Goal: Task Accomplishment & Management: Use online tool/utility

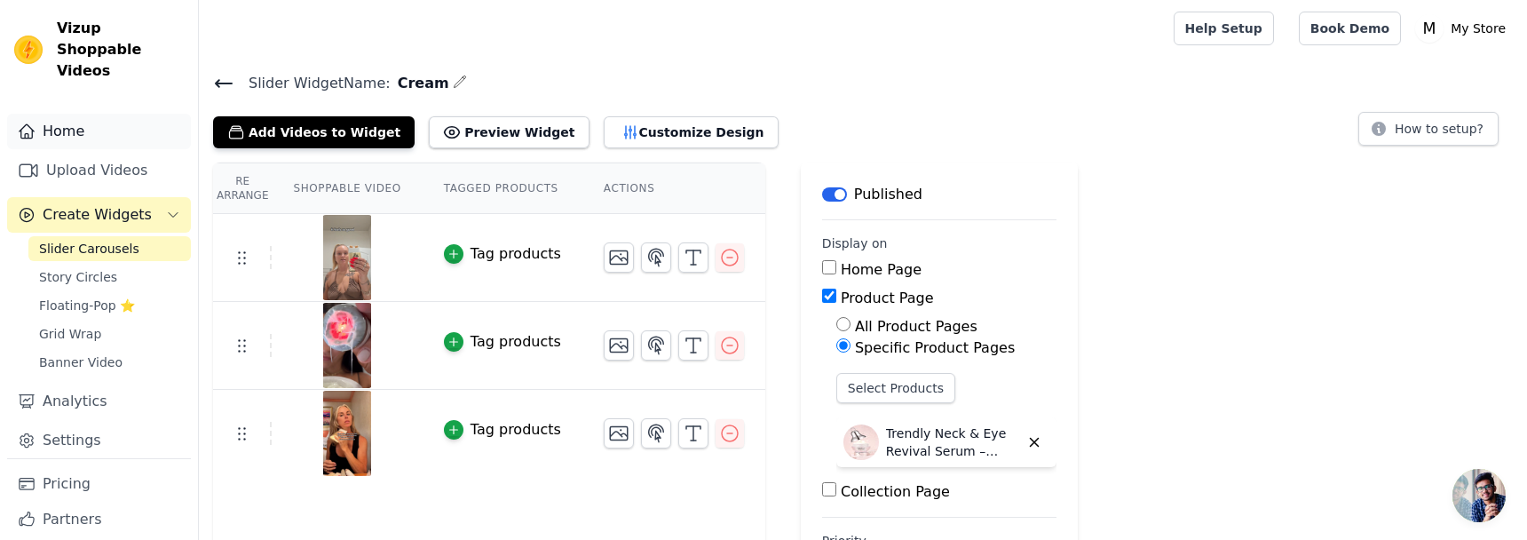
scroll to position [45, 0]
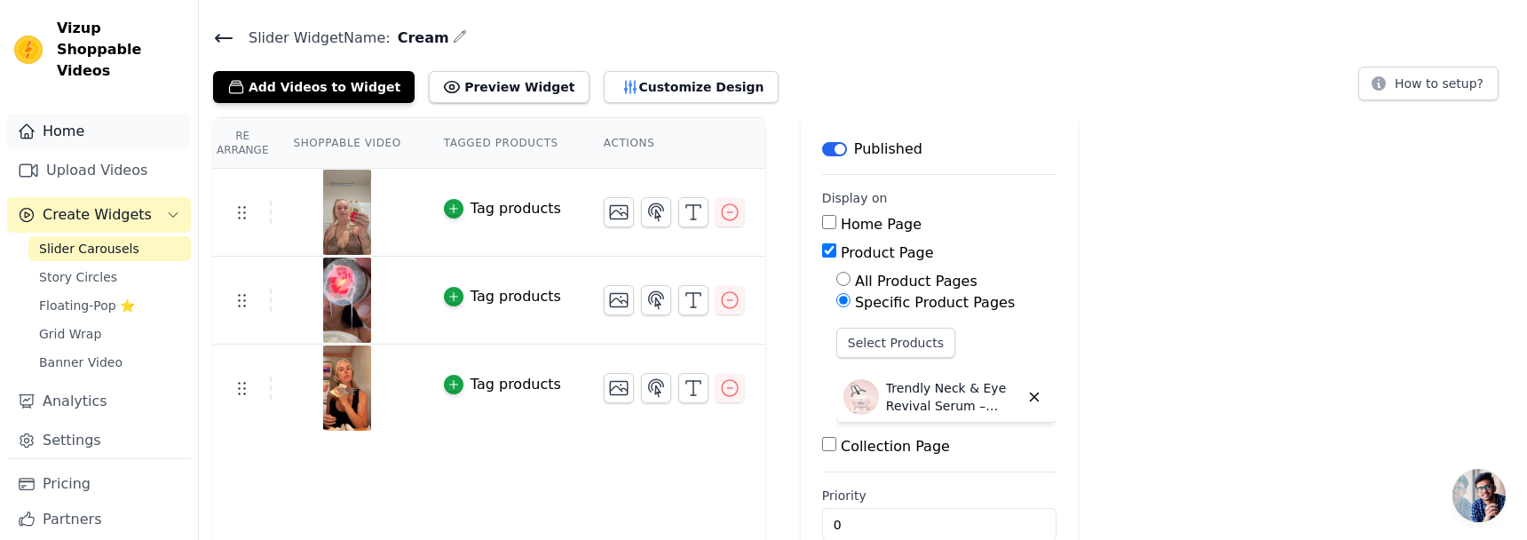
click at [78, 114] on link "Home" at bounding box center [99, 132] width 184 height 36
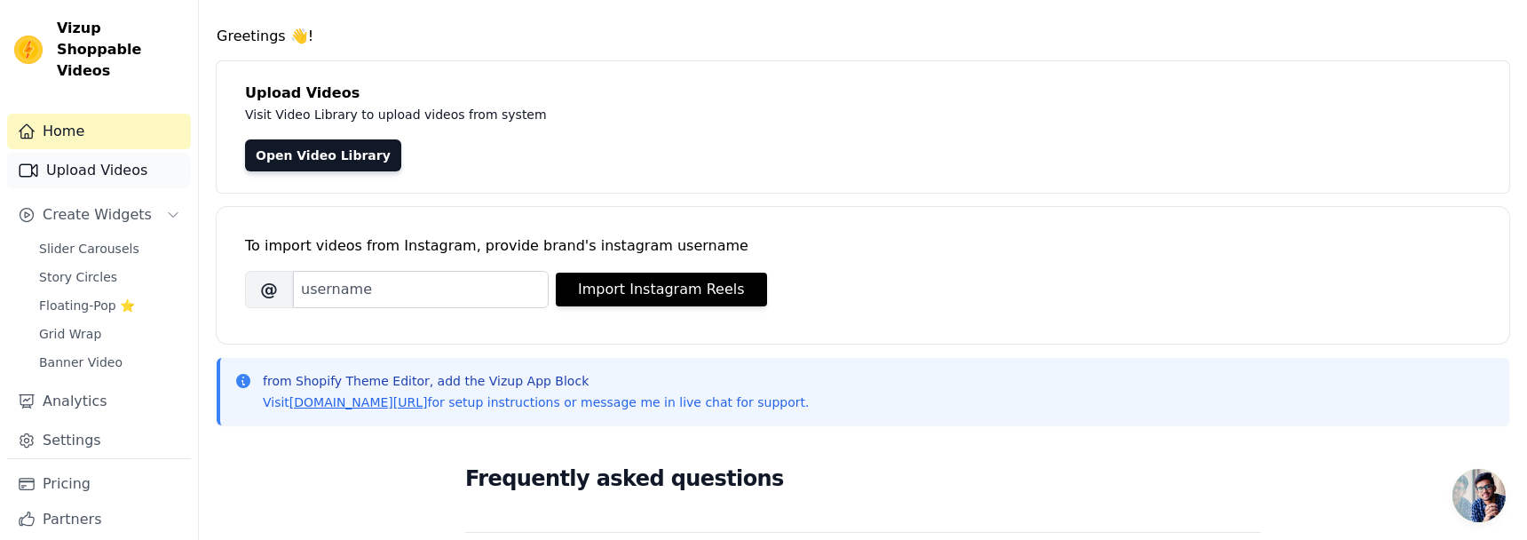
click at [99, 156] on link "Upload Videos" at bounding box center [99, 171] width 184 height 36
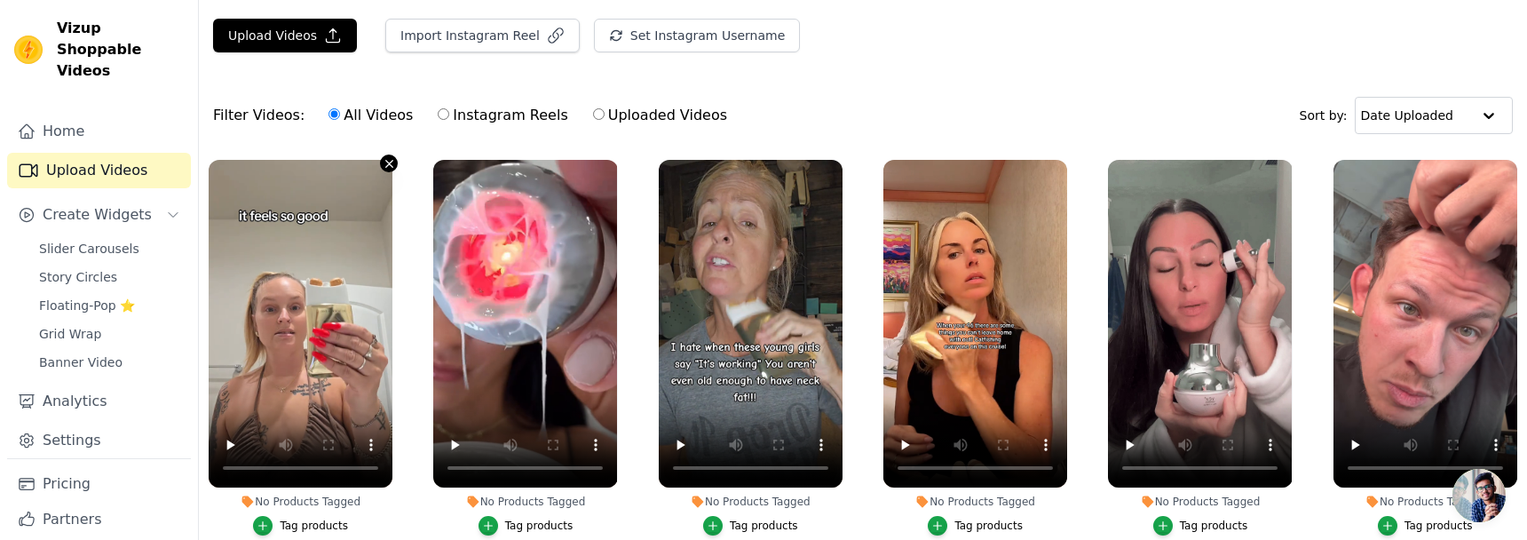
click at [392, 162] on icon "button" at bounding box center [389, 163] width 13 height 13
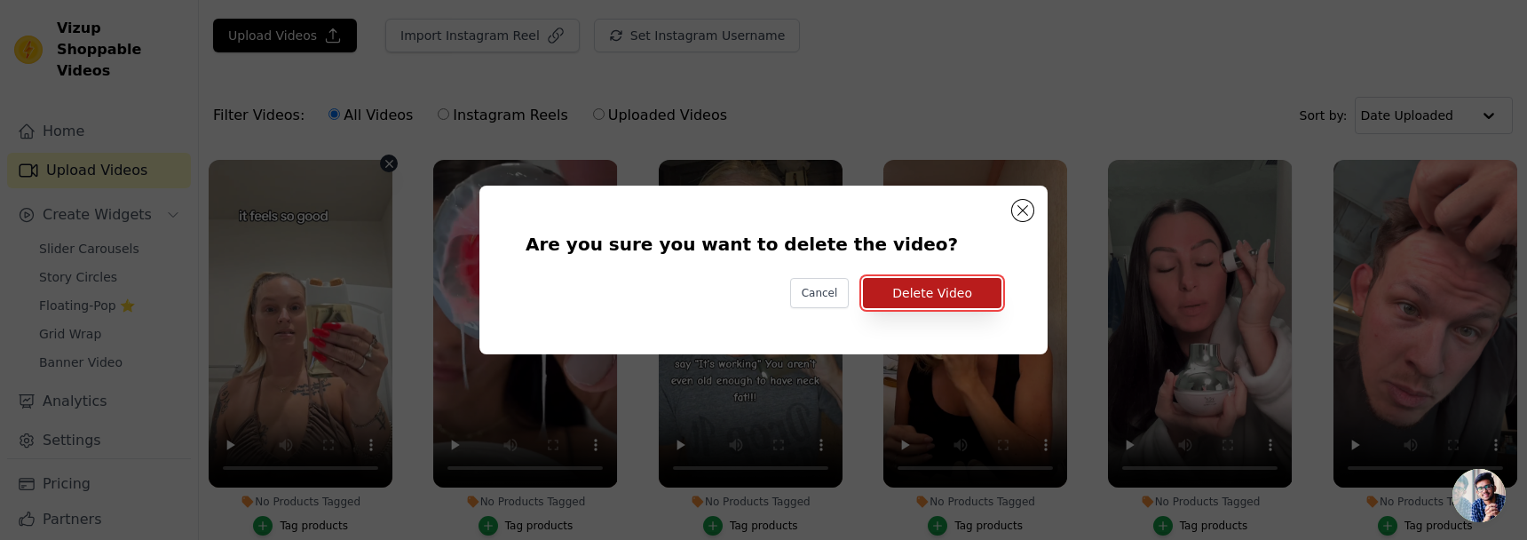
click at [901, 296] on button "Delete Video" at bounding box center [932, 293] width 139 height 30
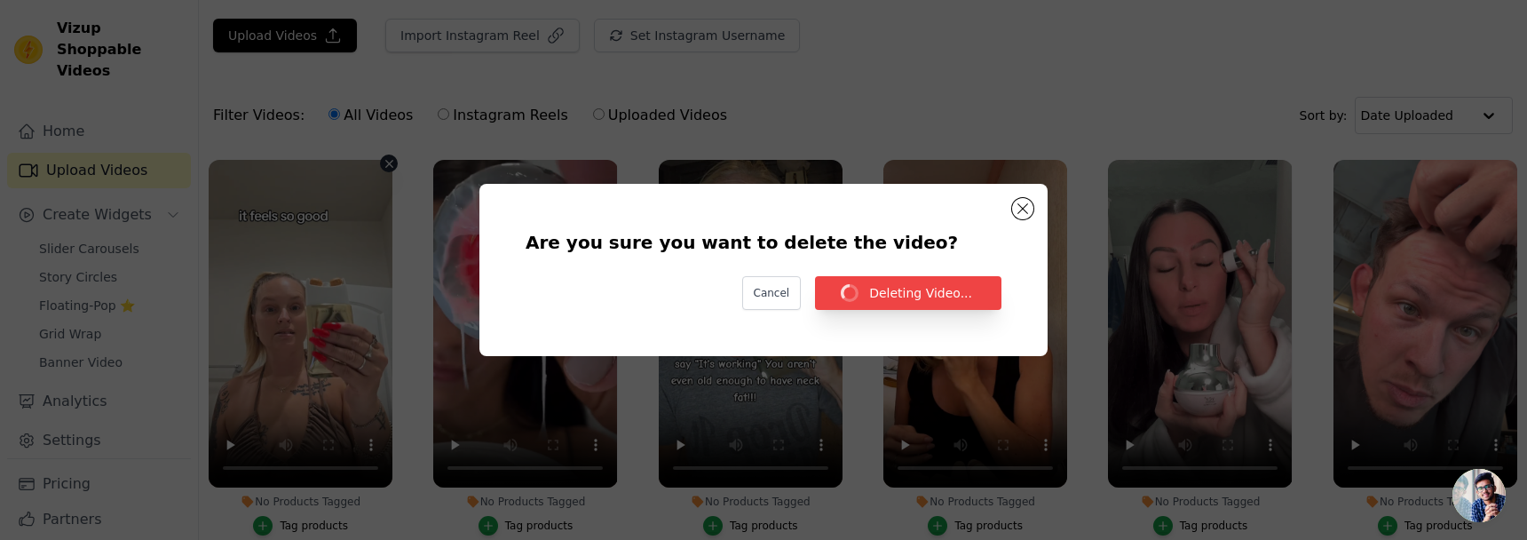
scroll to position [45, 0]
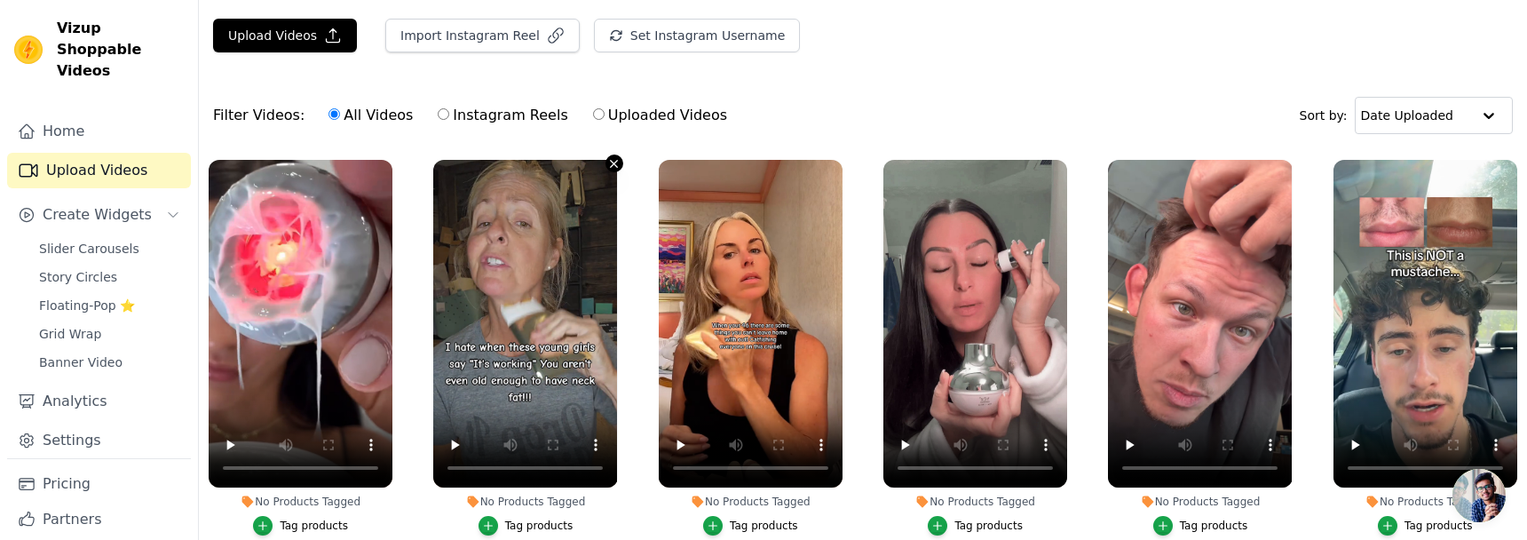
click at [612, 166] on icon "button" at bounding box center [613, 163] width 13 height 13
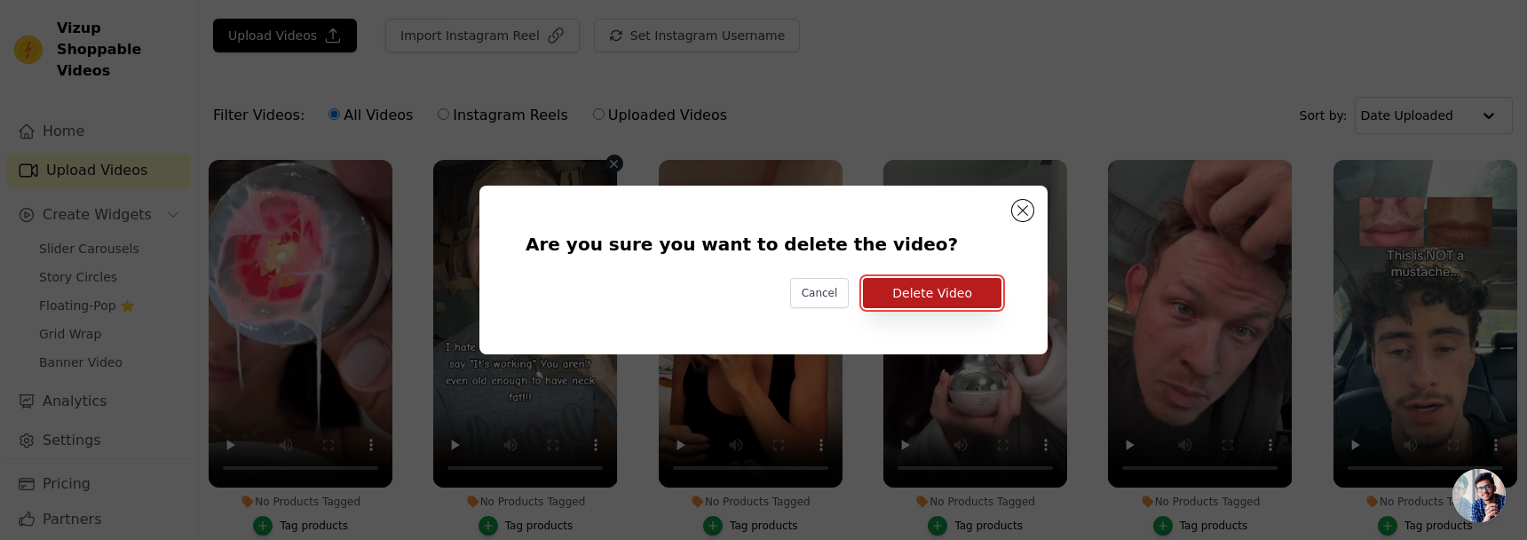
click at [913, 293] on button "Delete Video" at bounding box center [932, 293] width 139 height 30
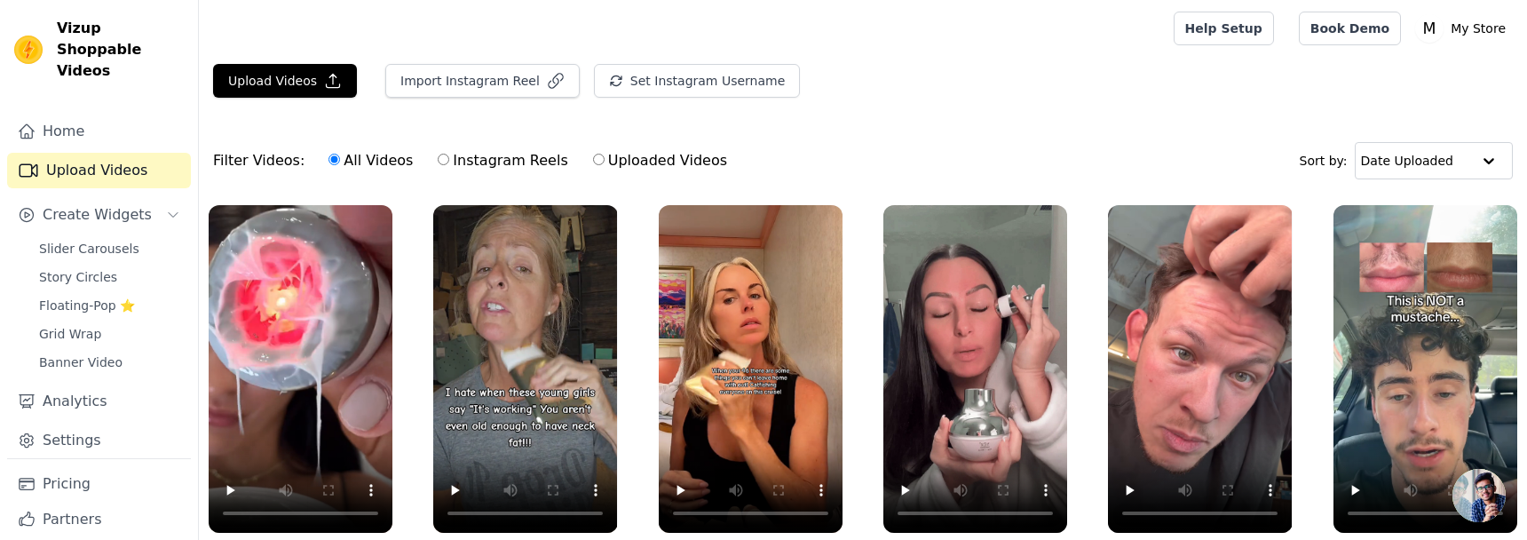
scroll to position [45, 0]
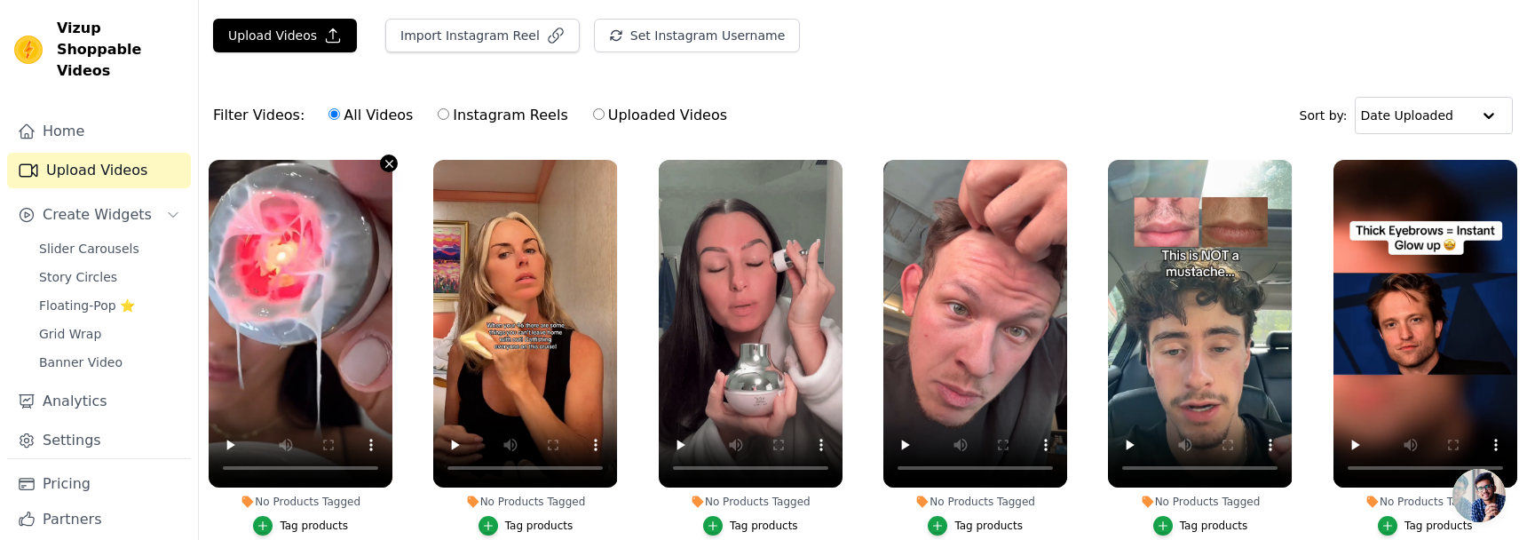
click at [385, 162] on icon "button" at bounding box center [389, 163] width 13 height 13
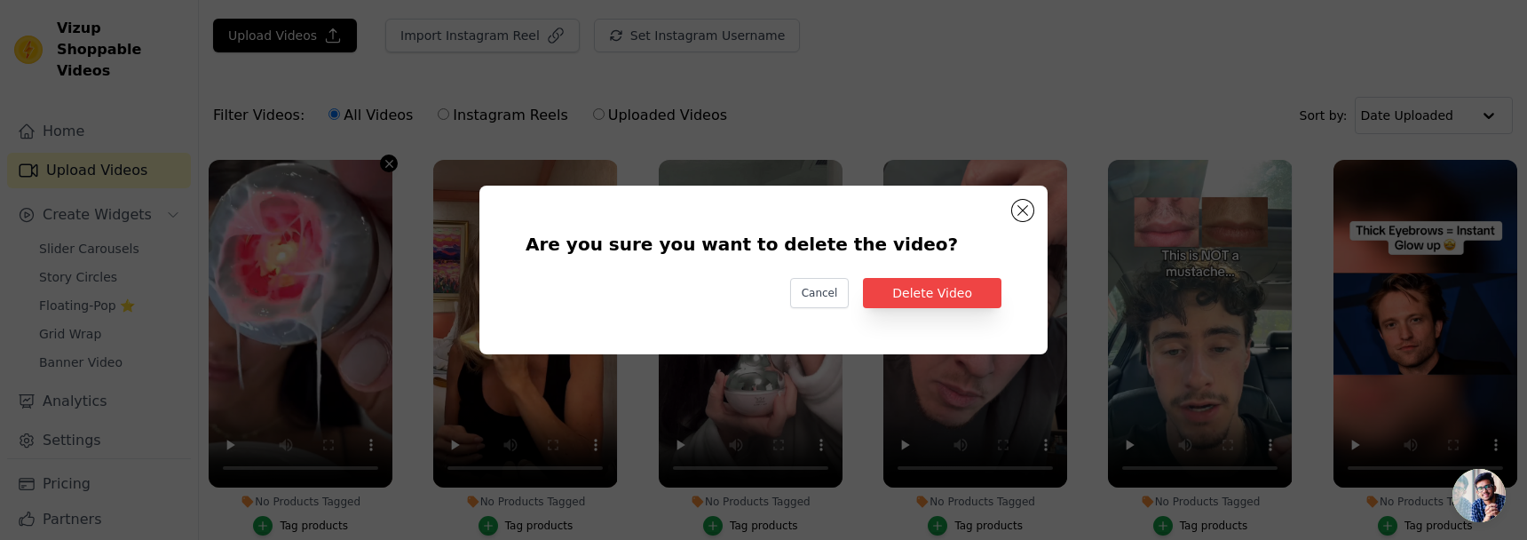
scroll to position [0, 0]
click at [936, 309] on div "Are you sure you want to delete the video? Cancel Delete Video" at bounding box center [763, 270] width 511 height 112
click at [928, 297] on button "Delete Video" at bounding box center [932, 293] width 139 height 30
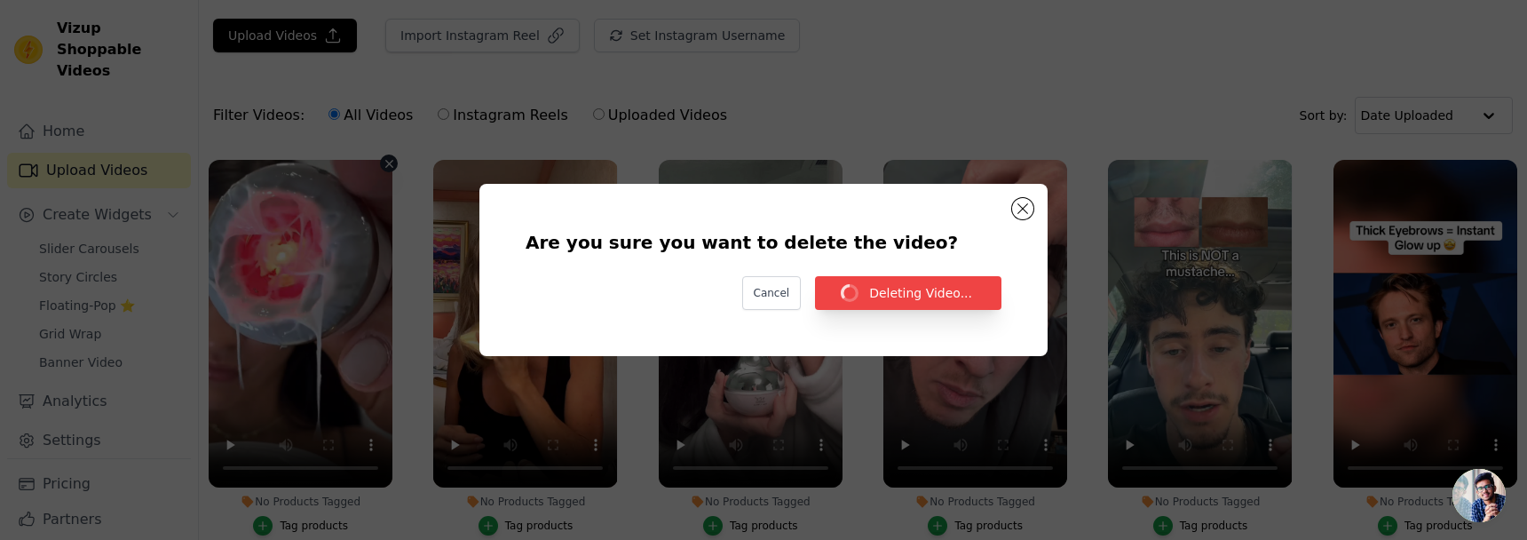
scroll to position [45, 0]
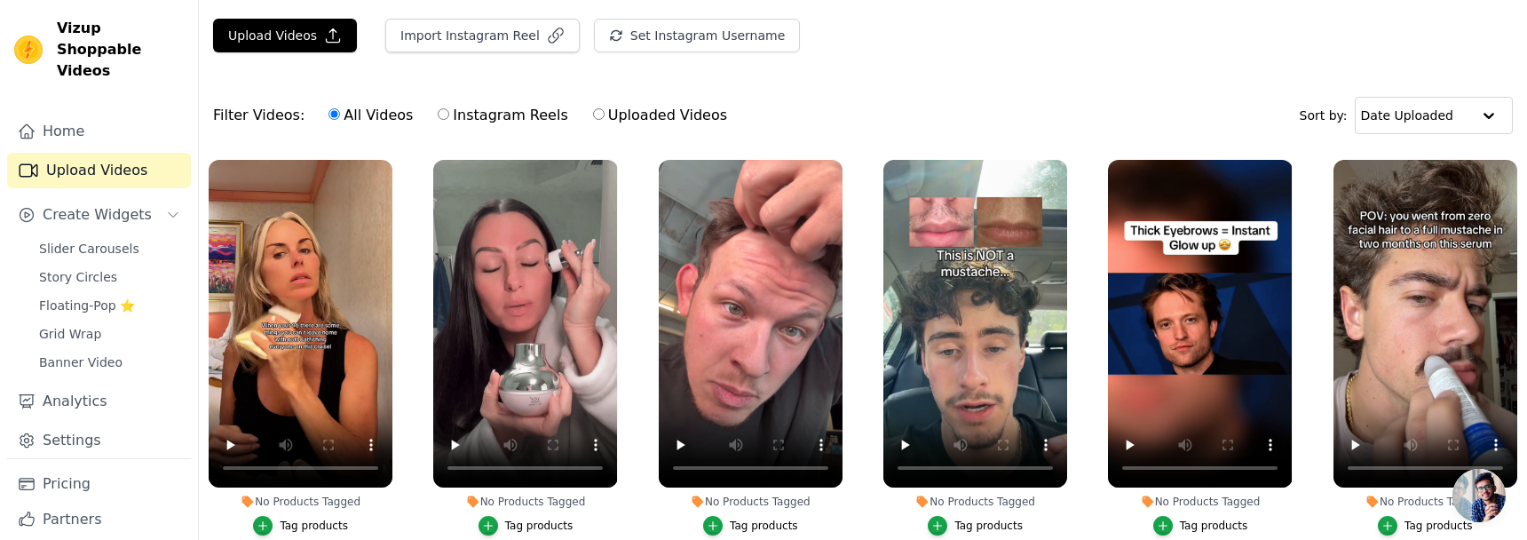
click at [395, 169] on div "No Products Tagged Tag products" at bounding box center [300, 351] width 203 height 402
click at [386, 163] on icon "button" at bounding box center [389, 163] width 13 height 13
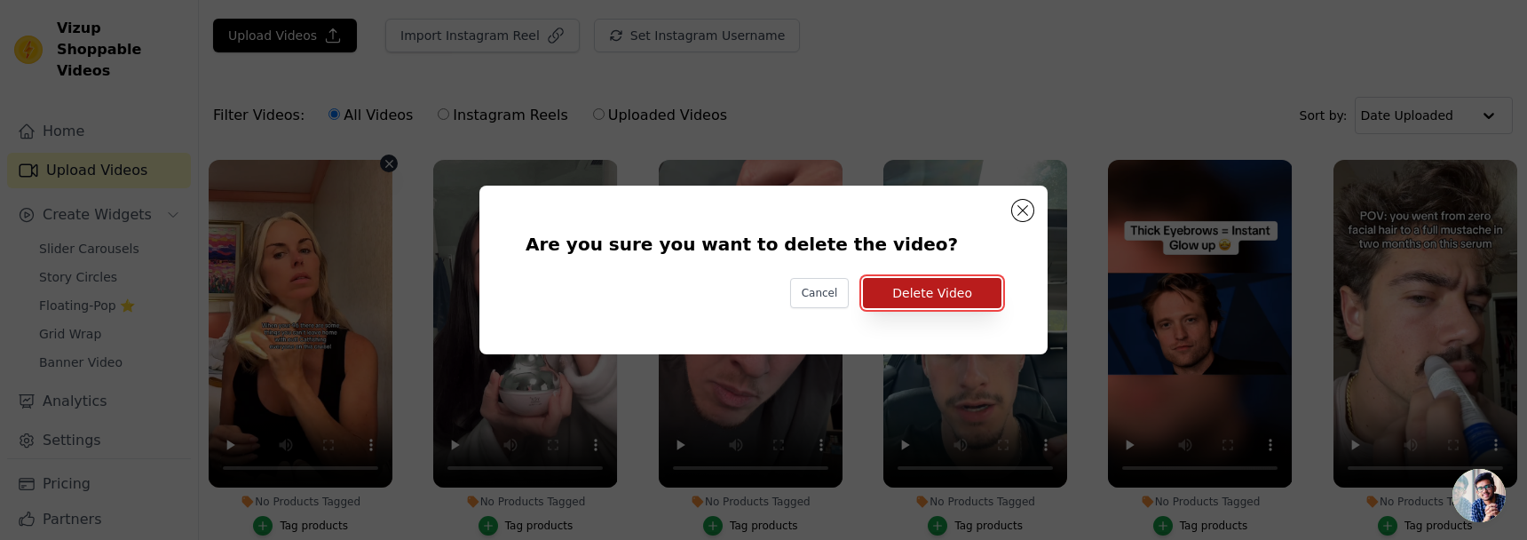
click at [917, 281] on button "Delete Video" at bounding box center [932, 293] width 139 height 30
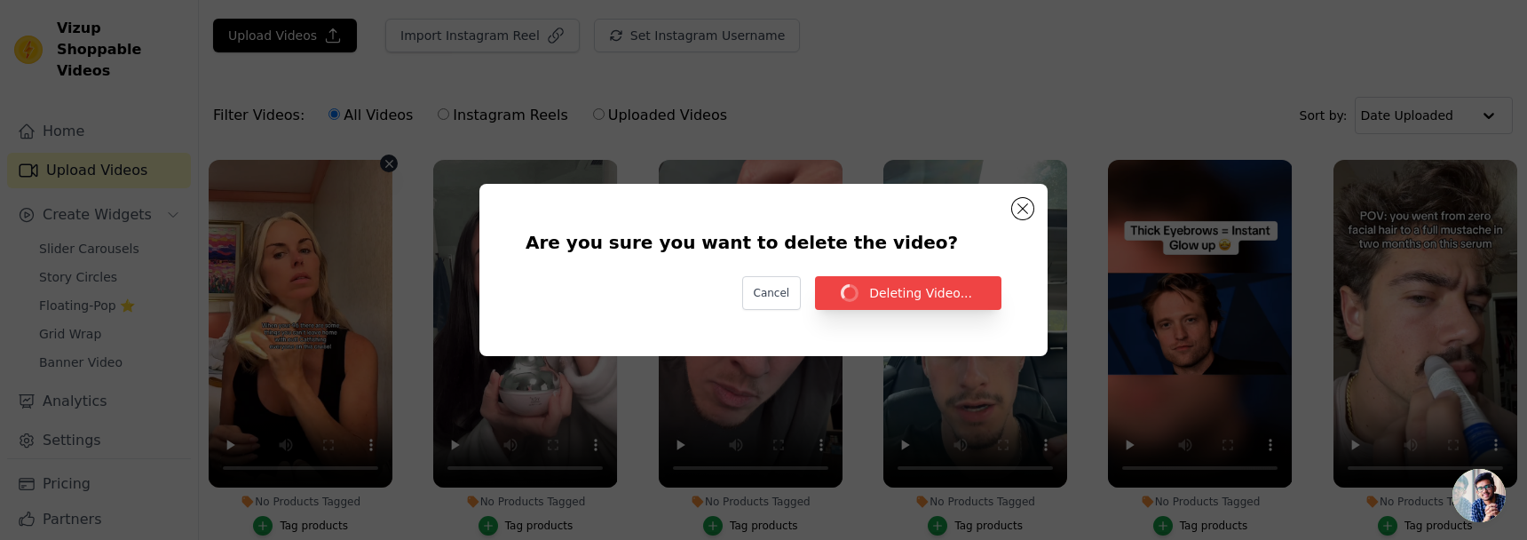
scroll to position [45, 0]
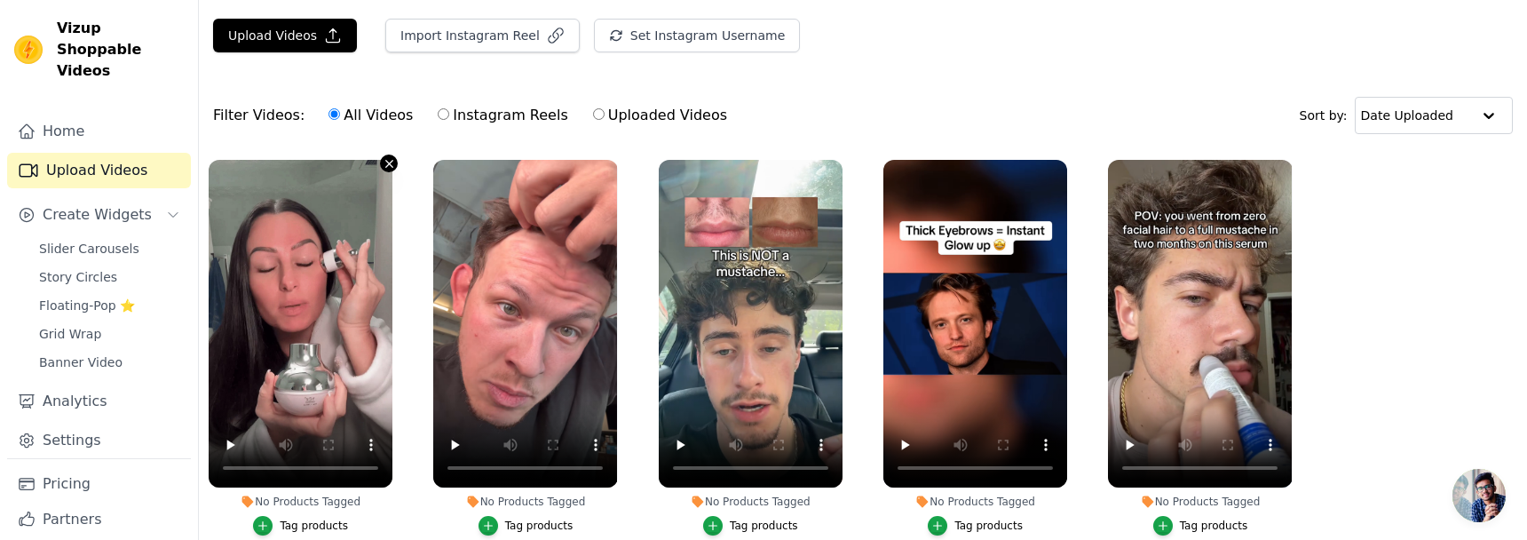
click at [385, 163] on icon "button" at bounding box center [389, 163] width 13 height 13
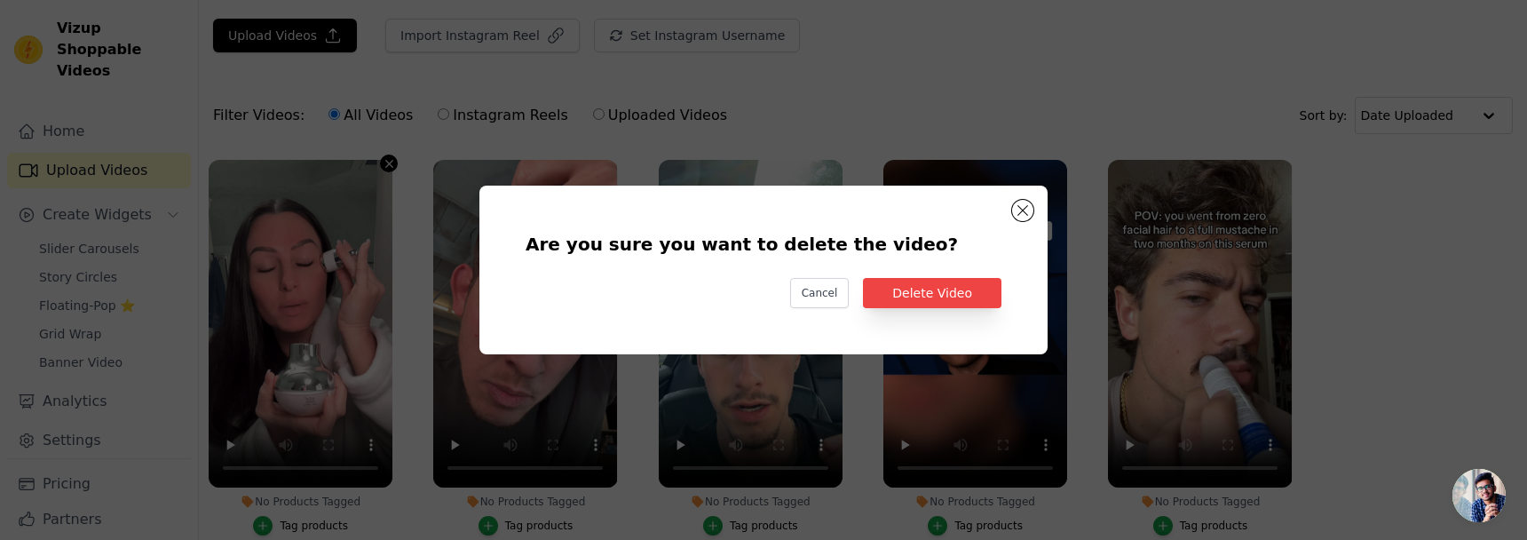
scroll to position [0, 0]
click at [943, 280] on button "Delete Video" at bounding box center [932, 293] width 139 height 30
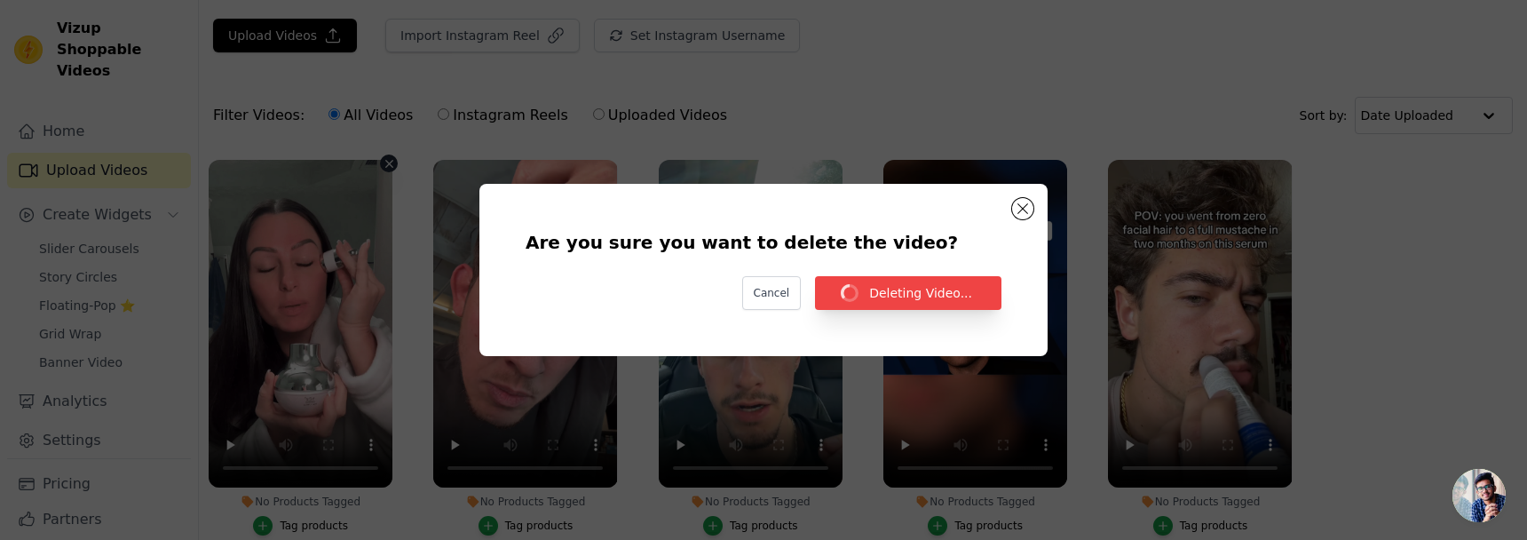
scroll to position [45, 0]
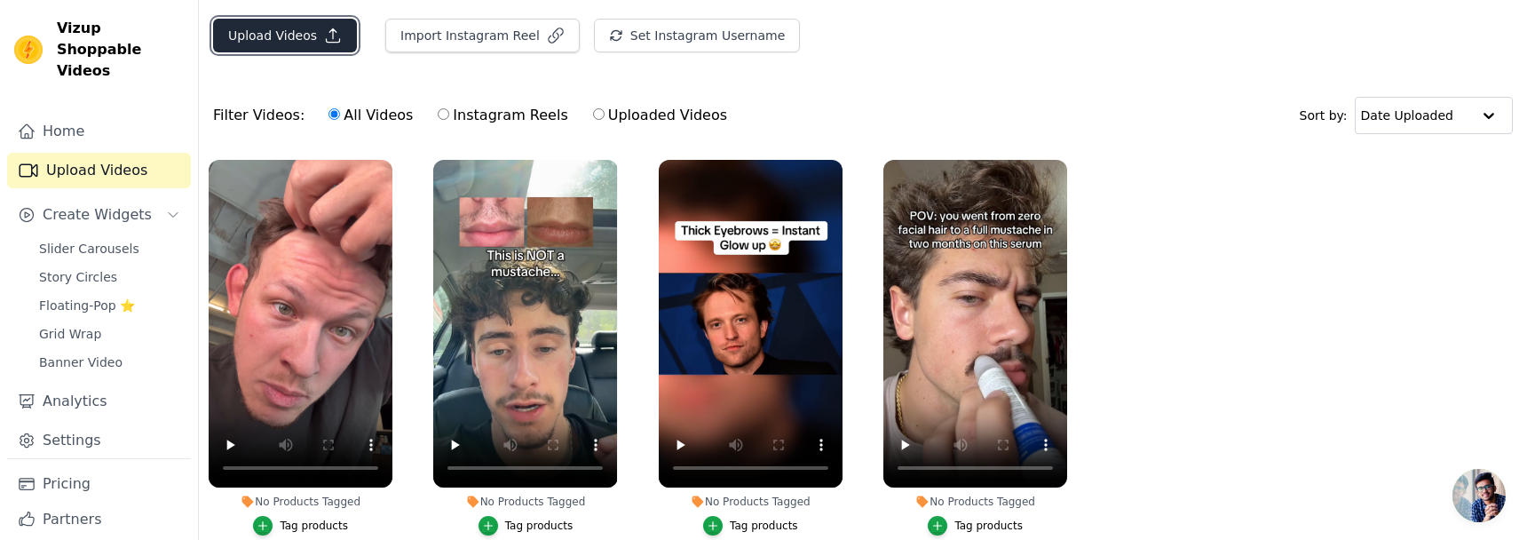
click at [242, 37] on button "Upload Videos" at bounding box center [285, 36] width 144 height 34
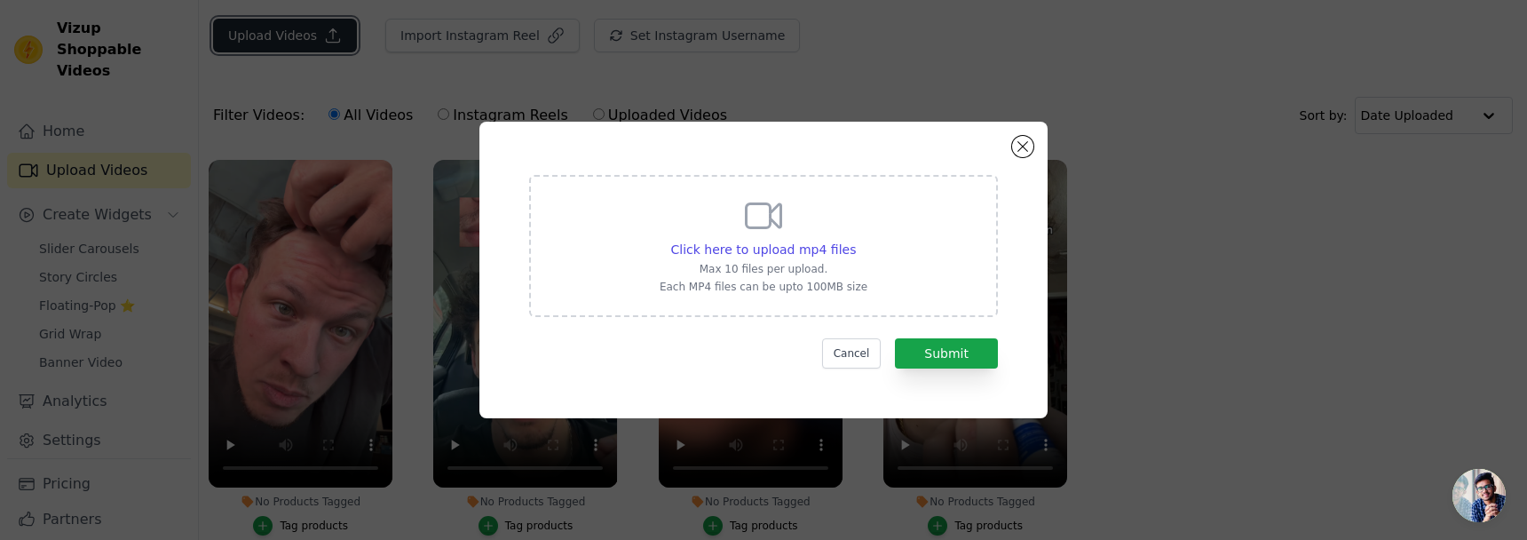
scroll to position [0, 0]
click at [924, 347] on button "Submit" at bounding box center [946, 353] width 103 height 30
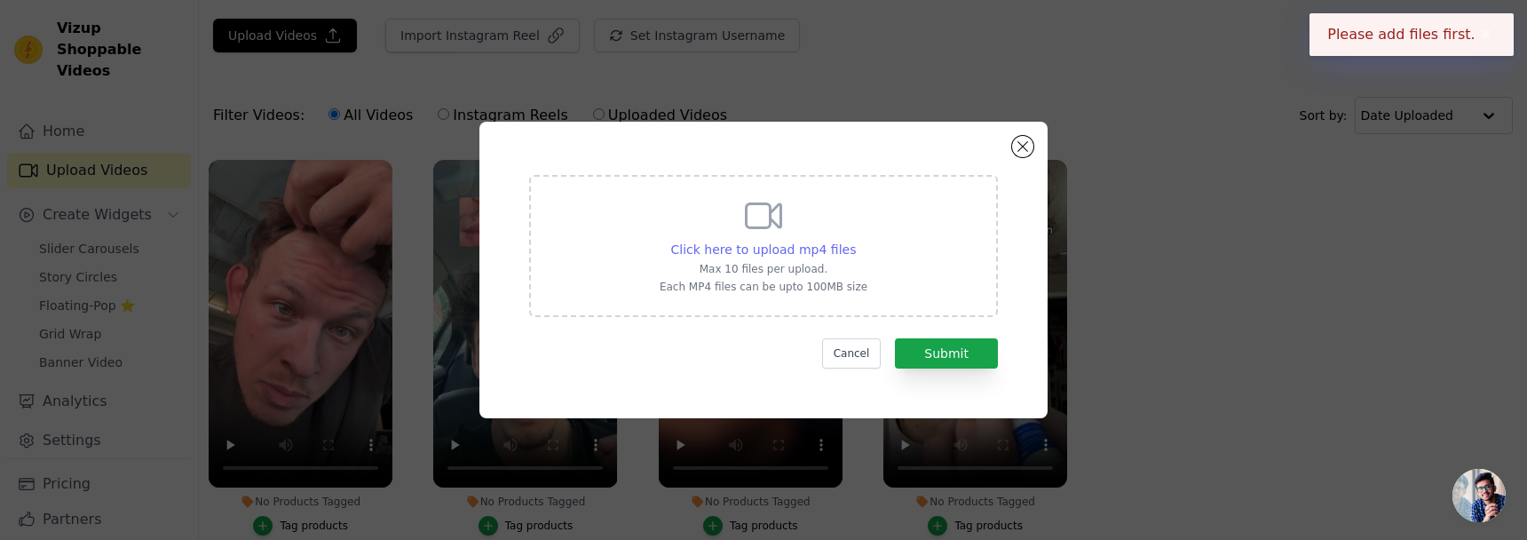
click at [714, 256] on span "Click here to upload mp4 files" at bounding box center [764, 249] width 186 height 14
click at [855, 241] on input "Click here to upload mp4 files Max 10 files per upload. Each MP4 files can be u…" at bounding box center [855, 240] width 1 height 1
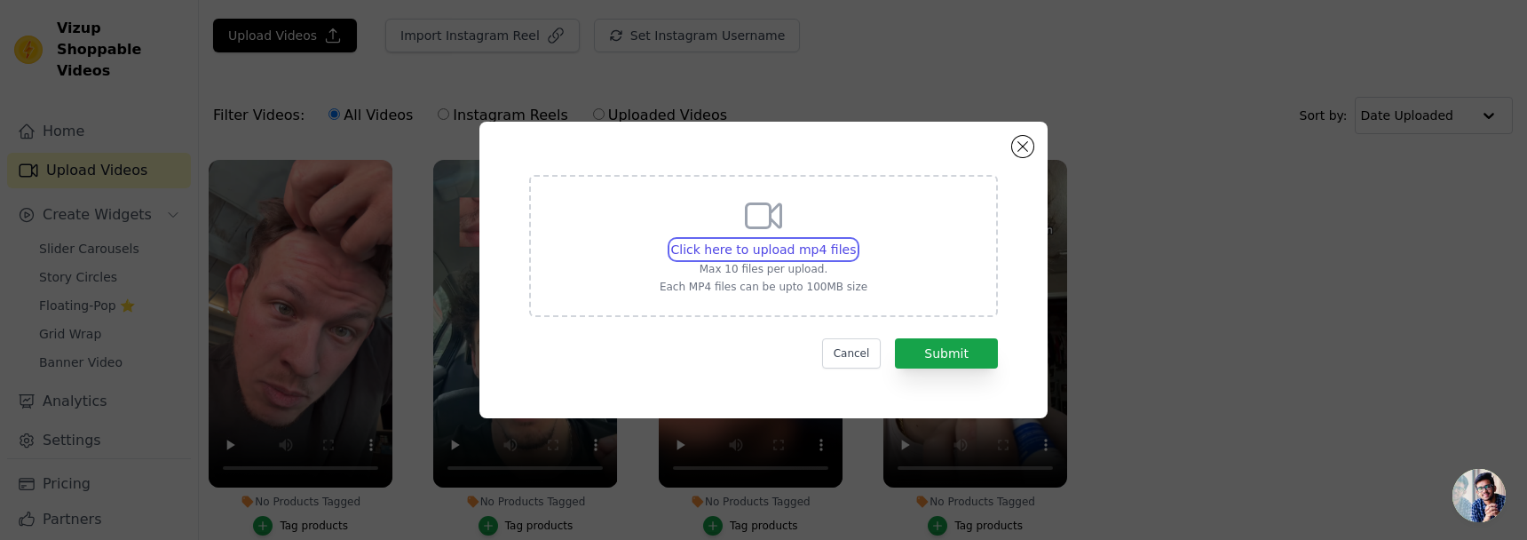
type input "C:\fakepath\0908.mp4"
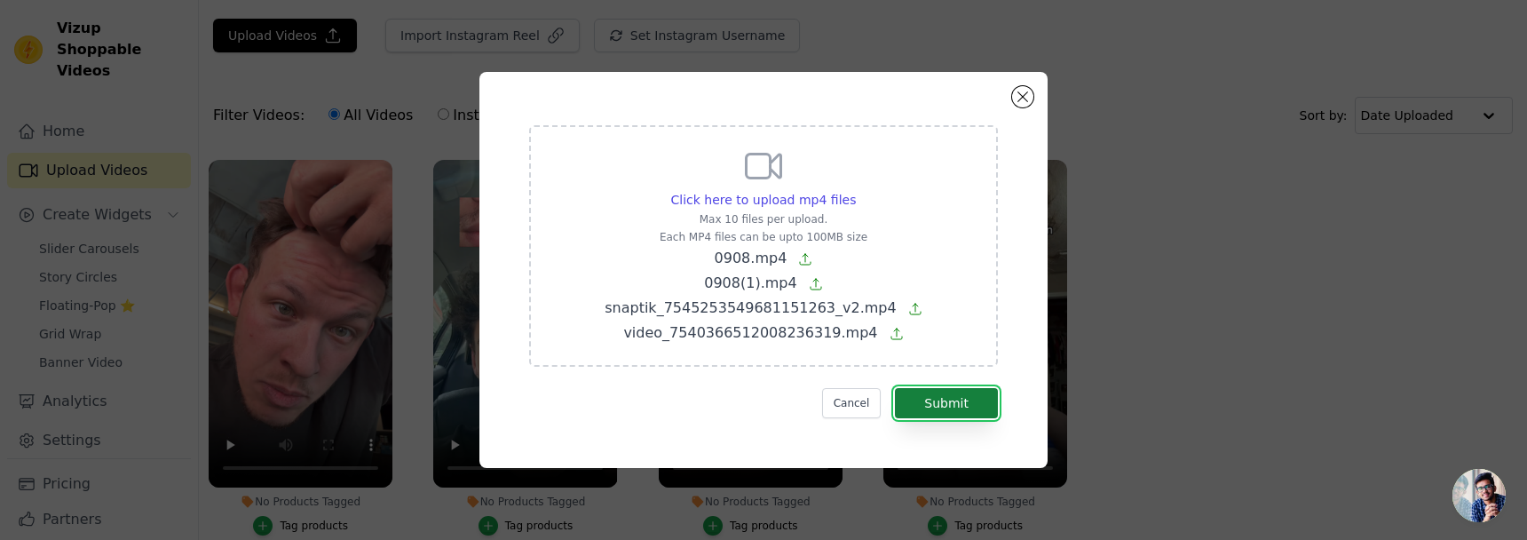
click at [948, 408] on button "Submit" at bounding box center [946, 403] width 103 height 30
click at [1020, 88] on button "Close modal" at bounding box center [1022, 96] width 21 height 21
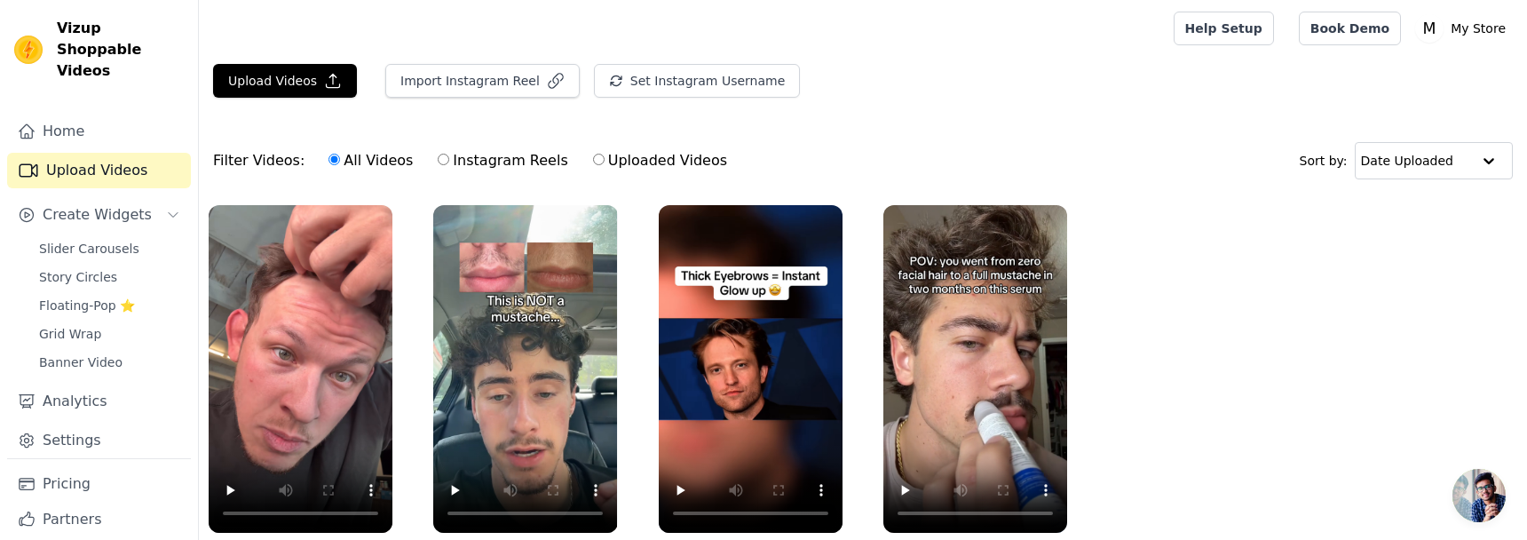
scroll to position [45, 0]
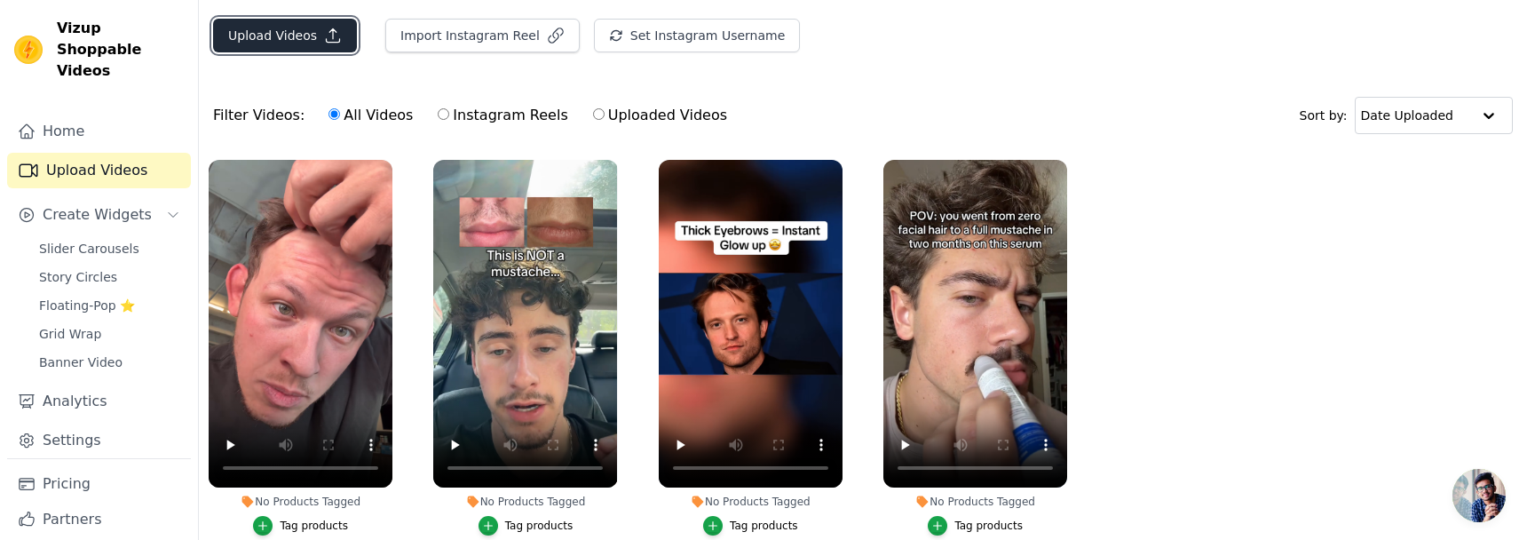
click at [327, 27] on icon "button" at bounding box center [333, 36] width 18 height 18
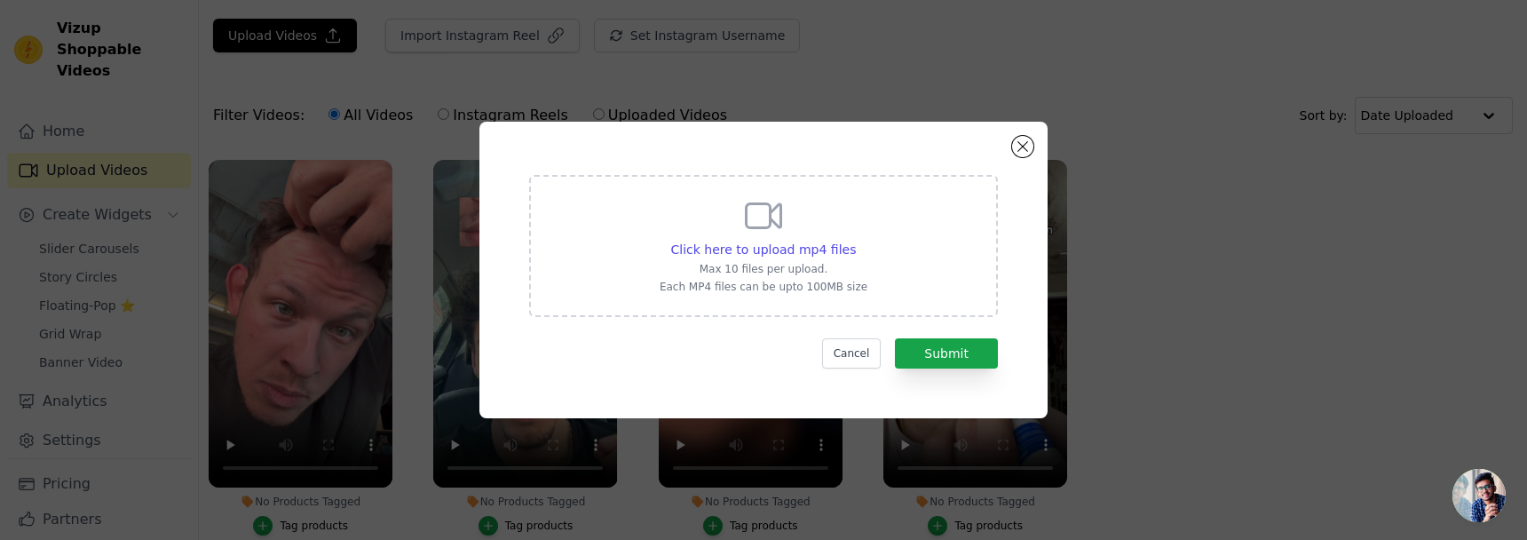
click at [823, 262] on p "Max 10 files per upload." at bounding box center [764, 269] width 208 height 14
click at [855, 241] on input "Click here to upload mp4 files Max 10 files per upload. Each MP4 files can be u…" at bounding box center [855, 240] width 1 height 1
type input "C:\fakepath\0908.mp4"
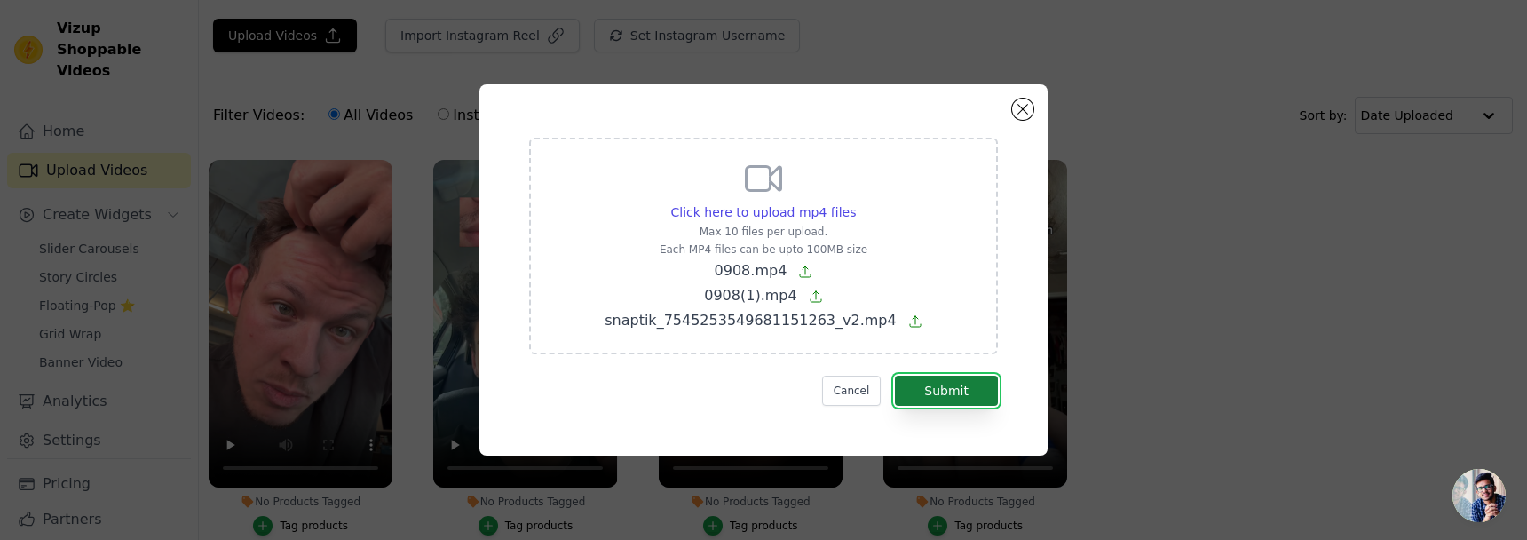
click at [955, 379] on button "Submit" at bounding box center [946, 391] width 103 height 30
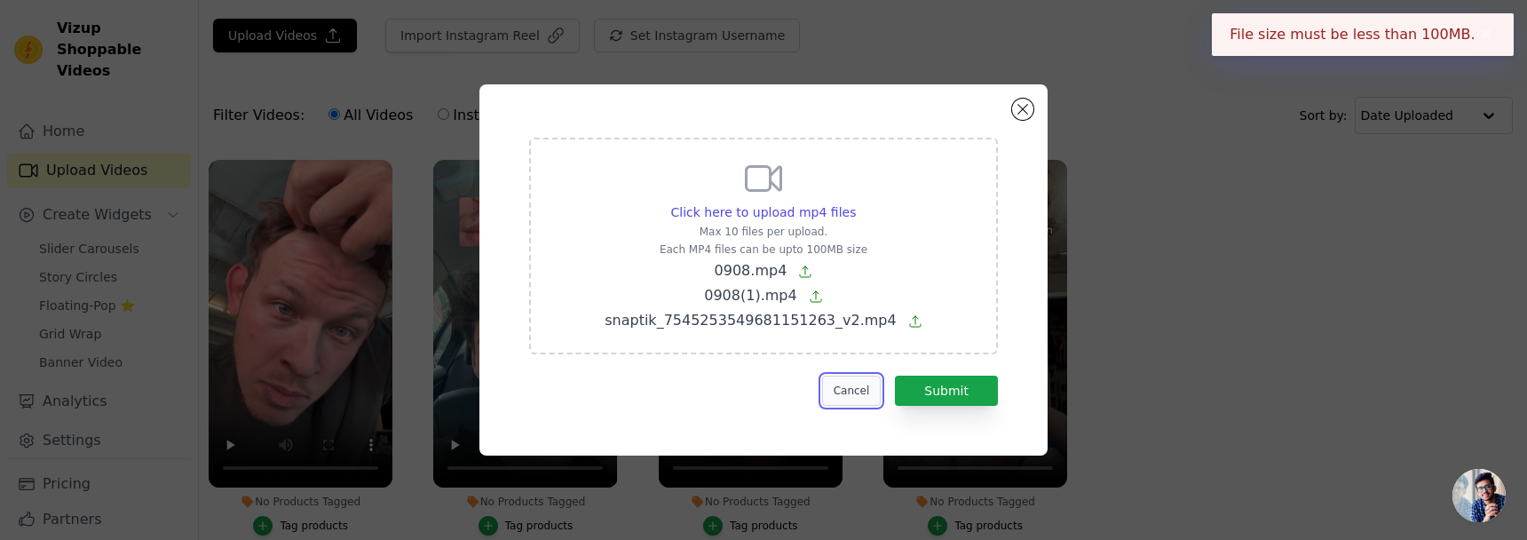
click at [871, 385] on button "Cancel" at bounding box center [851, 391] width 59 height 30
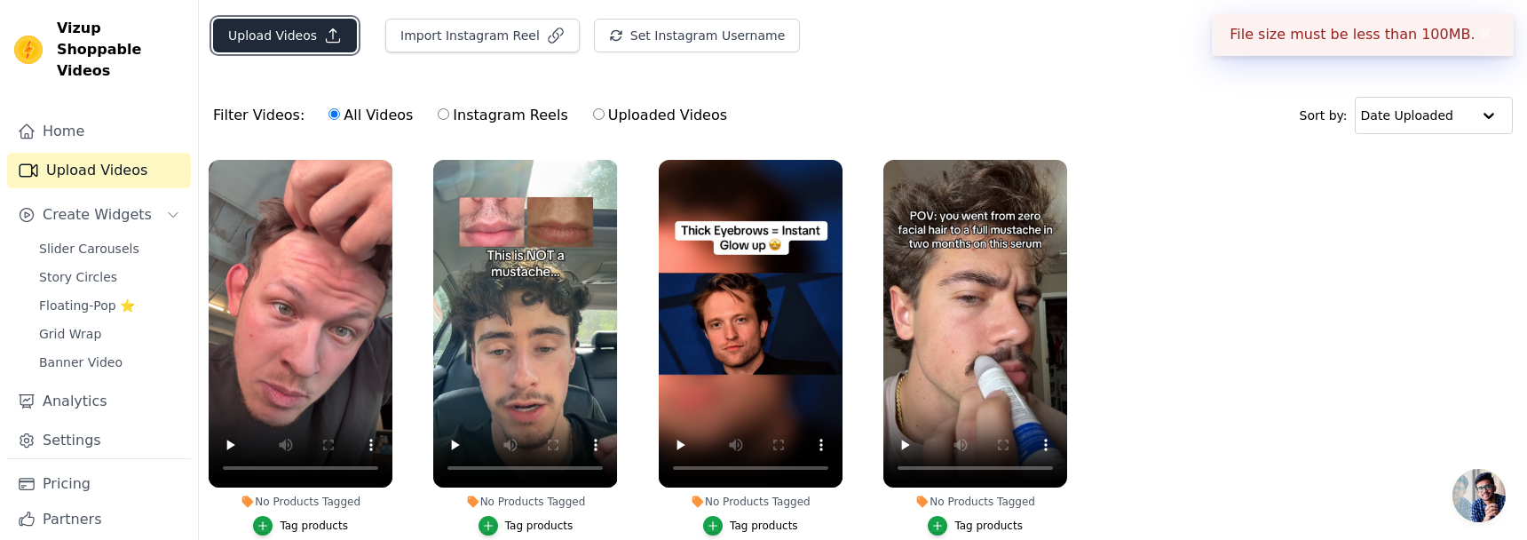
click at [297, 34] on button "Upload Videos" at bounding box center [285, 36] width 144 height 34
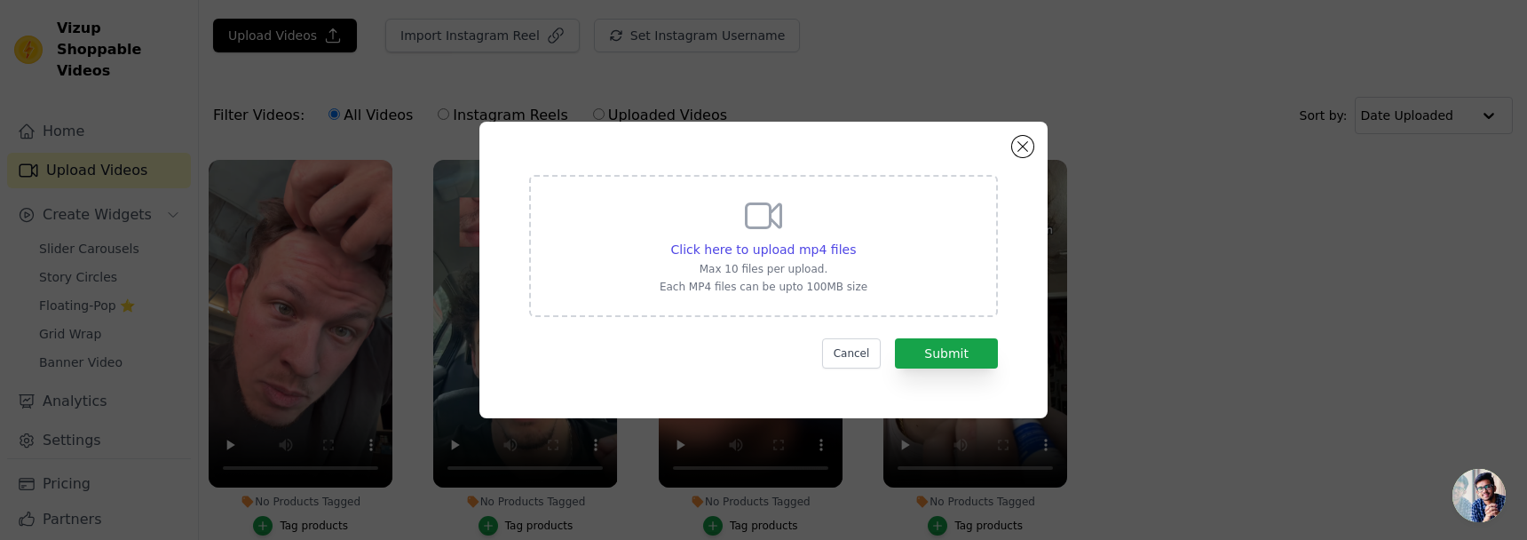
click at [818, 260] on div "Click here to upload mp4 files Max 10 files per upload. Each MP4 files can be u…" at bounding box center [764, 243] width 208 height 99
click at [855, 241] on input "Click here to upload mp4 files Max 10 files per upload. Each MP4 files can be u…" at bounding box center [855, 240] width 1 height 1
type input "C:\fakepath\0908(1).mp4"
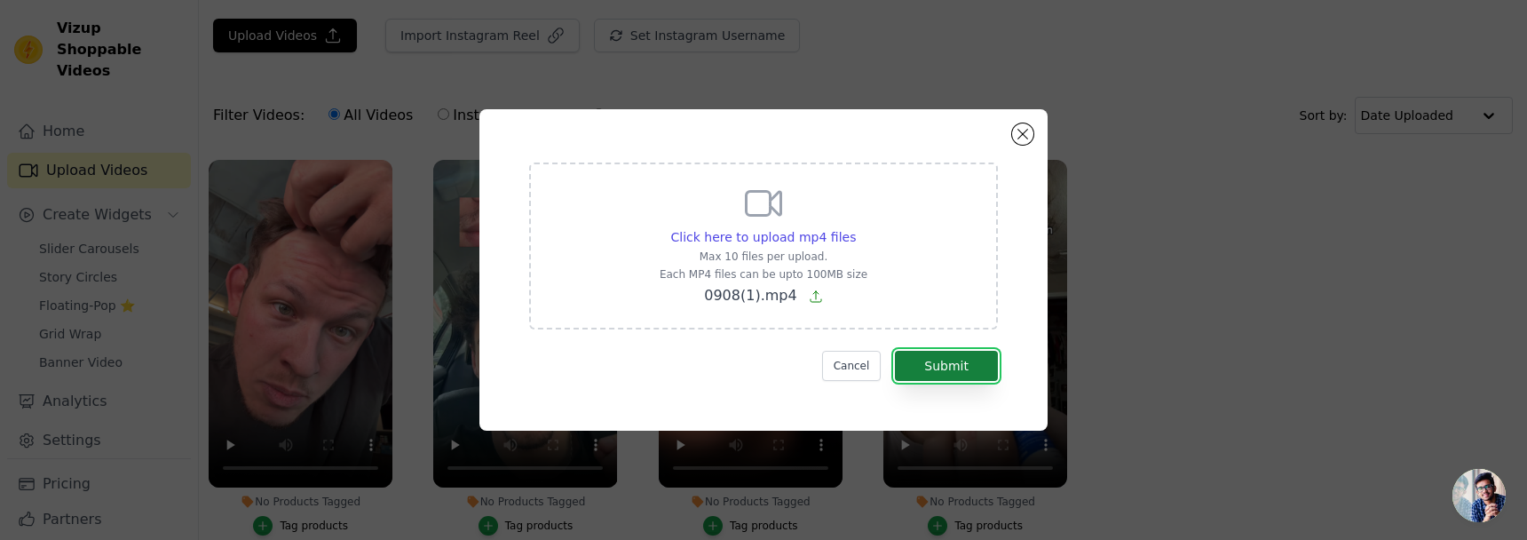
click at [947, 371] on button "Submit" at bounding box center [946, 366] width 103 height 30
click at [1027, 116] on div "Click here to upload mp4 files Max 10 files per upload. Each MP4 files can be u…" at bounding box center [764, 269] width 568 height 321
click at [1027, 132] on button "Close modal" at bounding box center [1022, 133] width 21 height 21
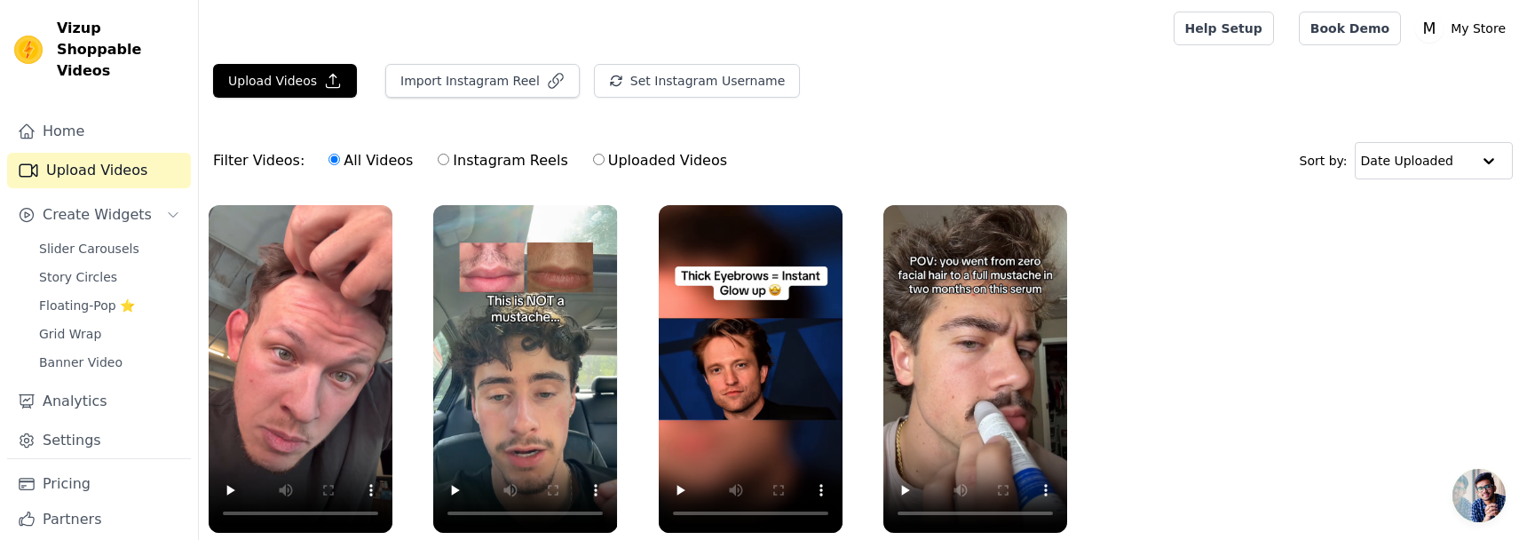
scroll to position [45, 0]
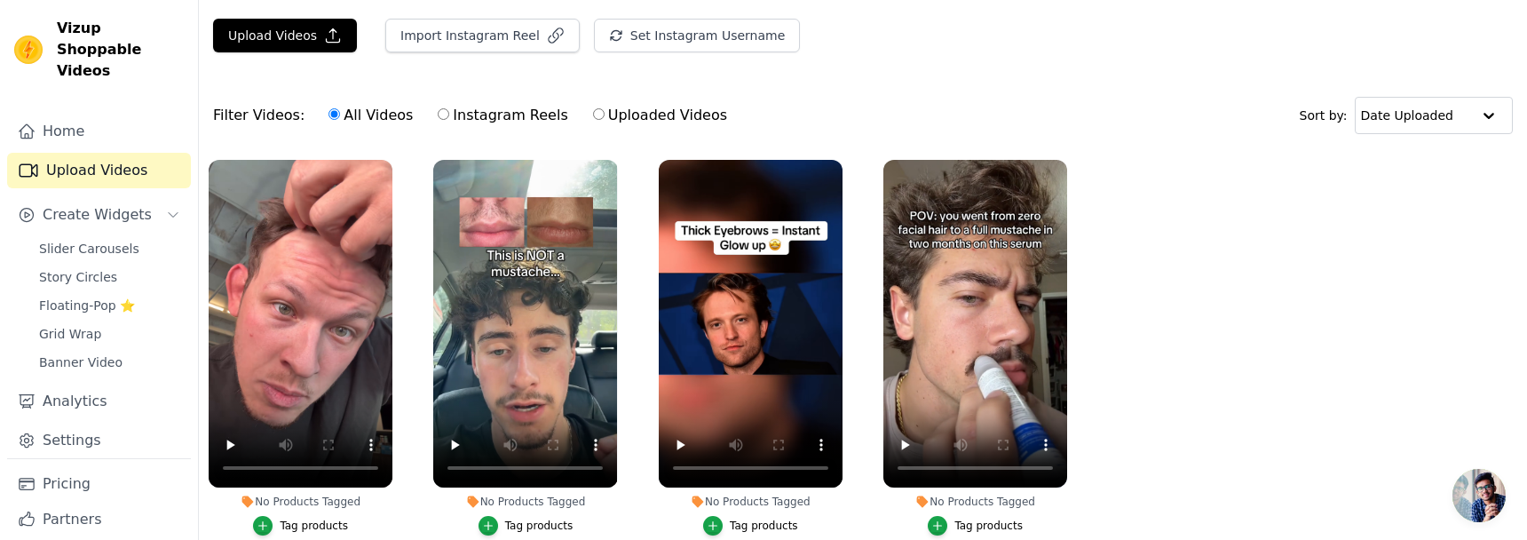
click at [123, 99] on div "Home Upload Videos Create Widgets Slider Carousels Story Circles Floating-Pop ⭐…" at bounding box center [99, 343] width 198 height 488
click at [105, 114] on link "Home" at bounding box center [99, 132] width 184 height 36
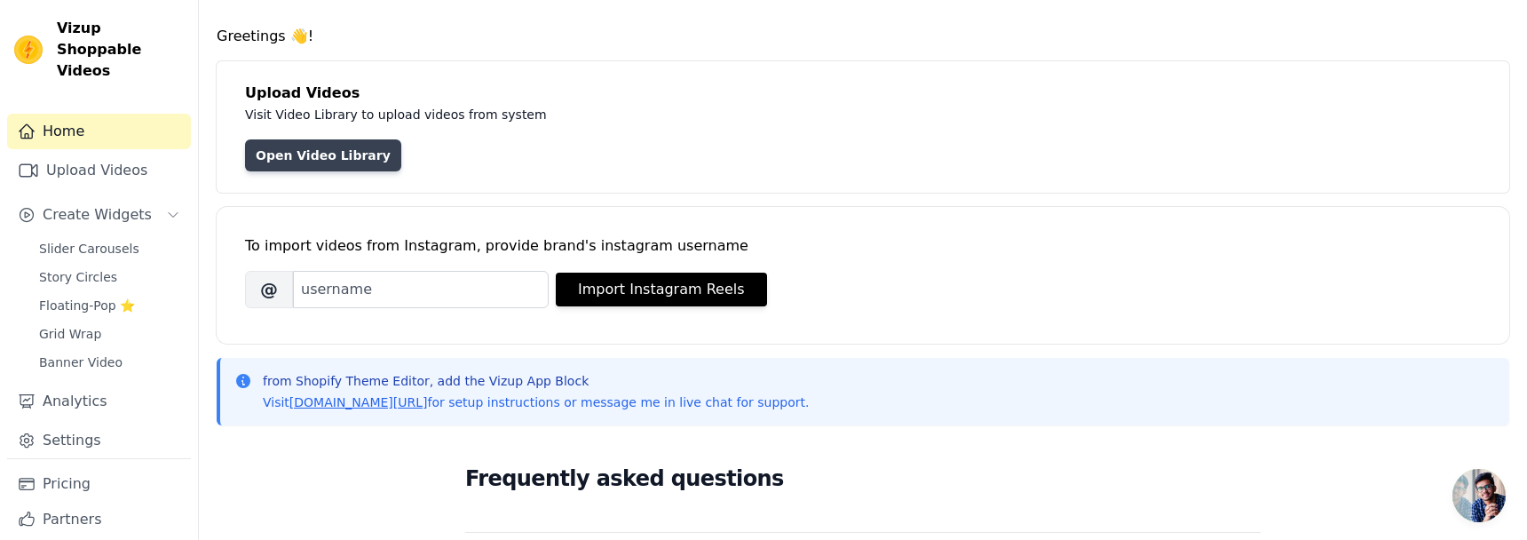
click at [338, 155] on link "Open Video Library" at bounding box center [323, 155] width 156 height 32
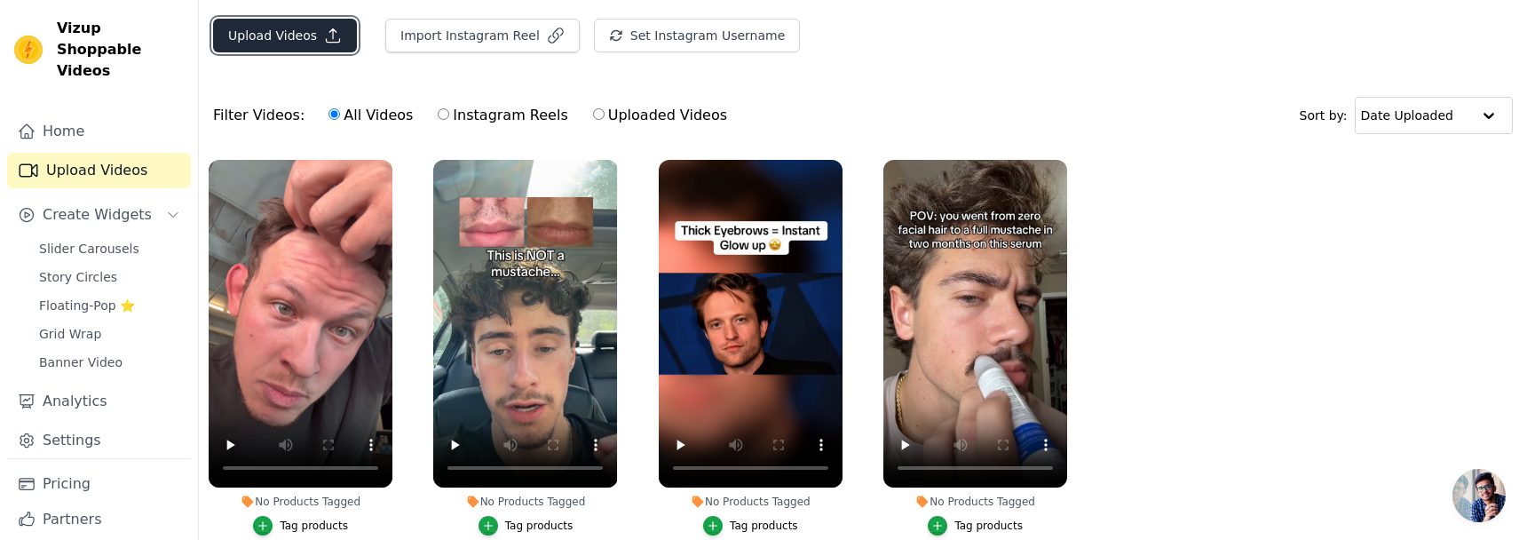
click at [324, 36] on icon "button" at bounding box center [333, 36] width 18 height 18
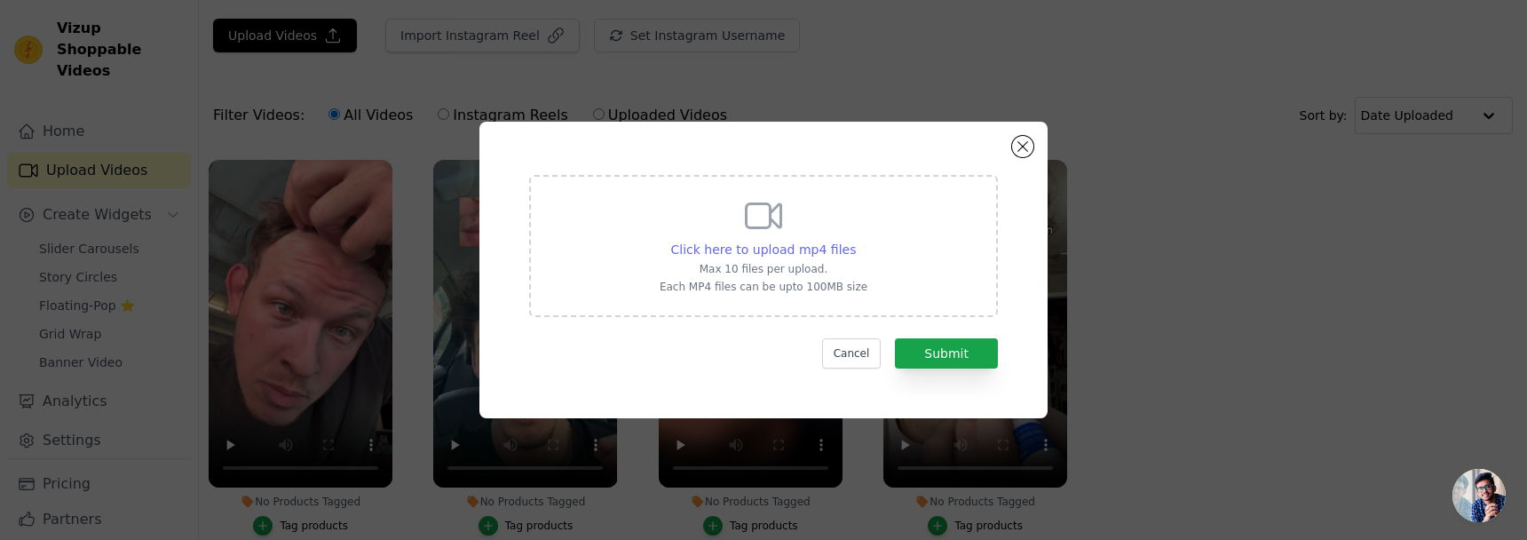
click at [805, 248] on span "Click here to upload mp4 files" at bounding box center [764, 249] width 186 height 14
click at [855, 241] on input "Click here to upload mp4 files Max 10 files per upload. Each MP4 files can be u…" at bounding box center [855, 240] width 1 height 1
type input "C:\fakepath\video_7540366512008236319.mp4"
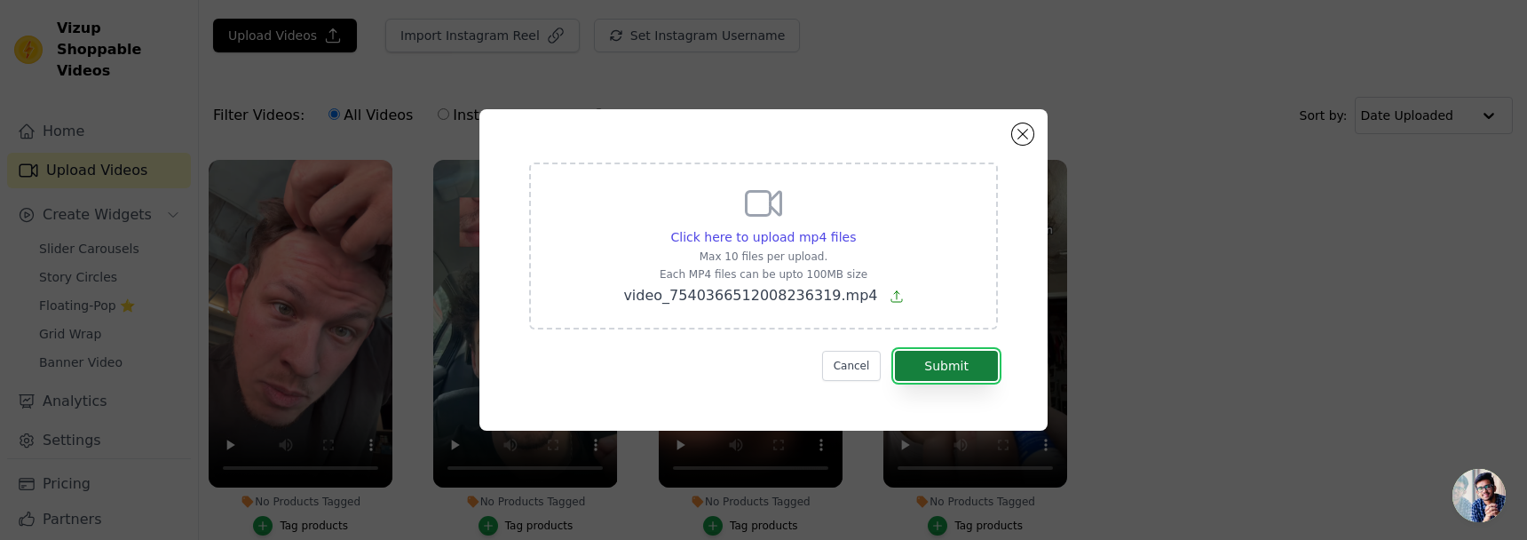
click at [965, 374] on button "Submit" at bounding box center [946, 366] width 103 height 30
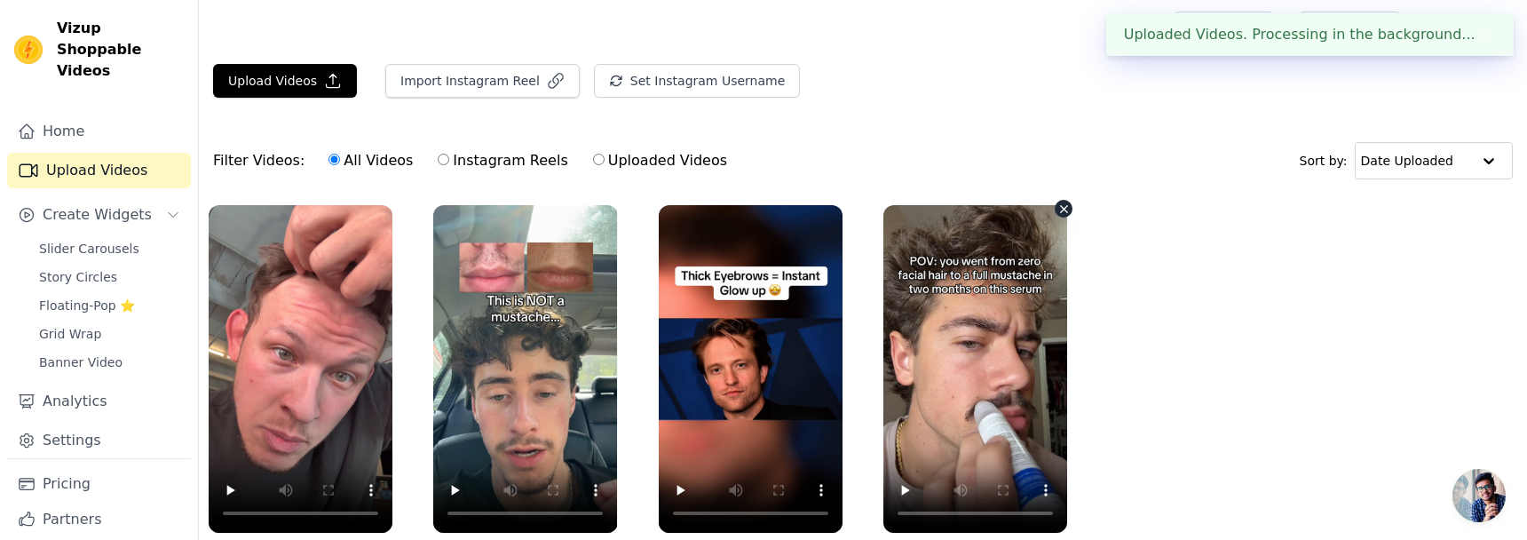
scroll to position [45, 0]
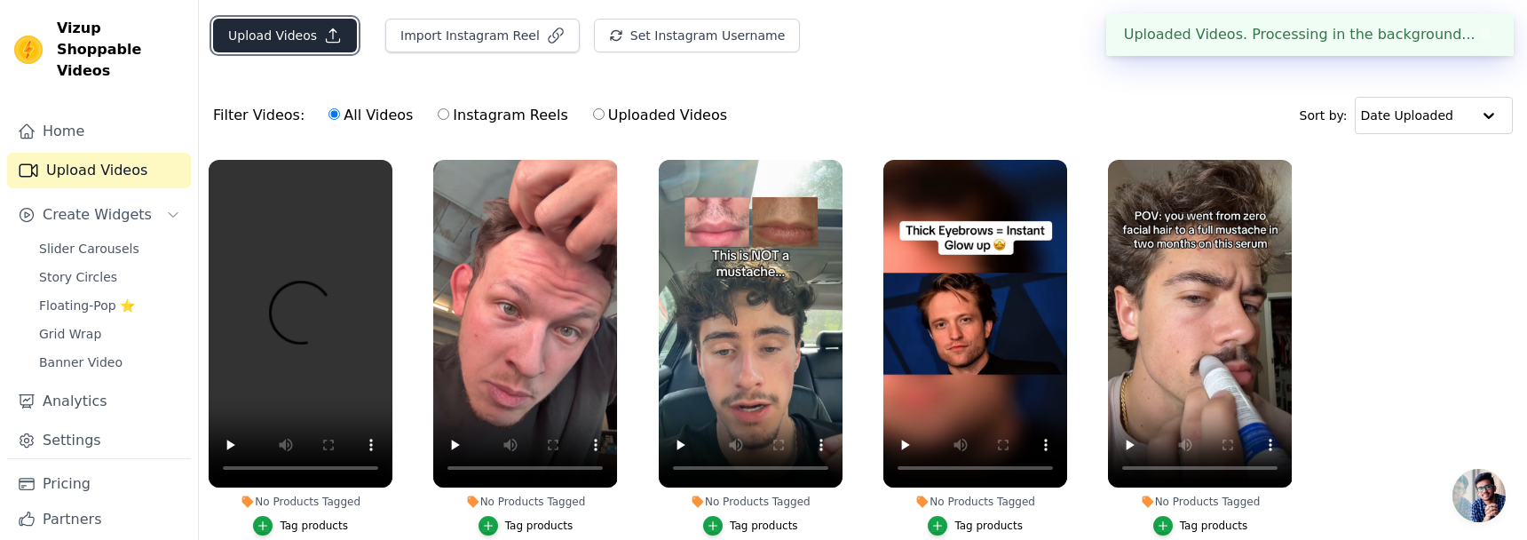
click at [266, 30] on button "Upload Videos" at bounding box center [285, 36] width 144 height 34
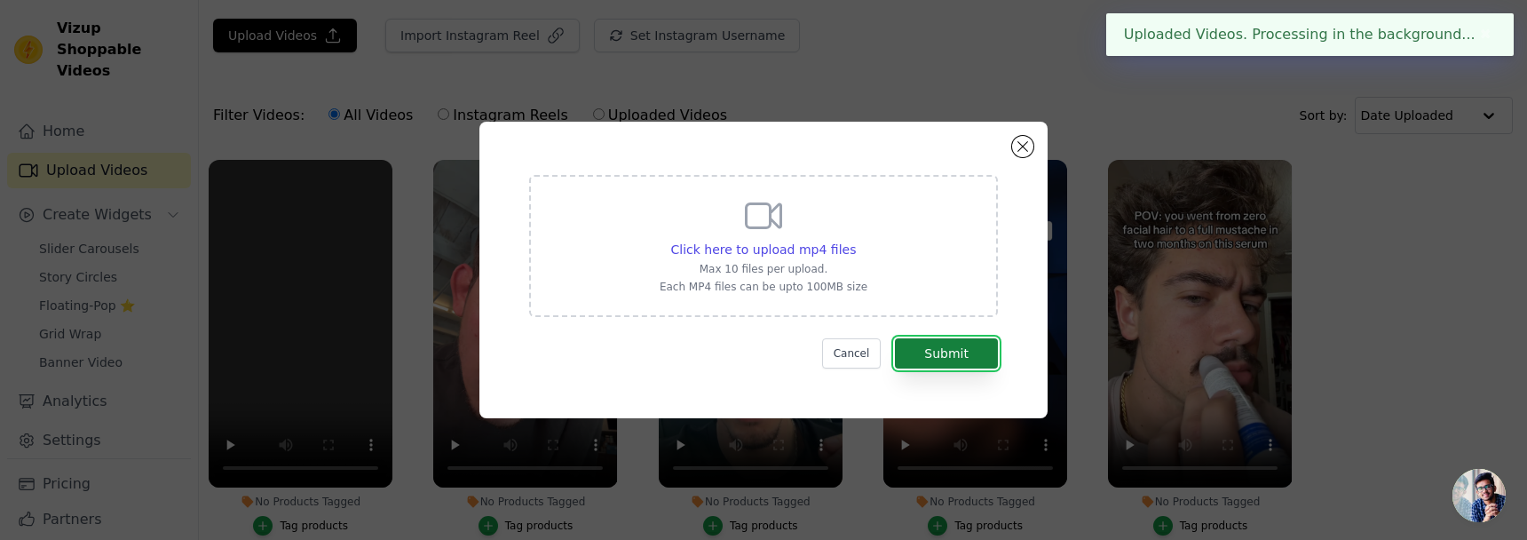
click at [907, 359] on button "Submit" at bounding box center [946, 353] width 103 height 30
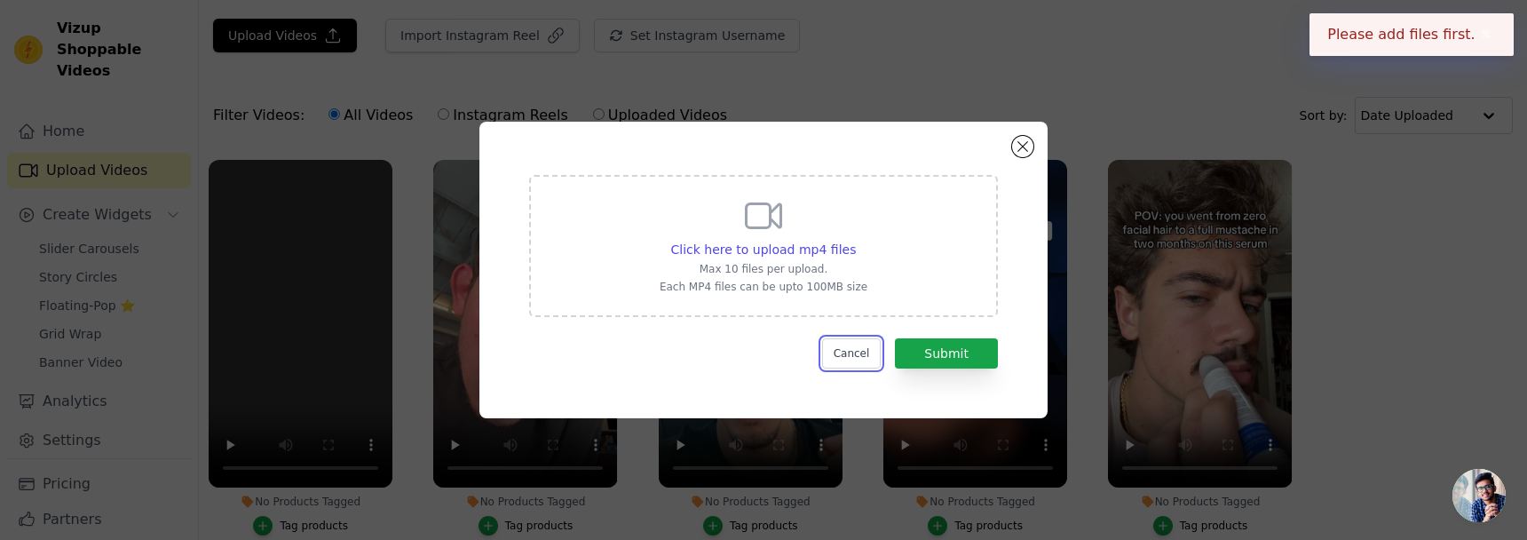
click at [846, 348] on button "Cancel" at bounding box center [851, 353] width 59 height 30
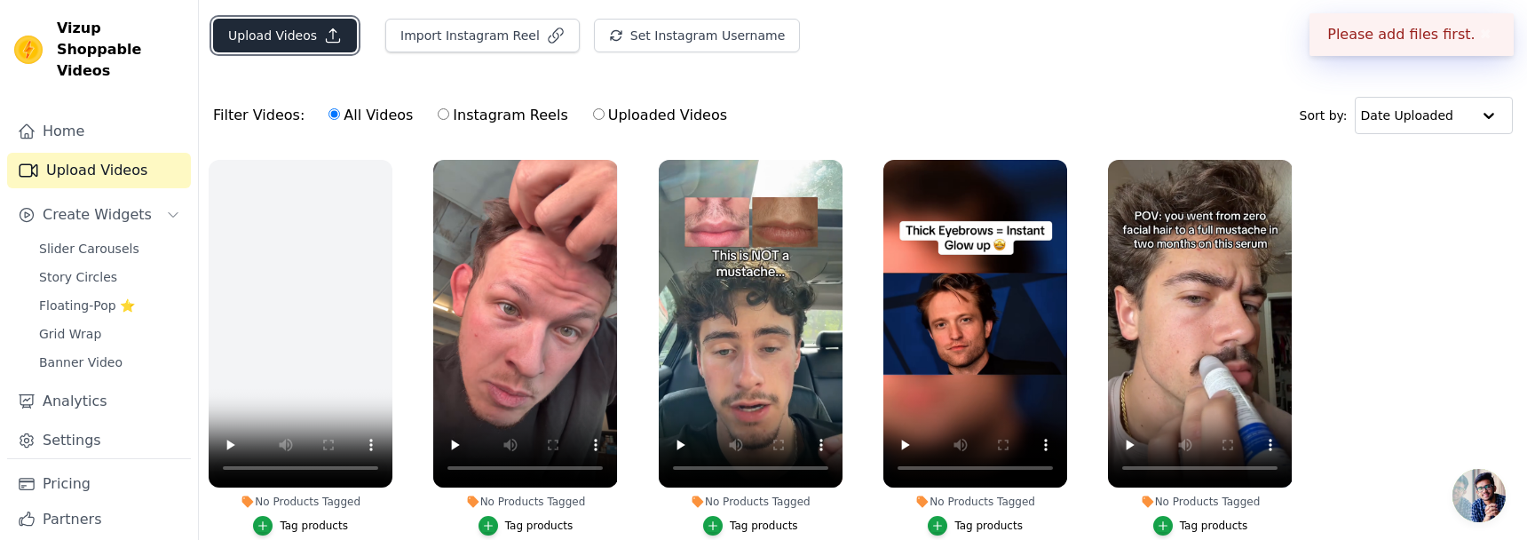
click at [291, 35] on button "Upload Videos" at bounding box center [285, 36] width 144 height 34
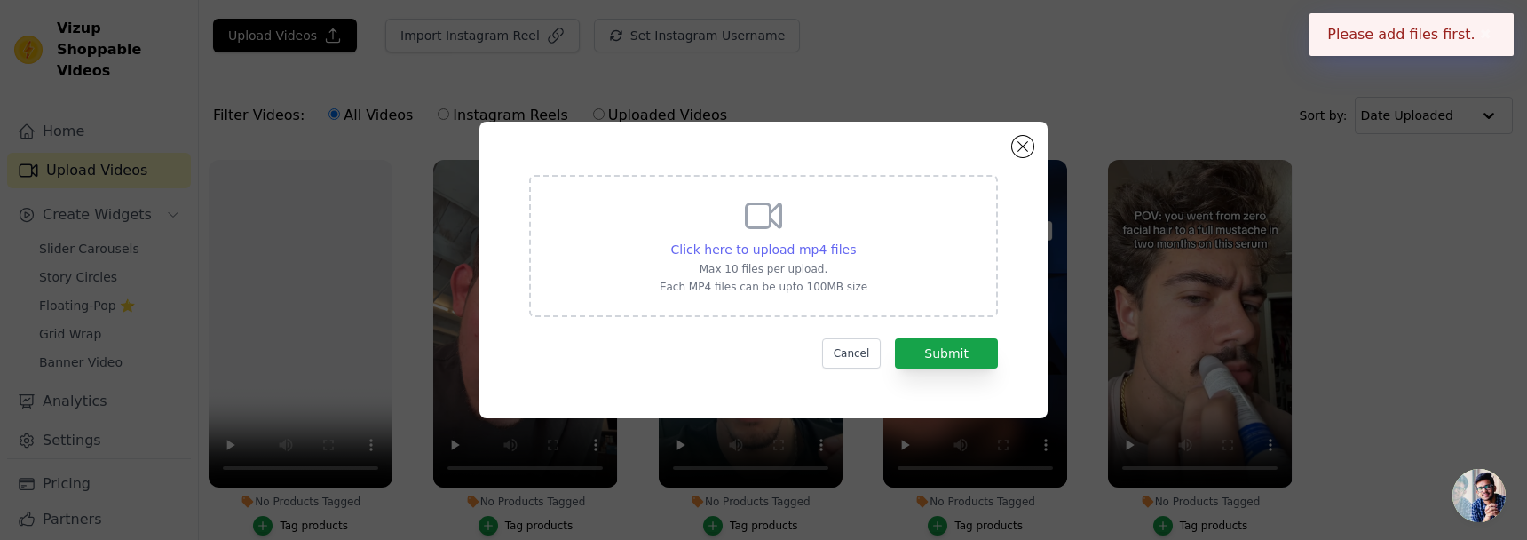
click at [777, 241] on div "Click here to upload mp4 files" at bounding box center [764, 250] width 186 height 18
click at [855, 240] on input "Click here to upload mp4 files Max 10 files per upload. Each MP4 files can be u…" at bounding box center [855, 240] width 1 height 1
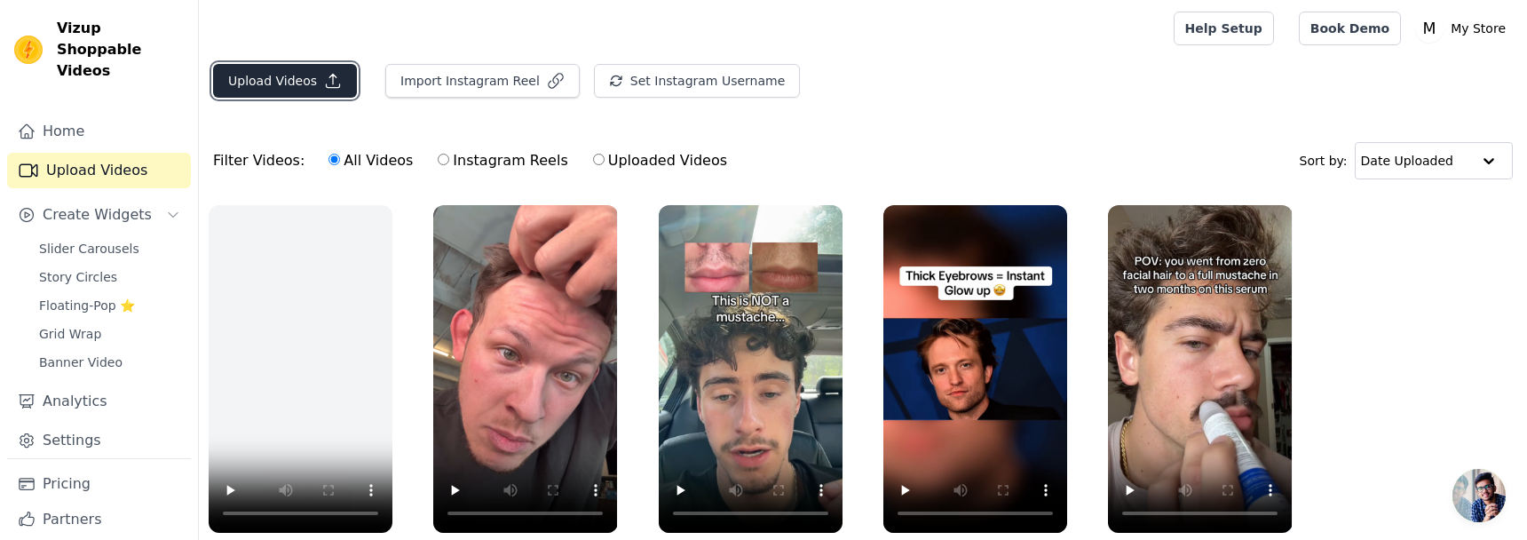
click at [307, 70] on button "Upload Videos" at bounding box center [285, 81] width 144 height 34
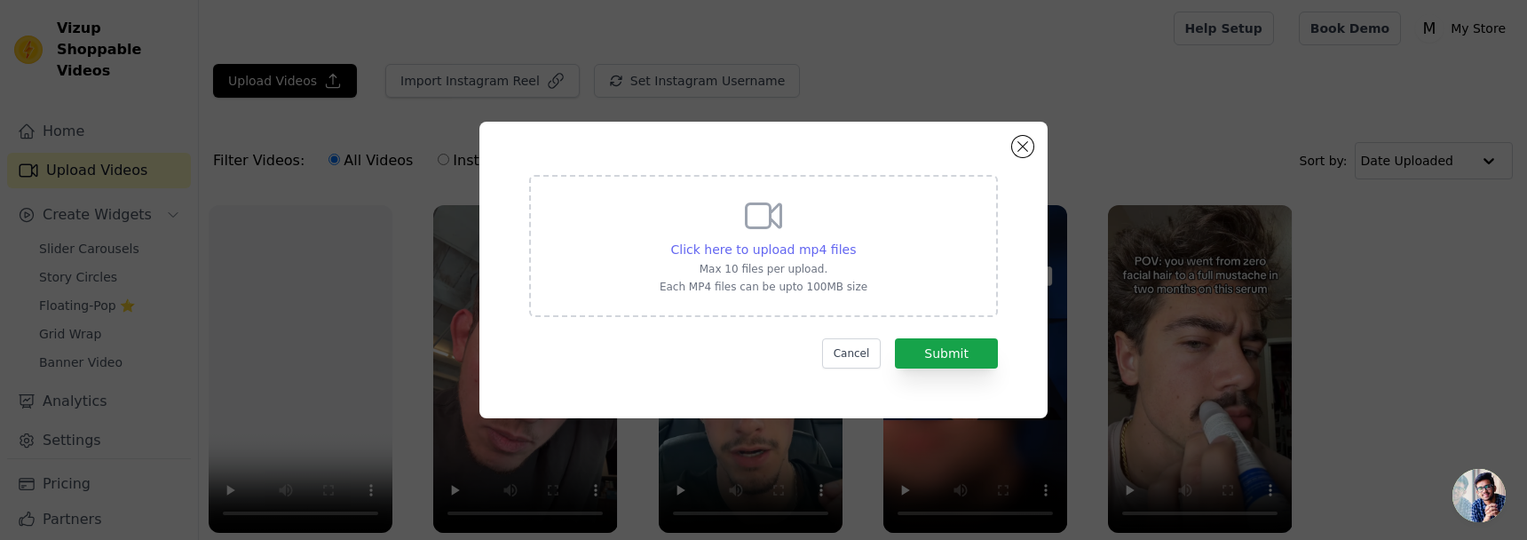
click at [760, 250] on span "Click here to upload mp4 files" at bounding box center [764, 249] width 186 height 14
click at [855, 241] on input "Click here to upload mp4 files Max 10 files per upload. Each MP4 files can be u…" at bounding box center [855, 240] width 1 height 1
type input "C:\fakepath\0908(1).mp4"
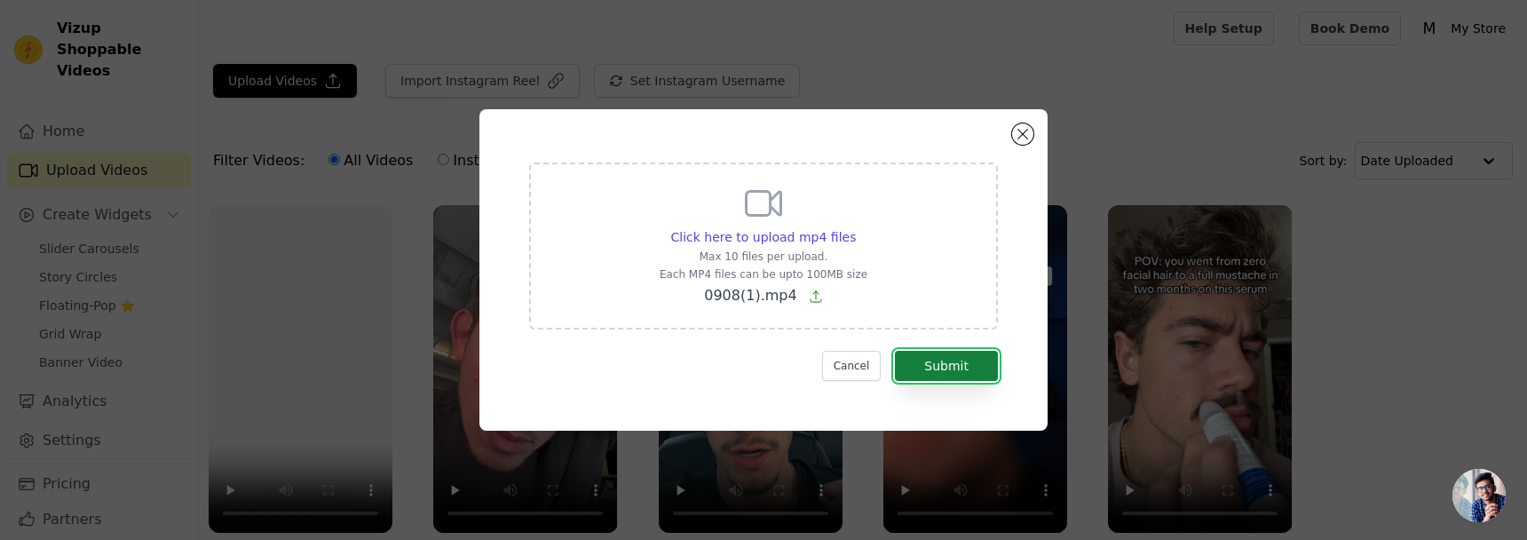
click at [925, 367] on button "Submit" at bounding box center [946, 366] width 103 height 30
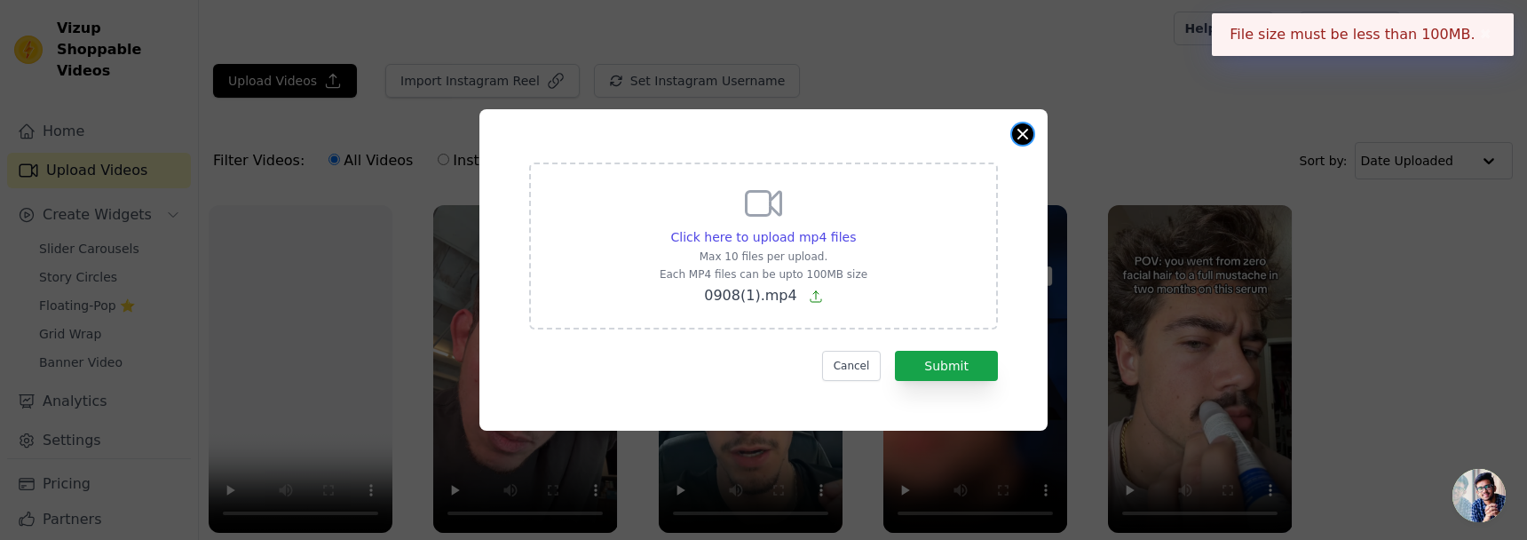
click at [1020, 124] on button "Close modal" at bounding box center [1022, 133] width 21 height 21
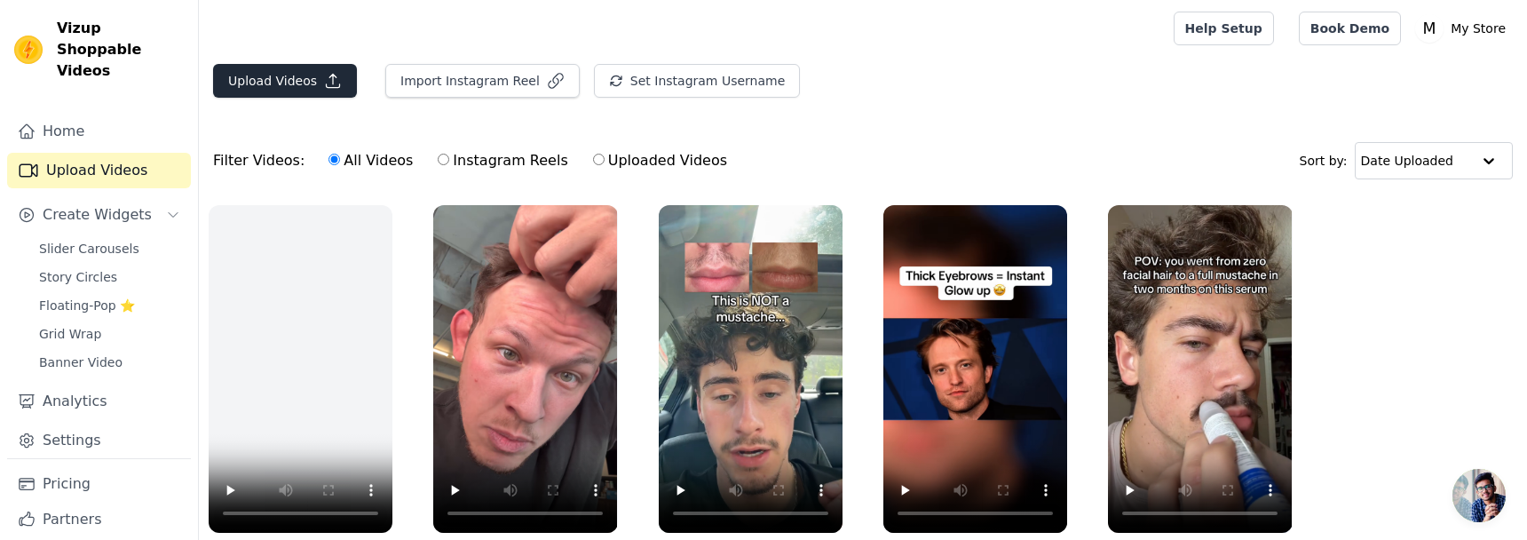
click at [331, 89] on icon "button" at bounding box center [333, 81] width 18 height 18
click at [314, 73] on button "Upload Videos" at bounding box center [285, 81] width 144 height 34
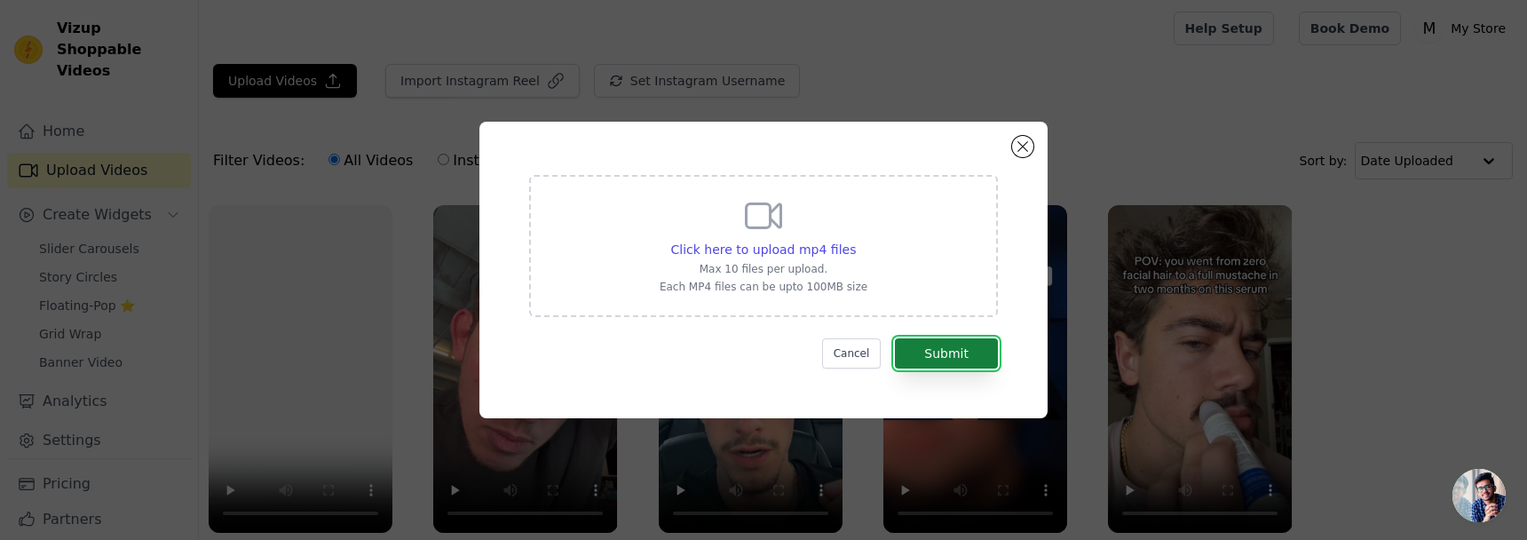
click at [927, 351] on button "Submit" at bounding box center [946, 353] width 103 height 30
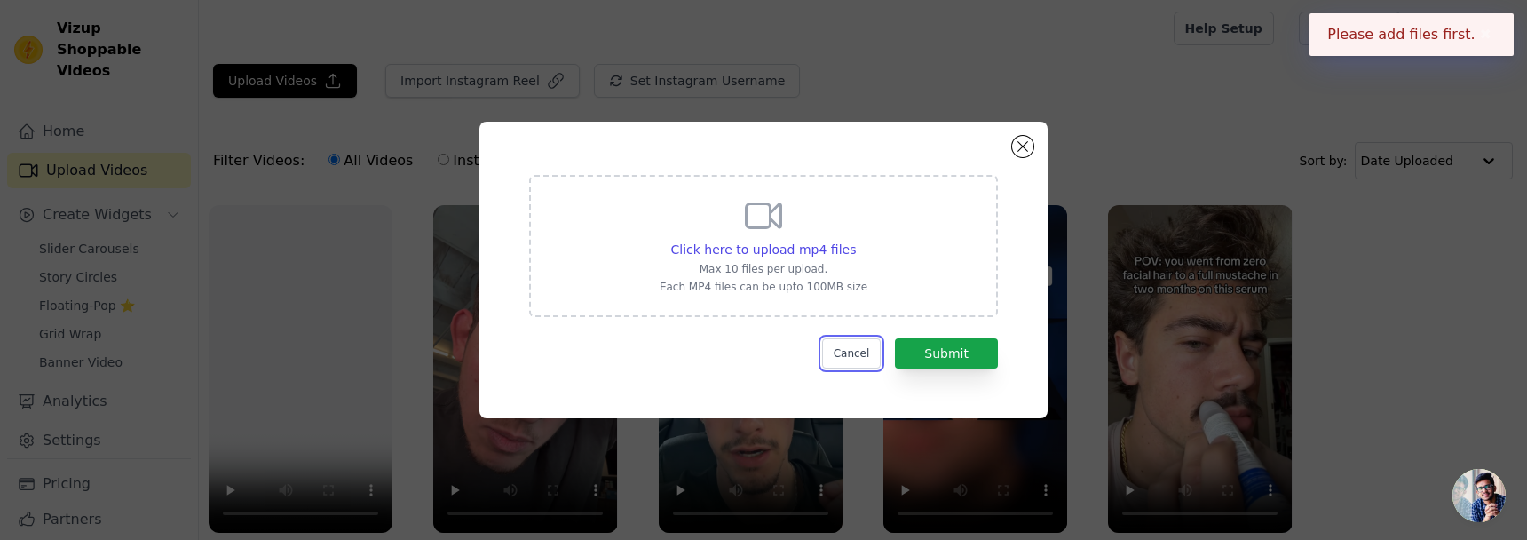
click at [848, 349] on button "Cancel" at bounding box center [851, 353] width 59 height 30
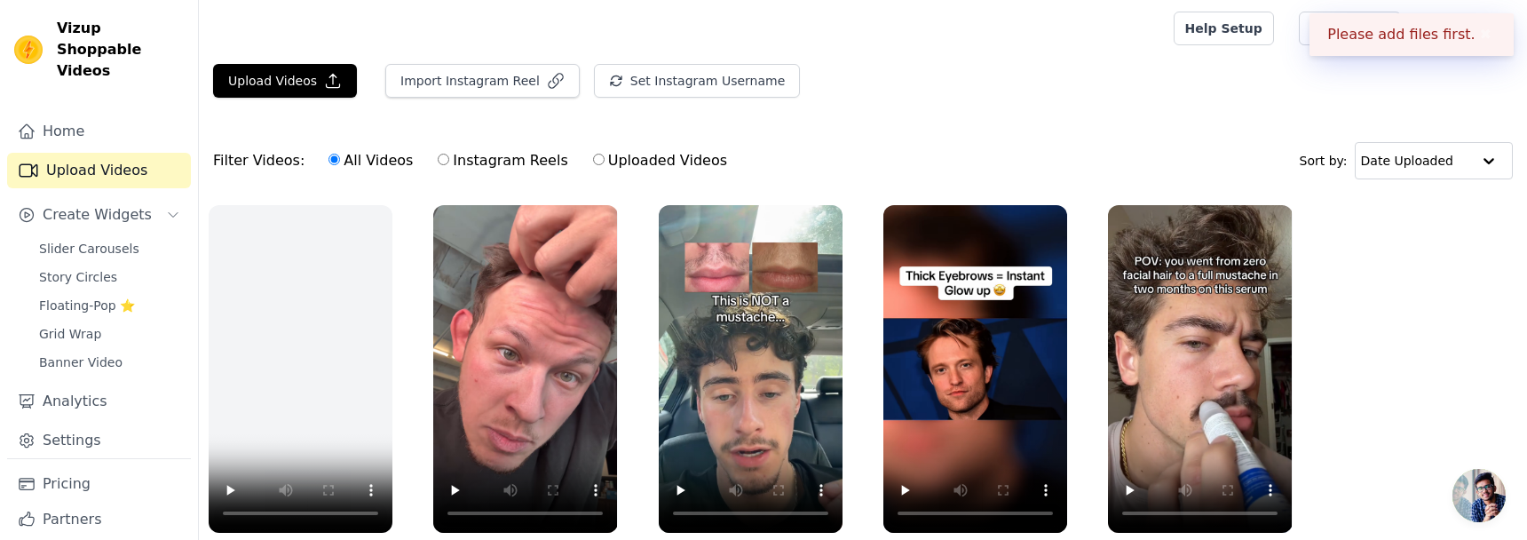
click at [275, 99] on div "Upload Videos Import Instagram Reel Set Instagram Username Import Latest IG Ree…" at bounding box center [863, 88] width 1328 height 48
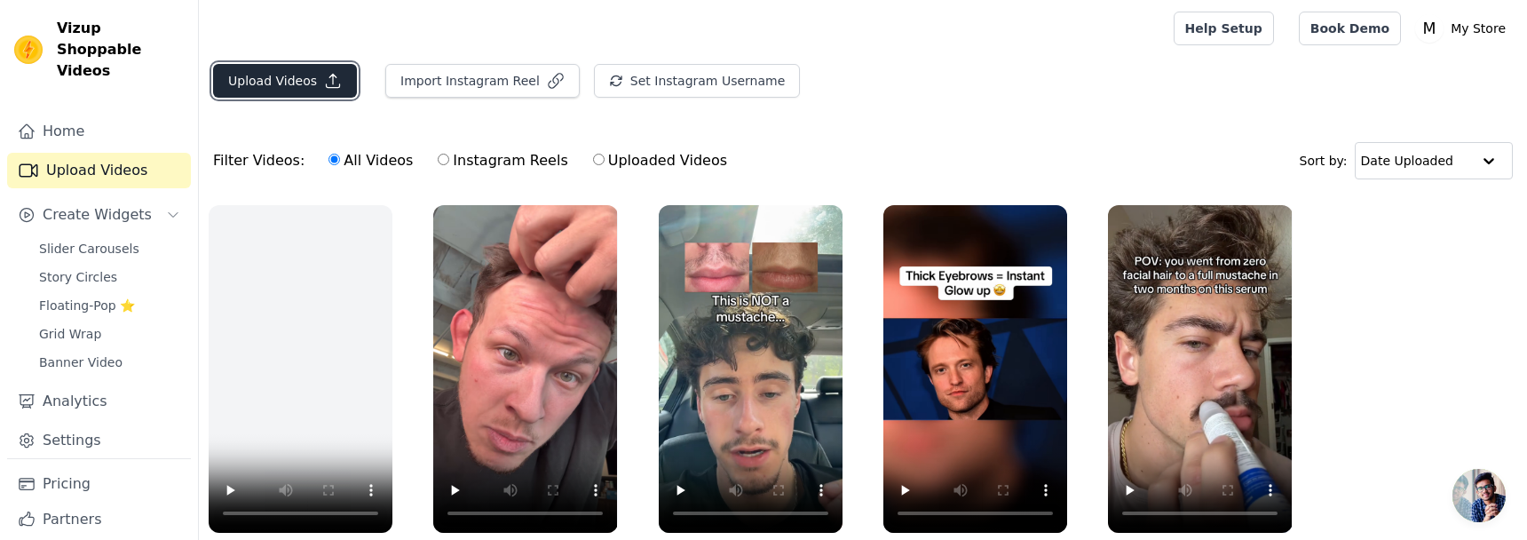
click at [296, 76] on button "Upload Videos" at bounding box center [285, 81] width 144 height 34
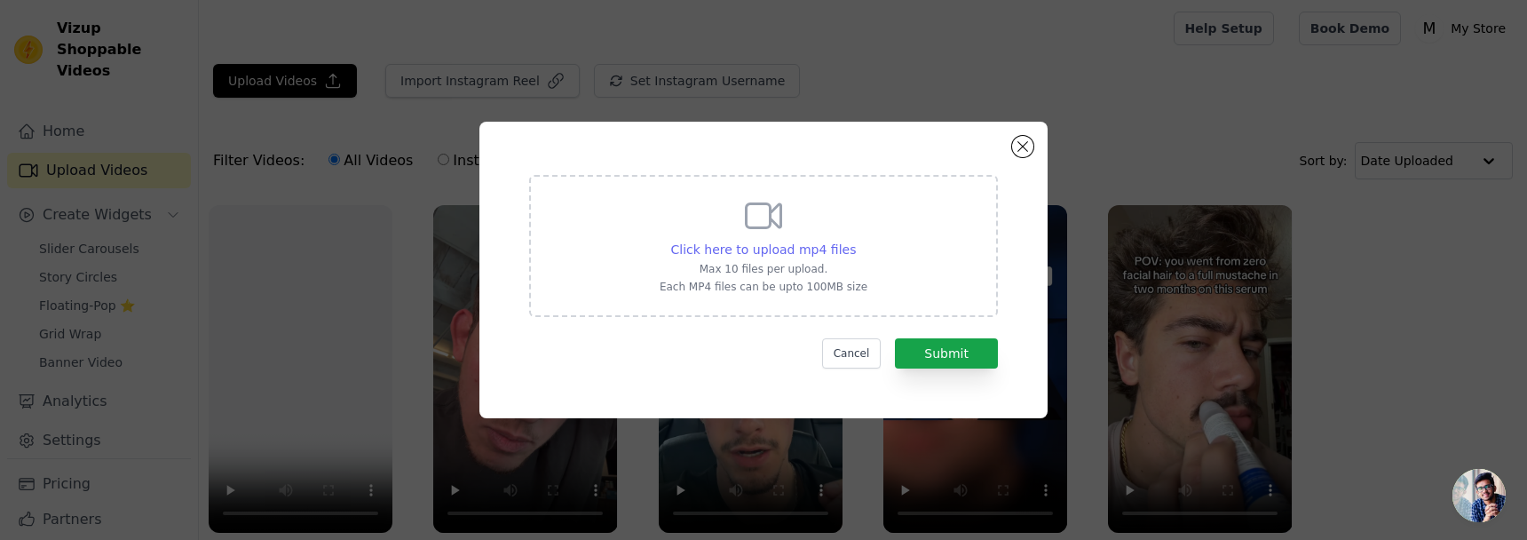
click at [804, 243] on span "Click here to upload mp4 files" at bounding box center [764, 249] width 186 height 14
click at [855, 241] on input "Click here to upload mp4 files Max 10 files per upload. Each MP4 files can be u…" at bounding box center [855, 240] width 1 height 1
type input "C:\fakepath\snaptik_7545253549681151263_v2.mp4"
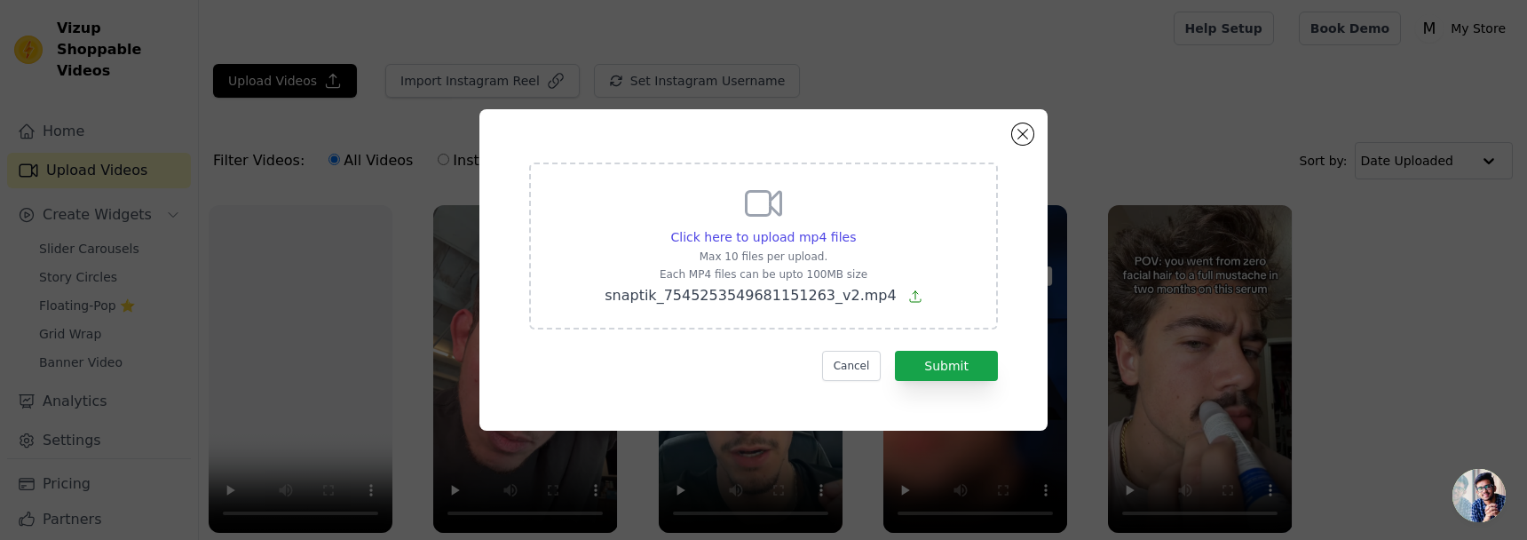
click at [998, 369] on div "Click here to upload mp4 files Max 10 files per upload. Each MP4 files can be u…" at bounding box center [763, 270] width 504 height 258
click at [969, 366] on button "Submit" at bounding box center [946, 366] width 103 height 30
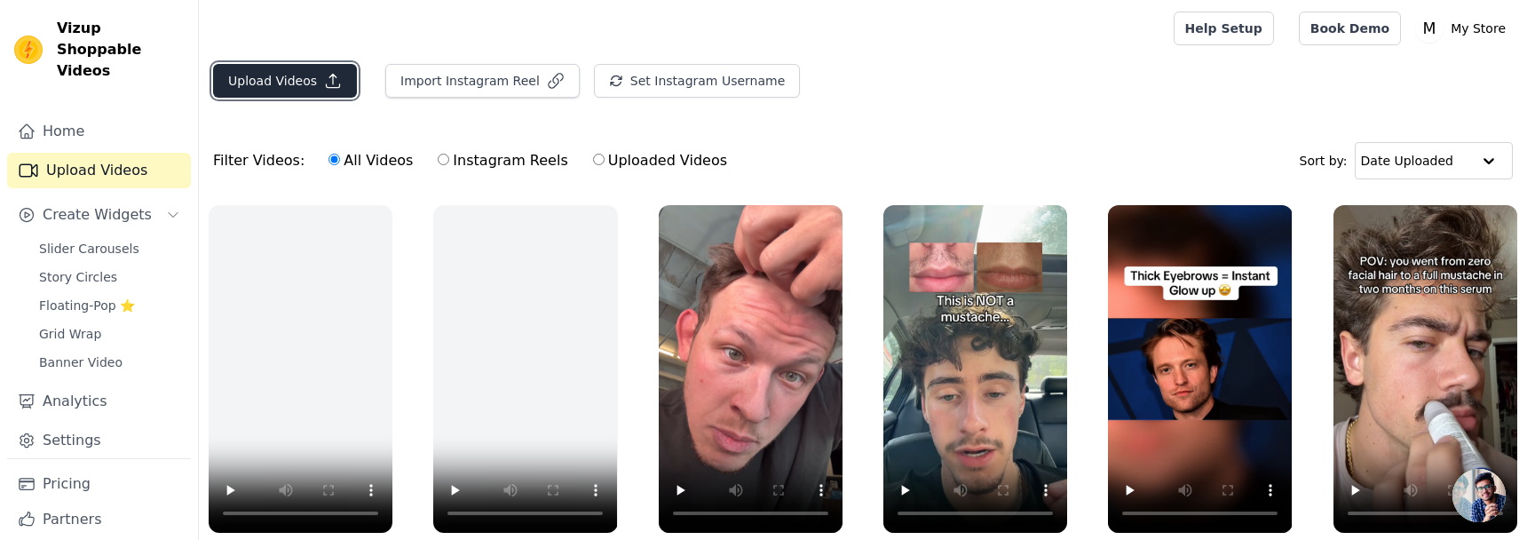
click at [321, 96] on button "Upload Videos" at bounding box center [285, 81] width 144 height 34
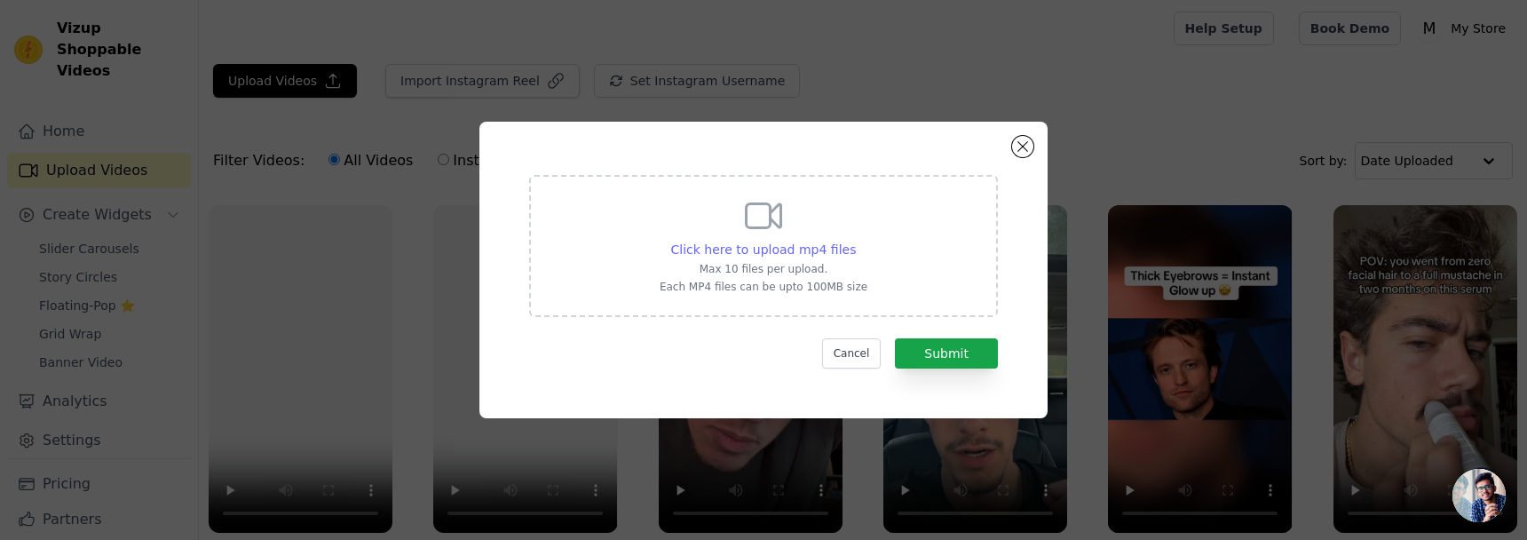
click at [812, 246] on span "Click here to upload mp4 files" at bounding box center [764, 249] width 186 height 14
click at [855, 241] on input "Click here to upload mp4 files Max 10 files per upload. Each MP4 files can be u…" at bounding box center [855, 240] width 1 height 1
type input "C:\fakepath\0908(2).mp4"
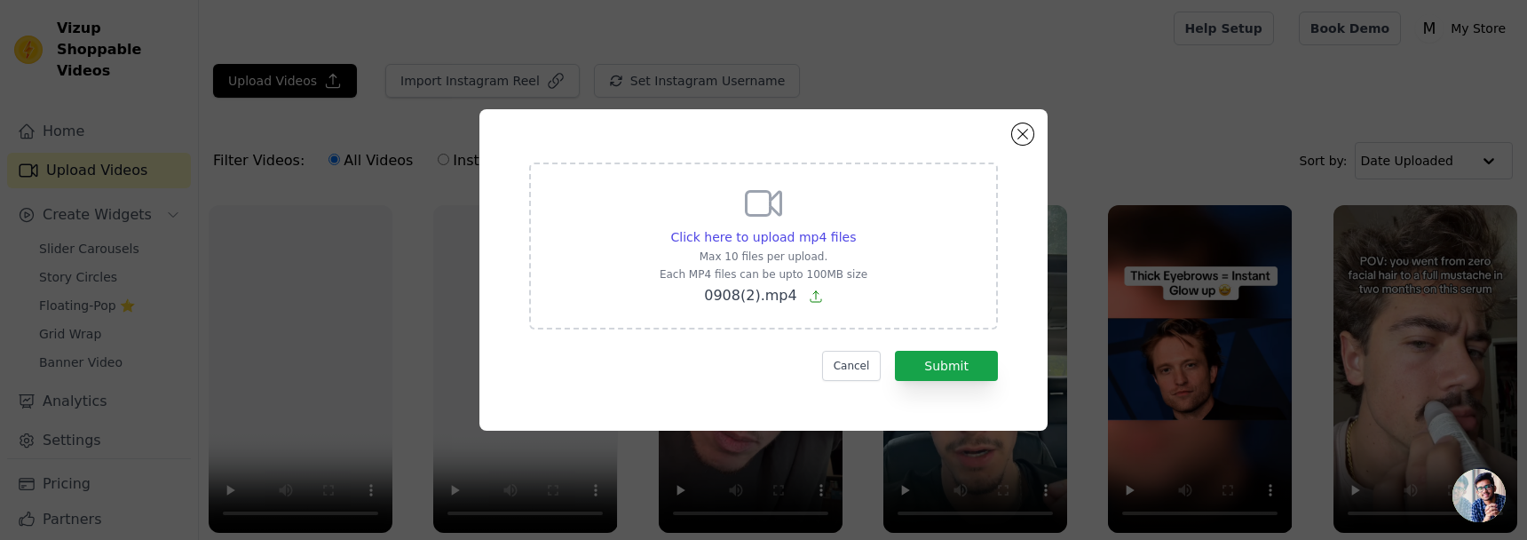
click at [955, 381] on div "Click here to upload mp4 files Max 10 files per upload. Each MP4 files can be u…" at bounding box center [763, 270] width 504 height 258
click at [957, 371] on button "Submit" at bounding box center [946, 366] width 103 height 30
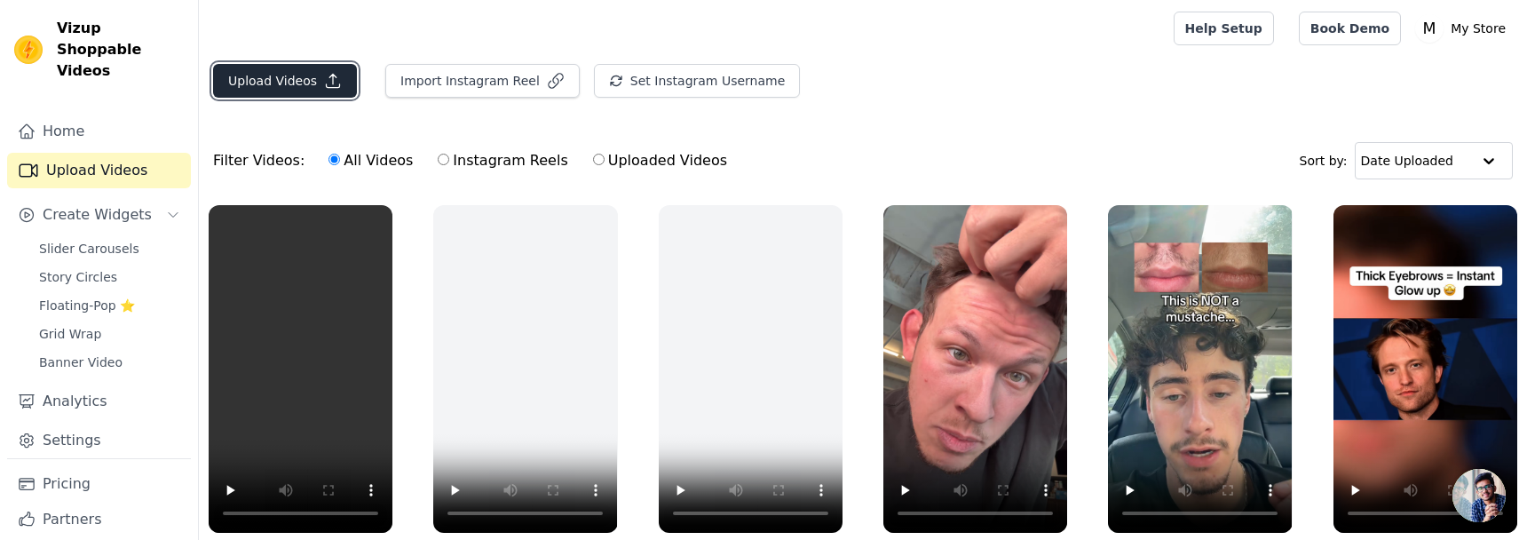
click at [290, 74] on button "Upload Videos" at bounding box center [285, 81] width 144 height 34
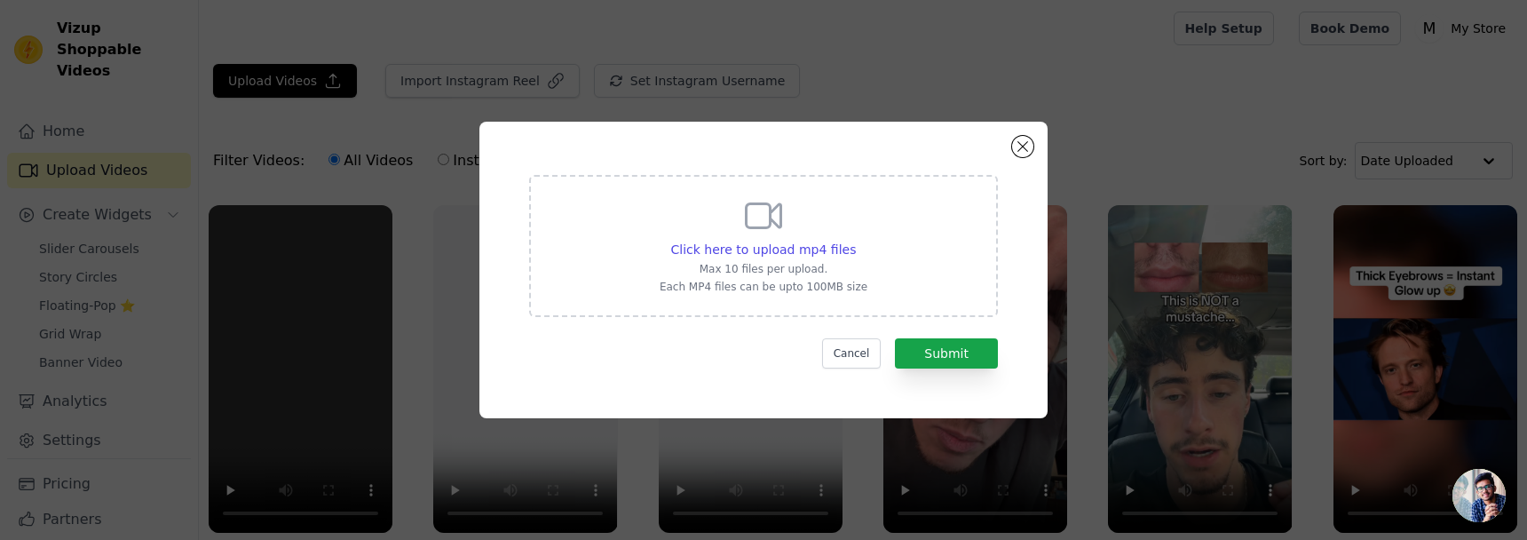
click at [731, 236] on div "Click here to upload mp4 files Max 10 files per upload. Each MP4 files can be u…" at bounding box center [764, 243] width 208 height 99
click at [855, 240] on input "Click here to upload mp4 files Max 10 files per upload. Each MP4 files can be u…" at bounding box center [855, 240] width 1 height 1
type input "C:\fakepath\0908(2).mp4"
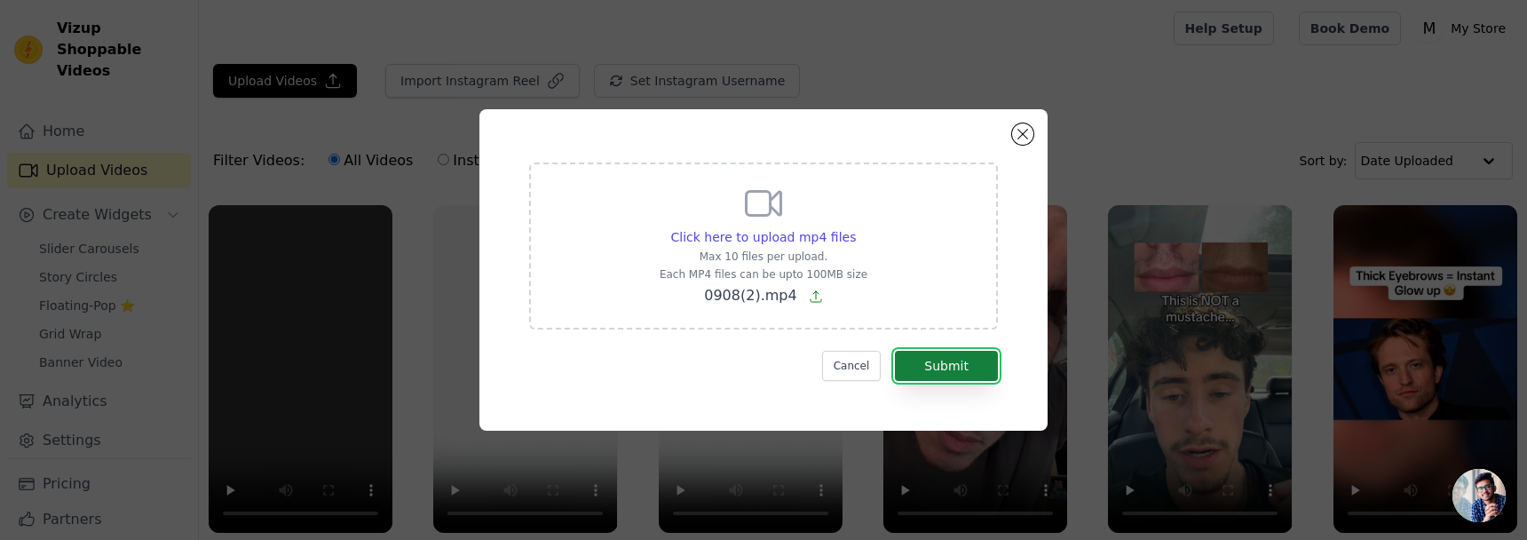
click at [956, 369] on button "Submit" at bounding box center [946, 366] width 103 height 30
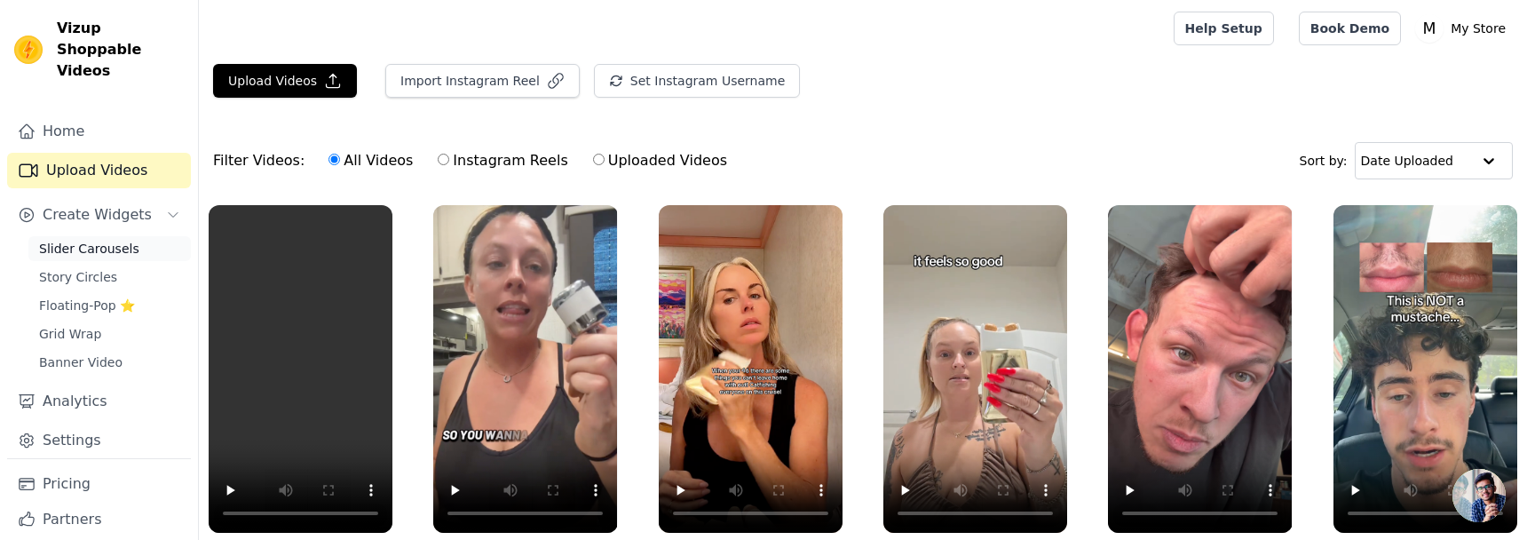
click at [72, 240] on span "Slider Carousels" at bounding box center [89, 249] width 100 height 18
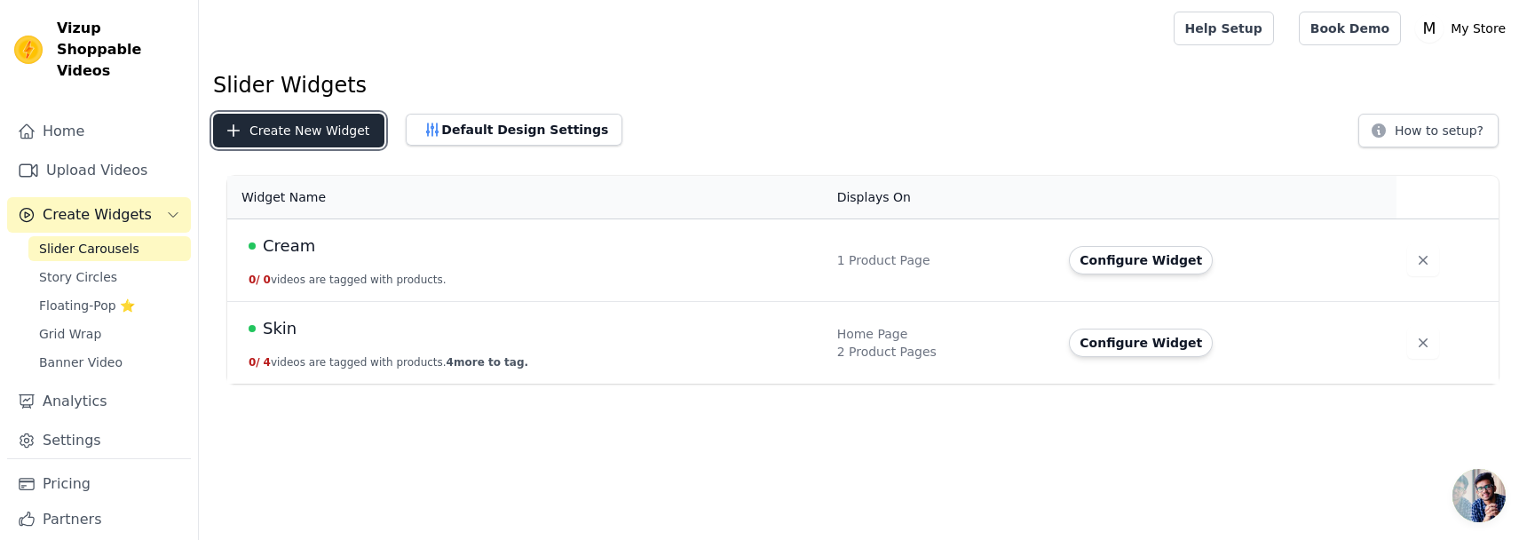
click at [339, 145] on button "Create New Widget" at bounding box center [298, 131] width 171 height 34
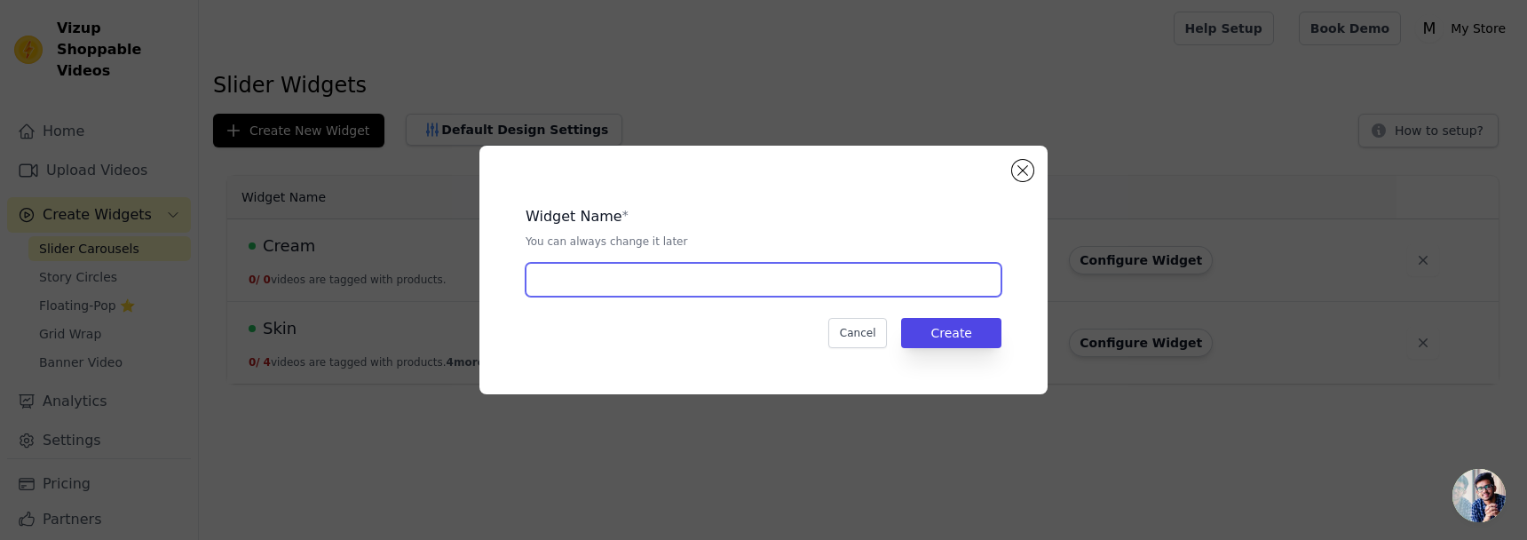
click at [841, 281] on input "text" at bounding box center [764, 280] width 476 height 34
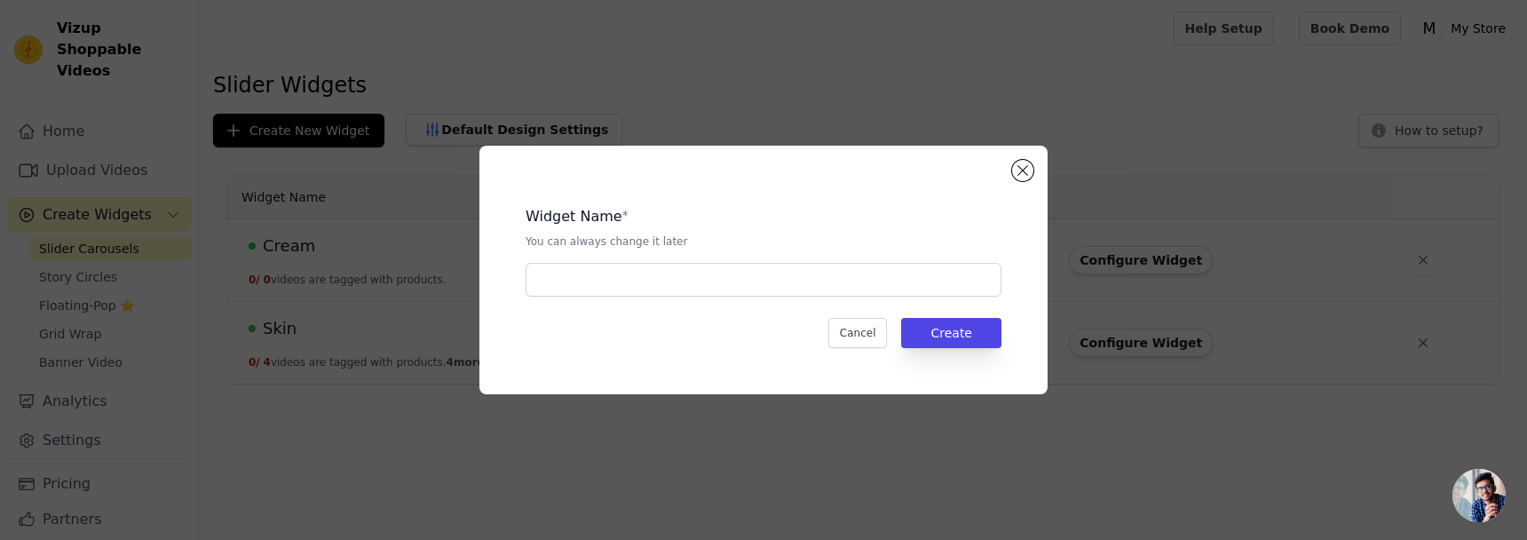
click at [1041, 162] on div "Widget Name * You can always change it later Cancel Create" at bounding box center [764, 270] width 568 height 249
click at [1008, 167] on div "Widget Name * You can always change it later Cancel Create" at bounding box center [764, 270] width 568 height 249
click at [1026, 167] on button "Close modal" at bounding box center [1022, 170] width 21 height 21
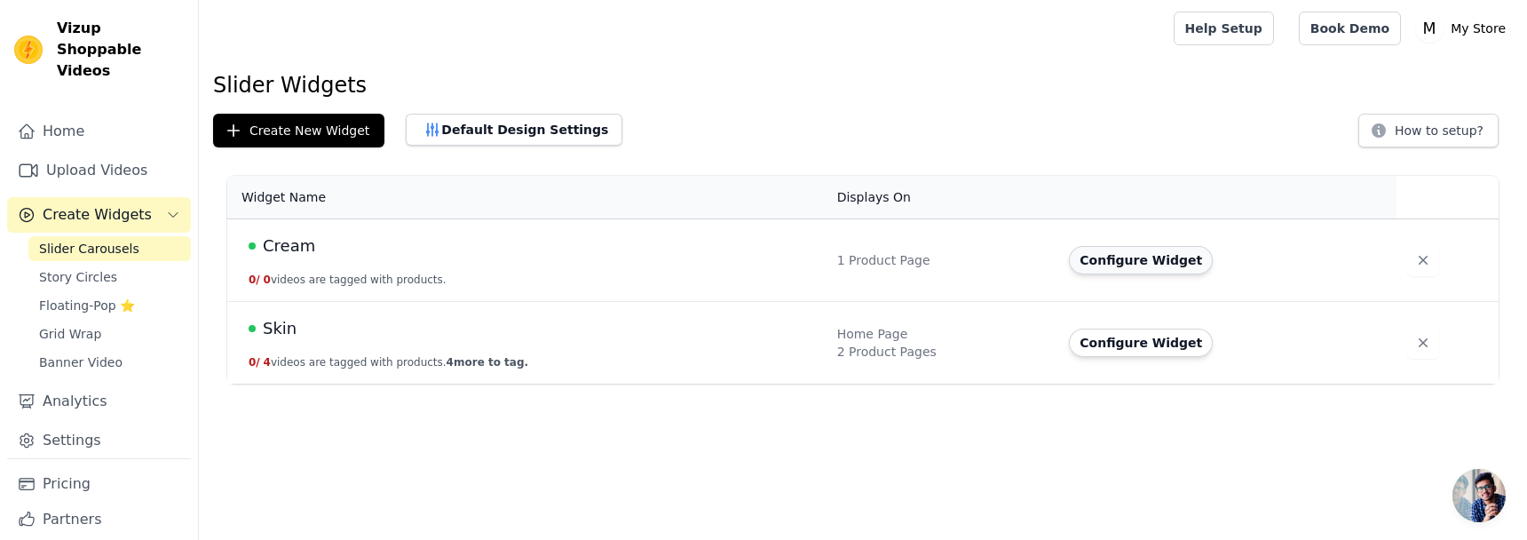
click at [1124, 253] on button "Configure Widget" at bounding box center [1141, 260] width 144 height 28
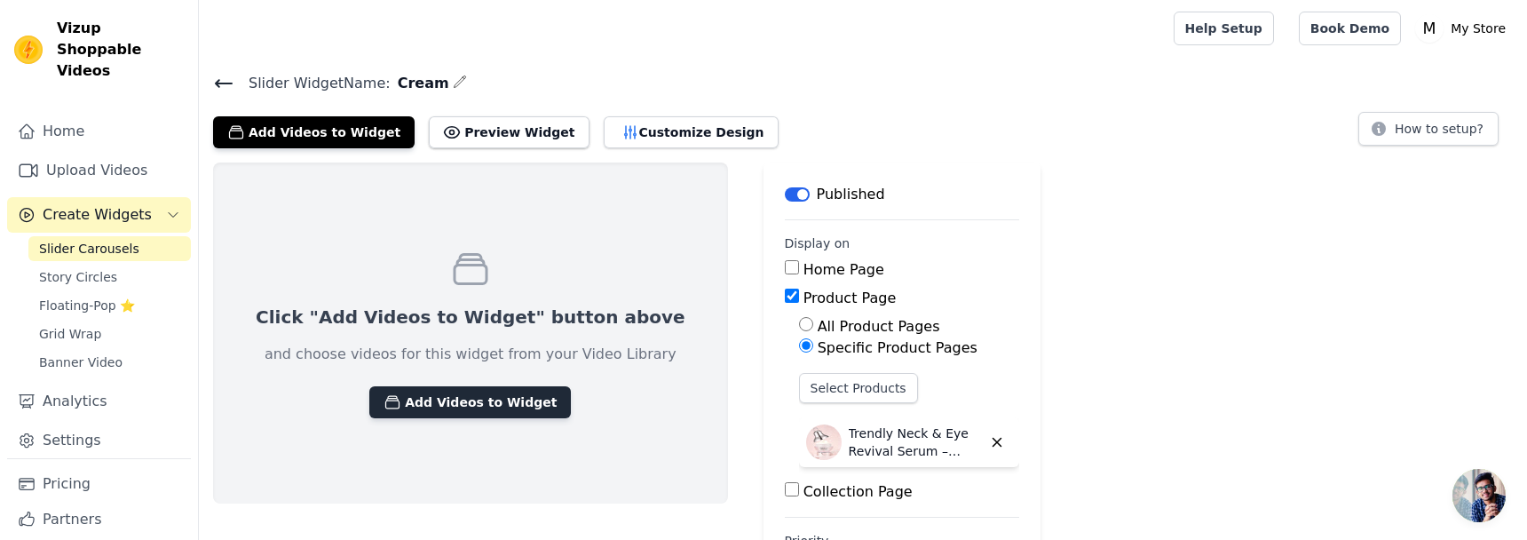
click at [407, 407] on button "Add Videos to Widget" at bounding box center [470, 402] width 202 height 32
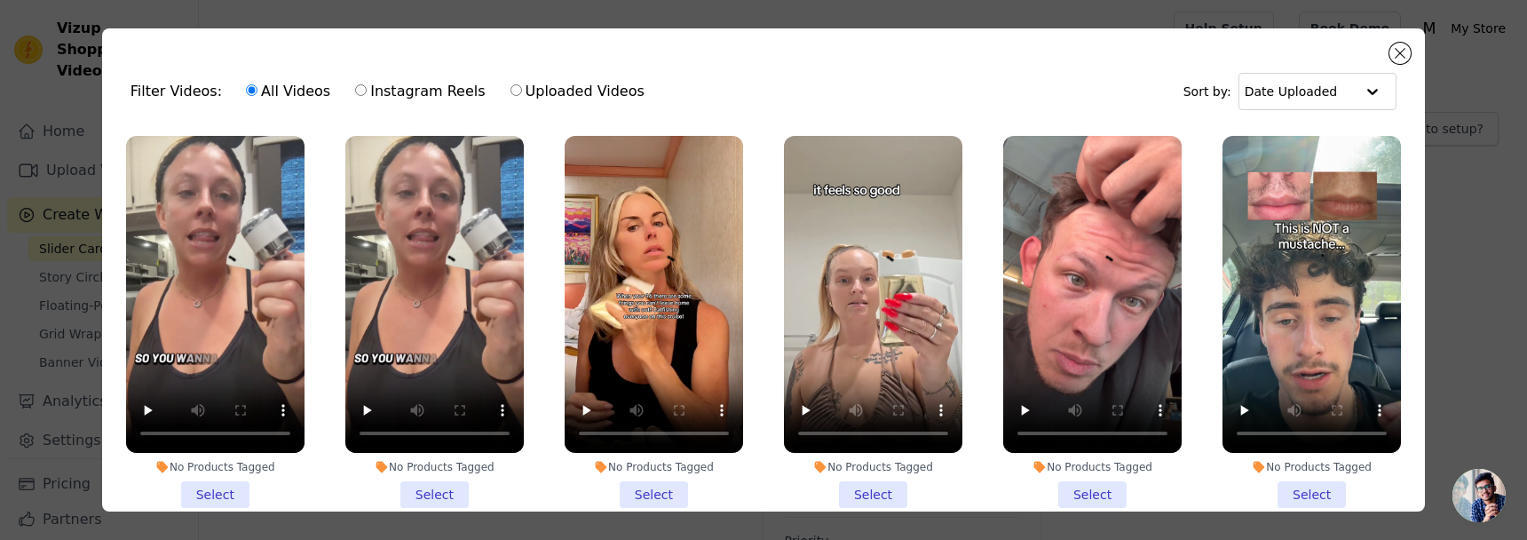
scroll to position [212, 0]
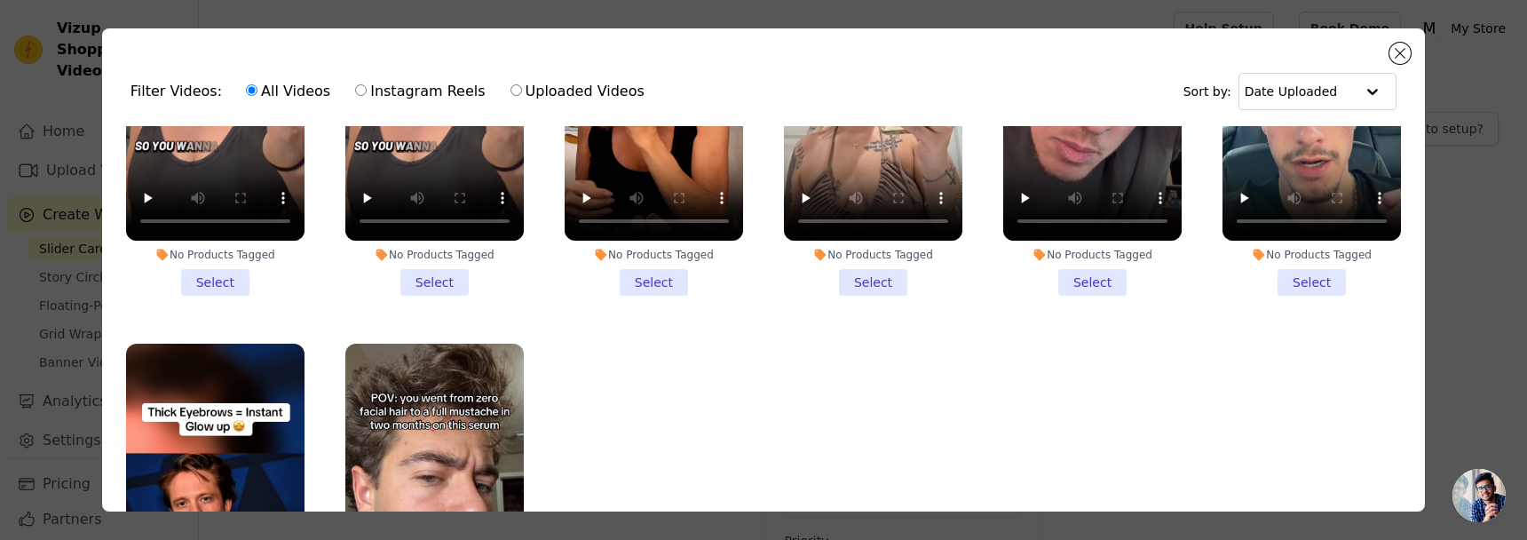
click at [668, 288] on li "No Products Tagged Select" at bounding box center [654, 110] width 178 height 372
click at [0, 0] on input "No Products Tagged Select" at bounding box center [0, 0] width 0 height 0
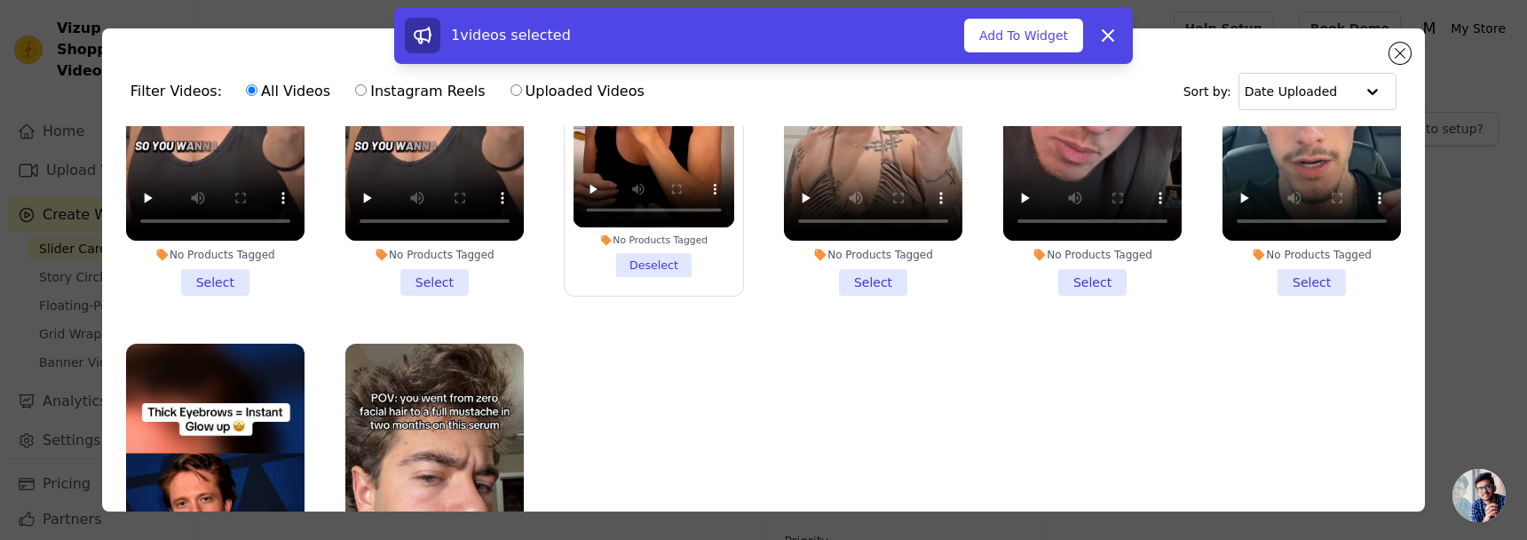
click at [862, 283] on li "No Products Tagged Select" at bounding box center [873, 110] width 178 height 372
click at [0, 0] on input "No Products Tagged Select" at bounding box center [0, 0] width 0 height 0
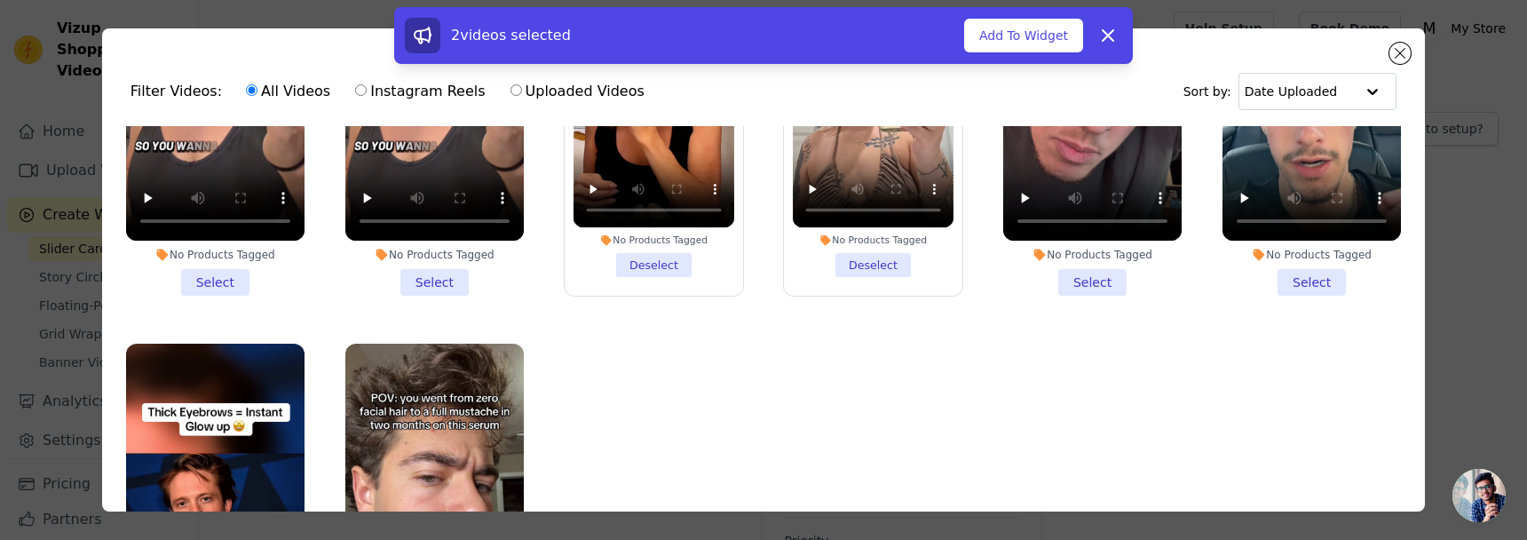
click at [458, 280] on li "No Products Tagged Select" at bounding box center [434, 110] width 178 height 372
click at [0, 0] on input "No Products Tagged Select" at bounding box center [0, 0] width 0 height 0
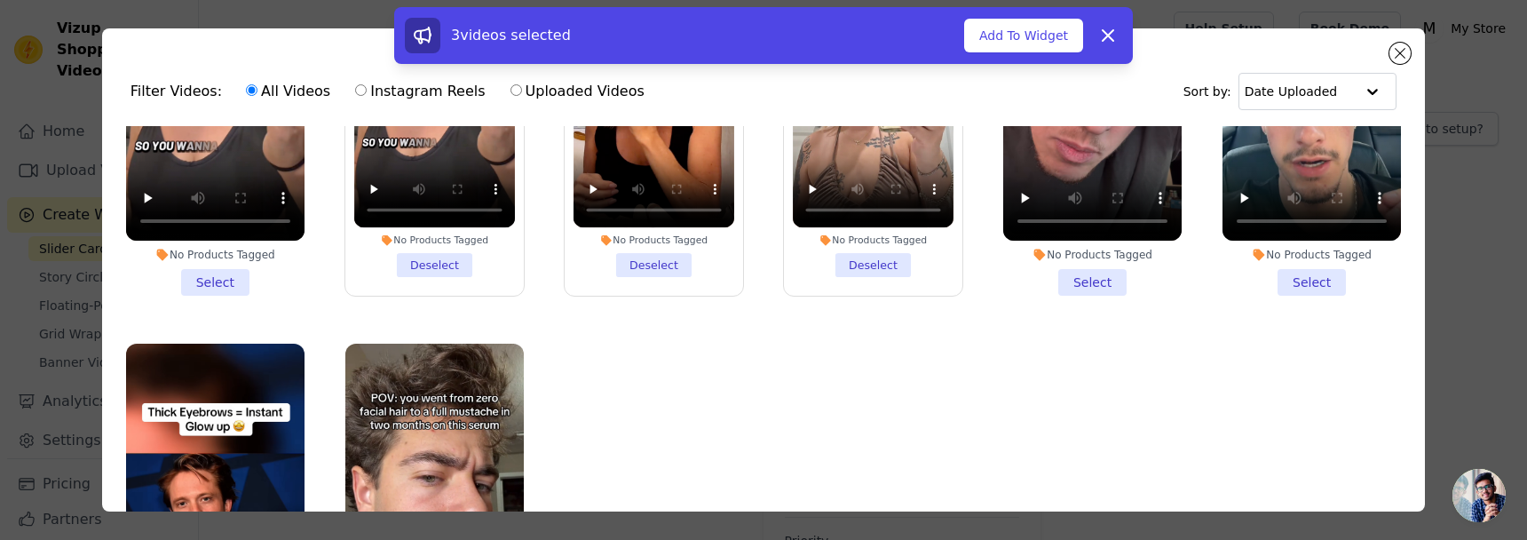
click at [232, 284] on li "No Products Tagged Select" at bounding box center [215, 110] width 178 height 372
click at [0, 0] on input "No Products Tagged Select" at bounding box center [0, 0] width 0 height 0
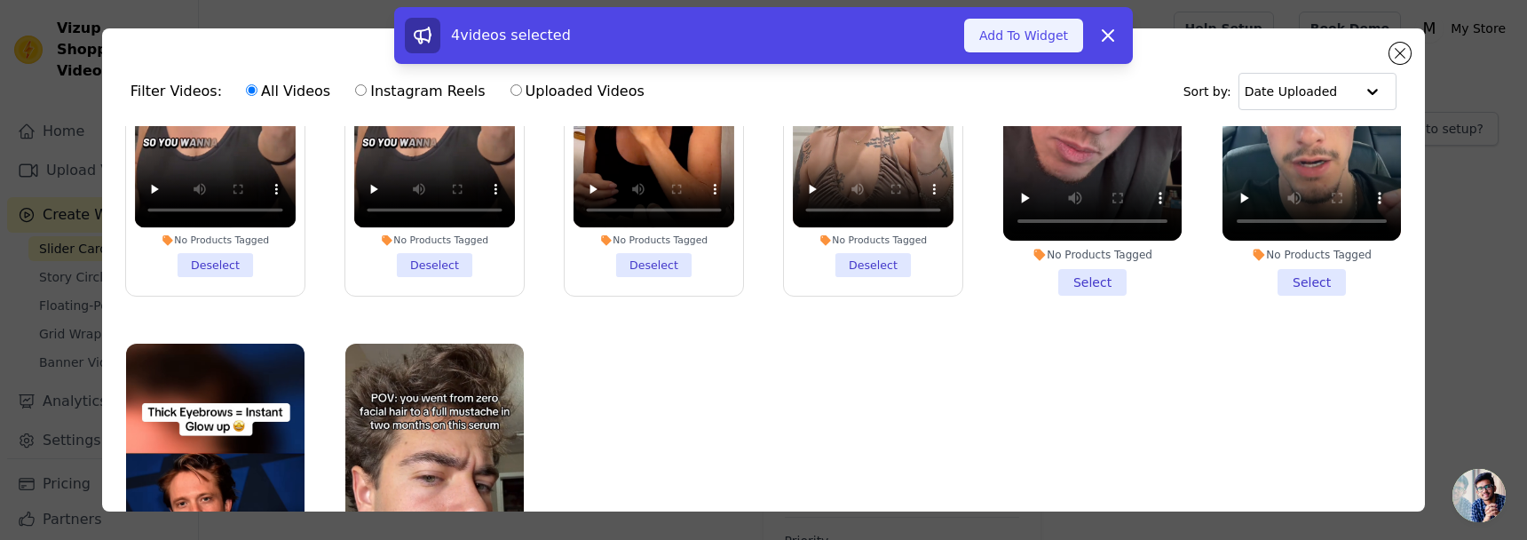
click at [1058, 42] on button "Add To Widget" at bounding box center [1023, 36] width 119 height 34
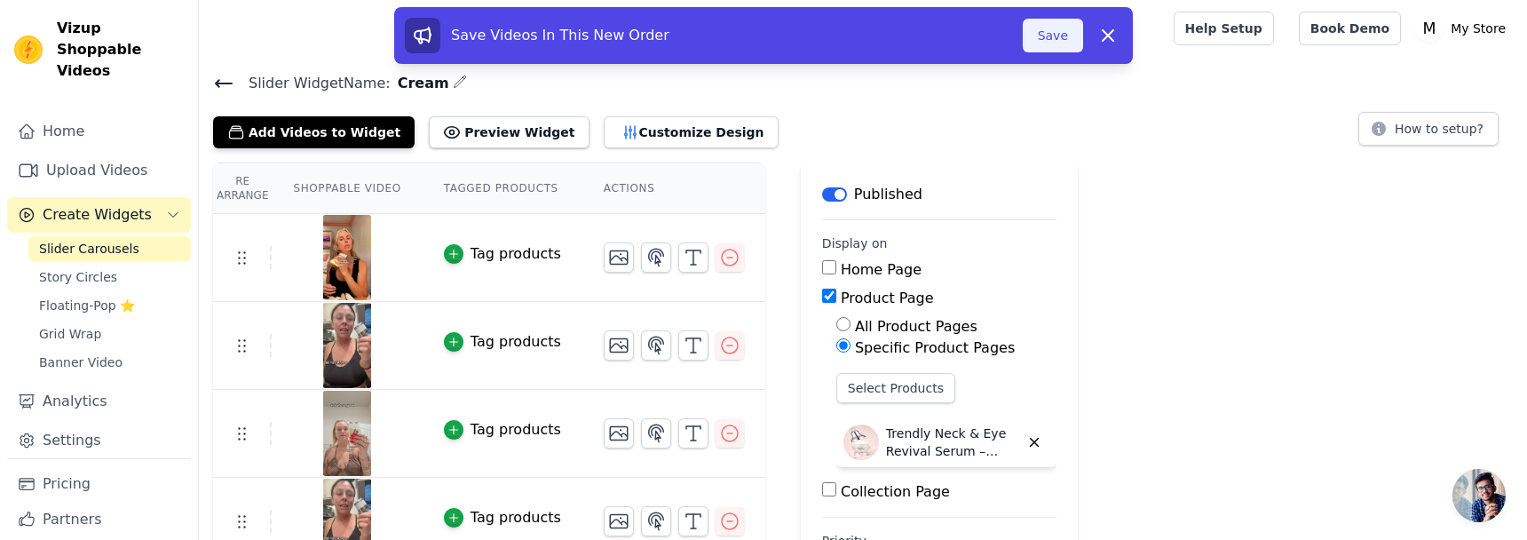
click at [1044, 36] on button "Save" at bounding box center [1053, 36] width 60 height 34
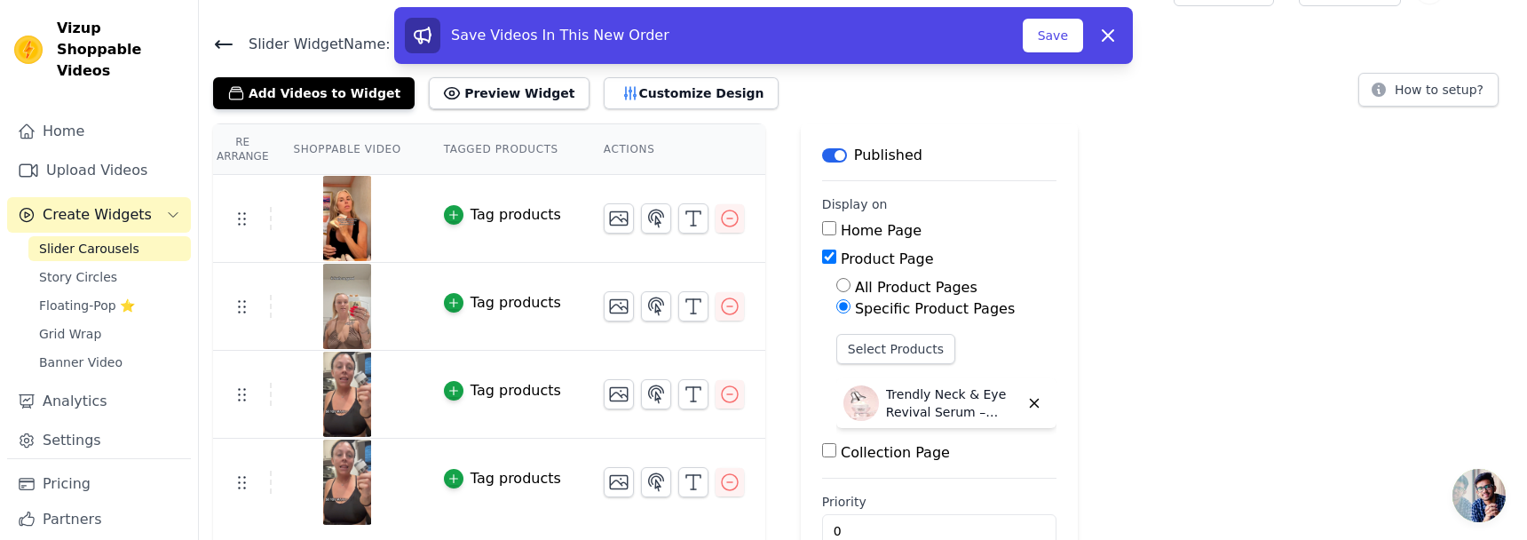
scroll to position [82, 0]
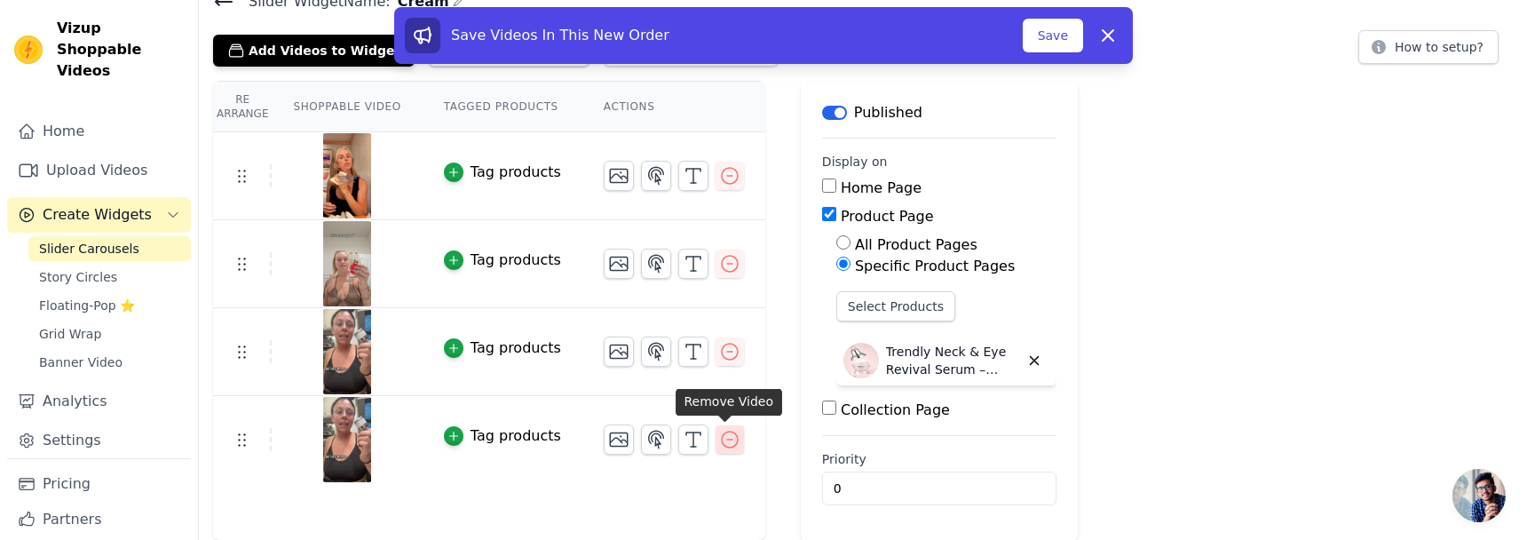
click at [722, 436] on icon "button" at bounding box center [729, 439] width 21 height 21
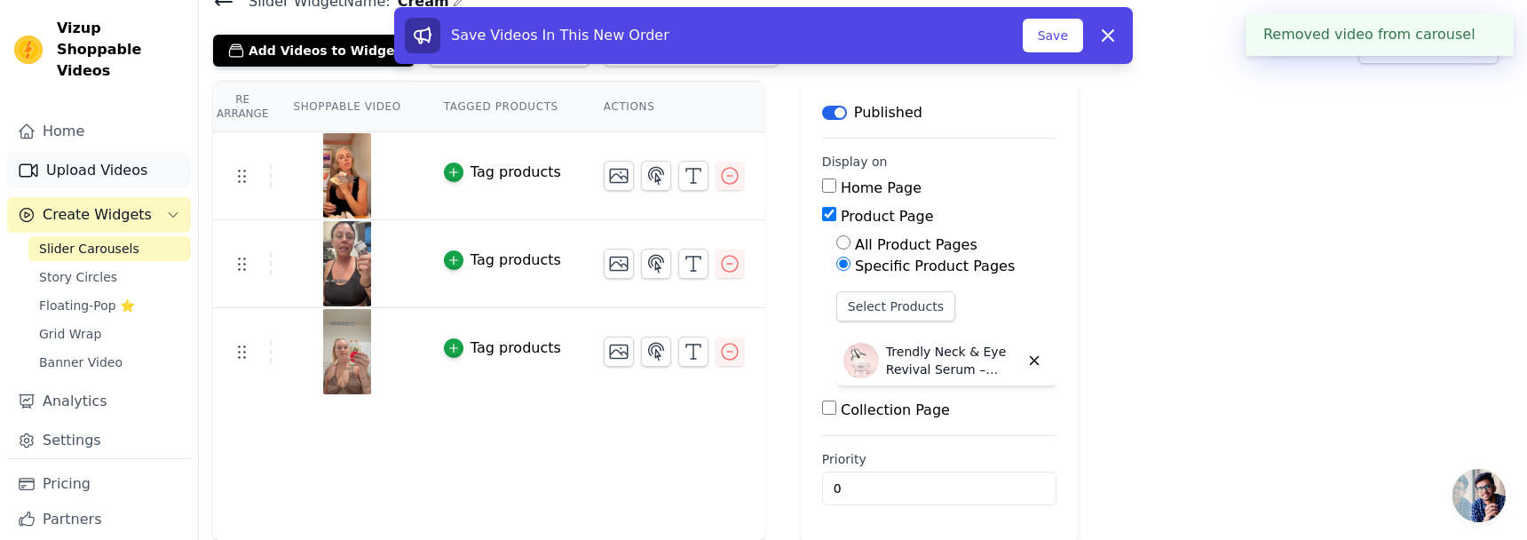
click at [129, 153] on link "Upload Videos" at bounding box center [99, 171] width 184 height 36
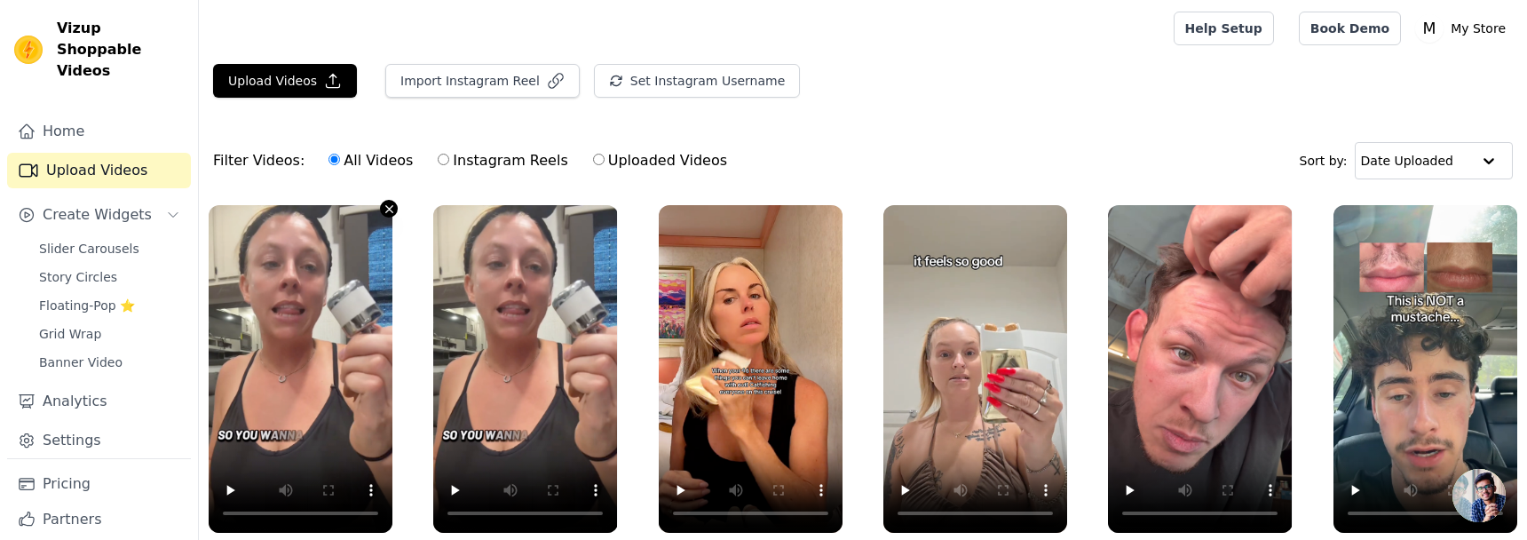
click at [391, 203] on icon "button" at bounding box center [389, 208] width 13 height 13
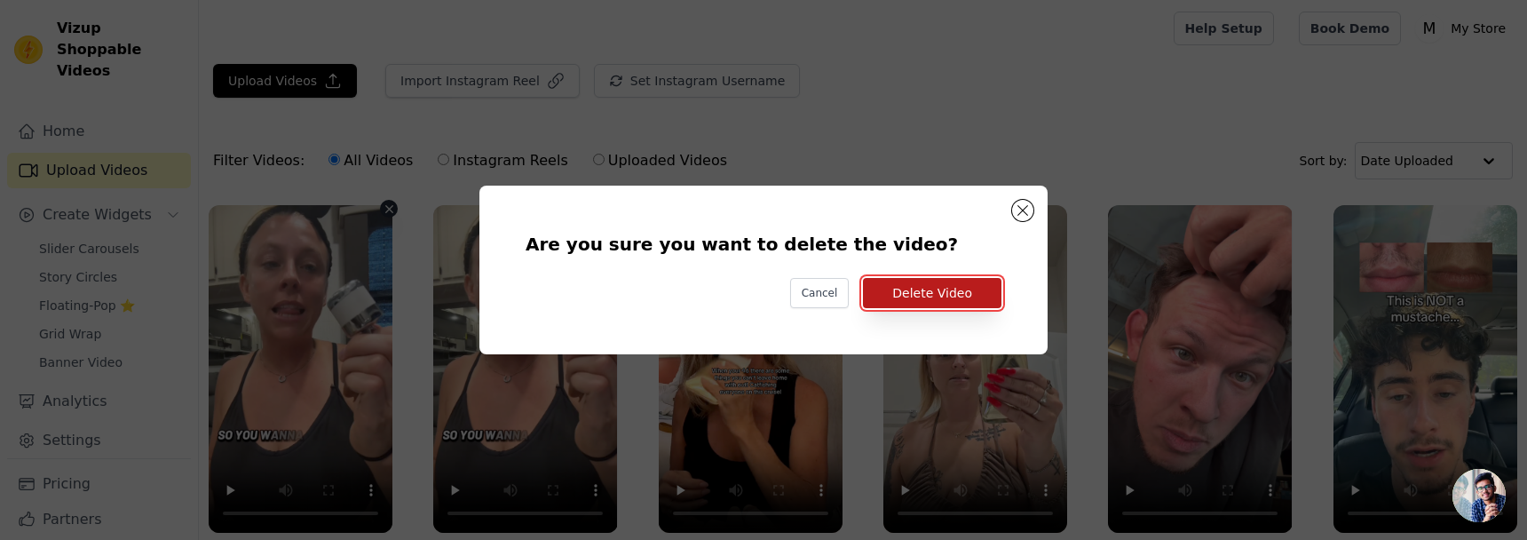
click at [933, 297] on button "Delete Video" at bounding box center [932, 293] width 139 height 30
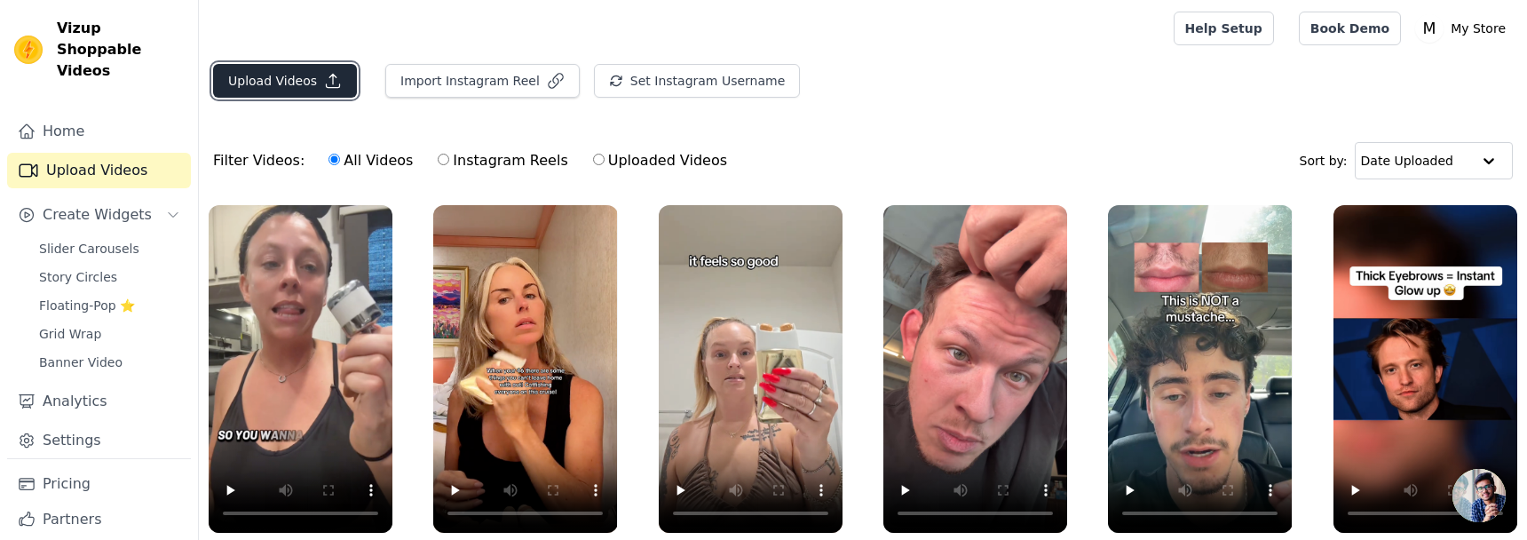
click at [289, 67] on button "Upload Videos" at bounding box center [285, 81] width 144 height 34
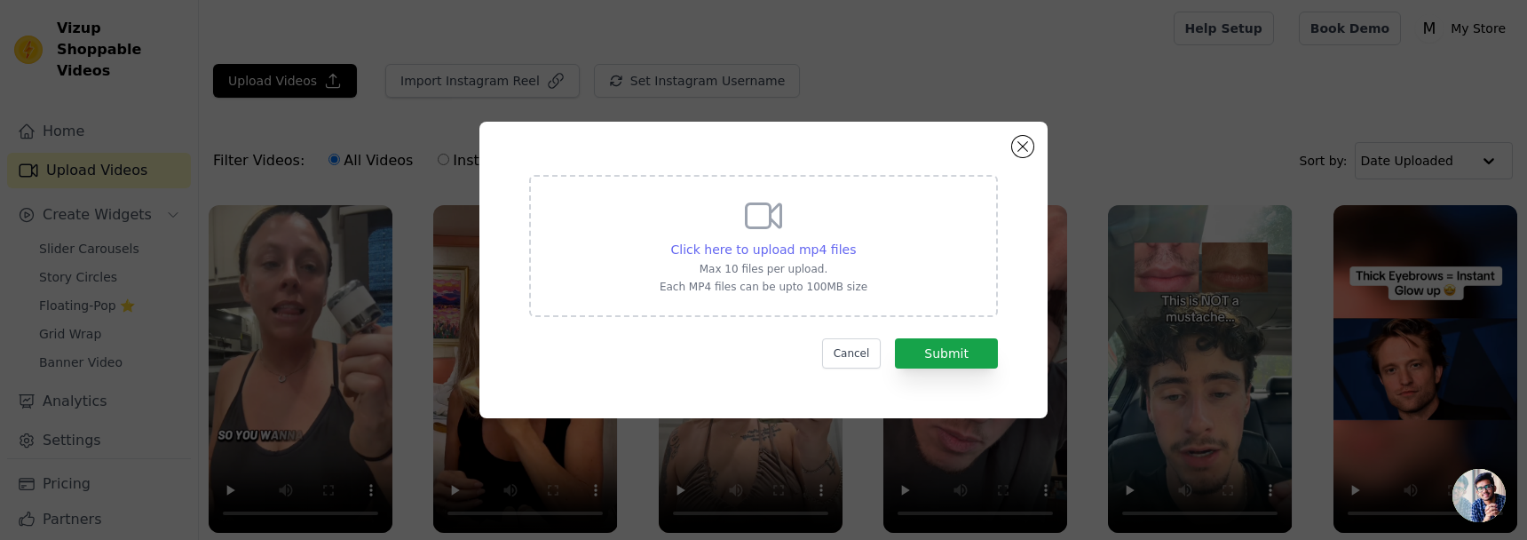
click at [788, 249] on span "Click here to upload mp4 files" at bounding box center [764, 249] width 186 height 14
click at [855, 241] on input "Click here to upload mp4 files Max 10 files per upload. Each MP4 files can be u…" at bounding box center [855, 240] width 1 height 1
type input "C:\fakepath\0908(4).mp4"
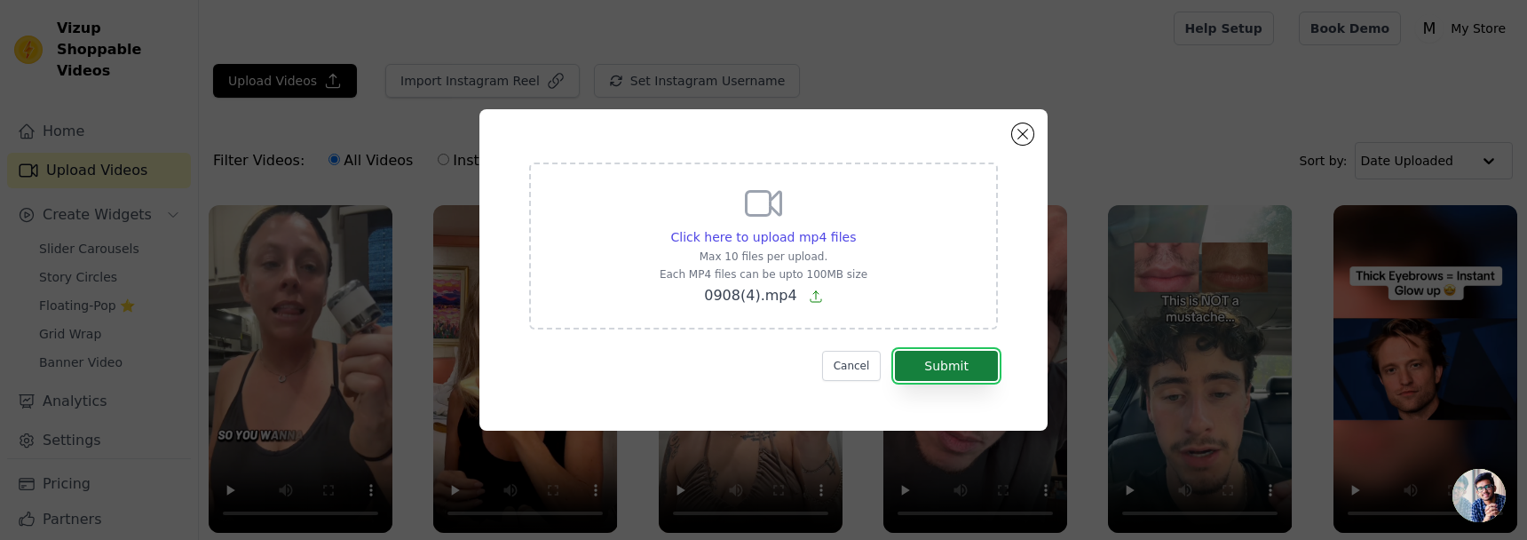
click at [981, 369] on button "Submit" at bounding box center [946, 366] width 103 height 30
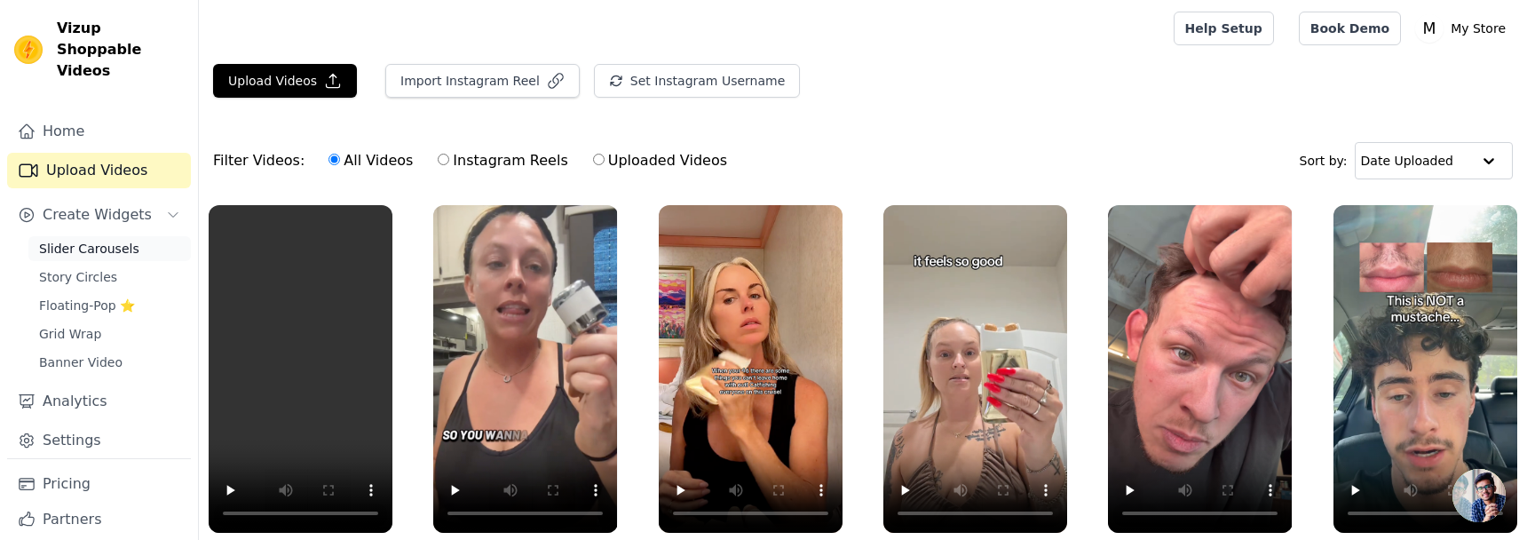
click at [119, 240] on span "Slider Carousels" at bounding box center [89, 249] width 100 height 18
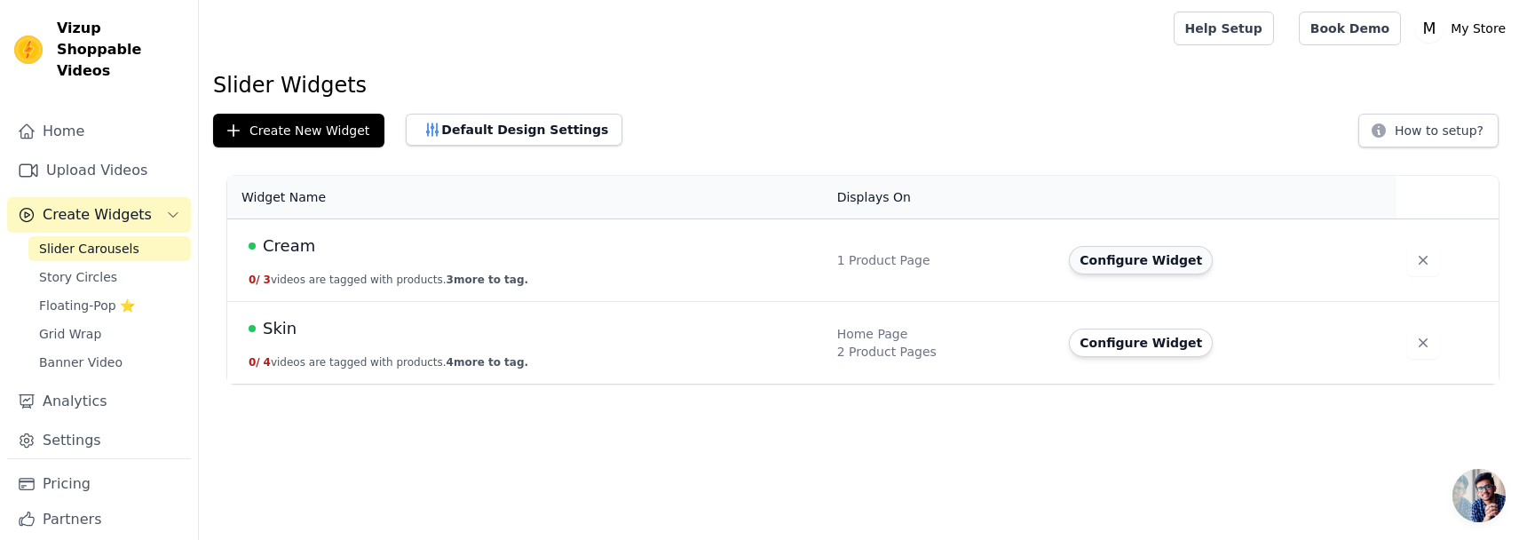
click at [1130, 255] on button "Configure Widget" at bounding box center [1141, 260] width 144 height 28
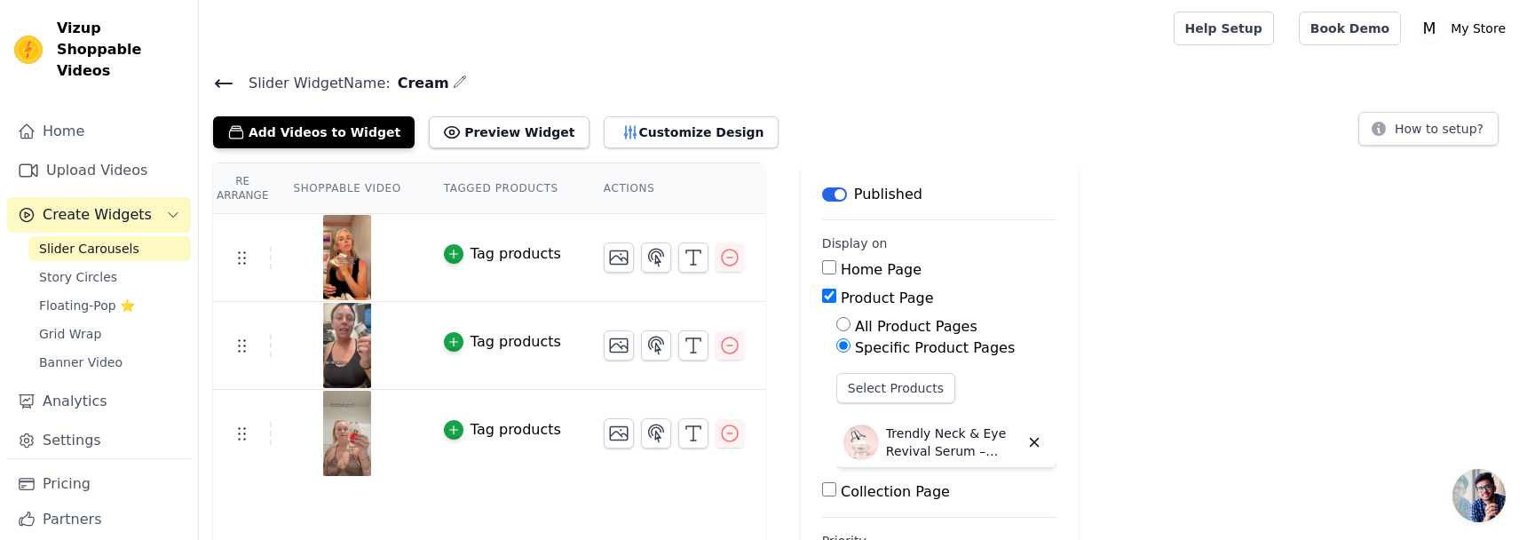
scroll to position [82, 0]
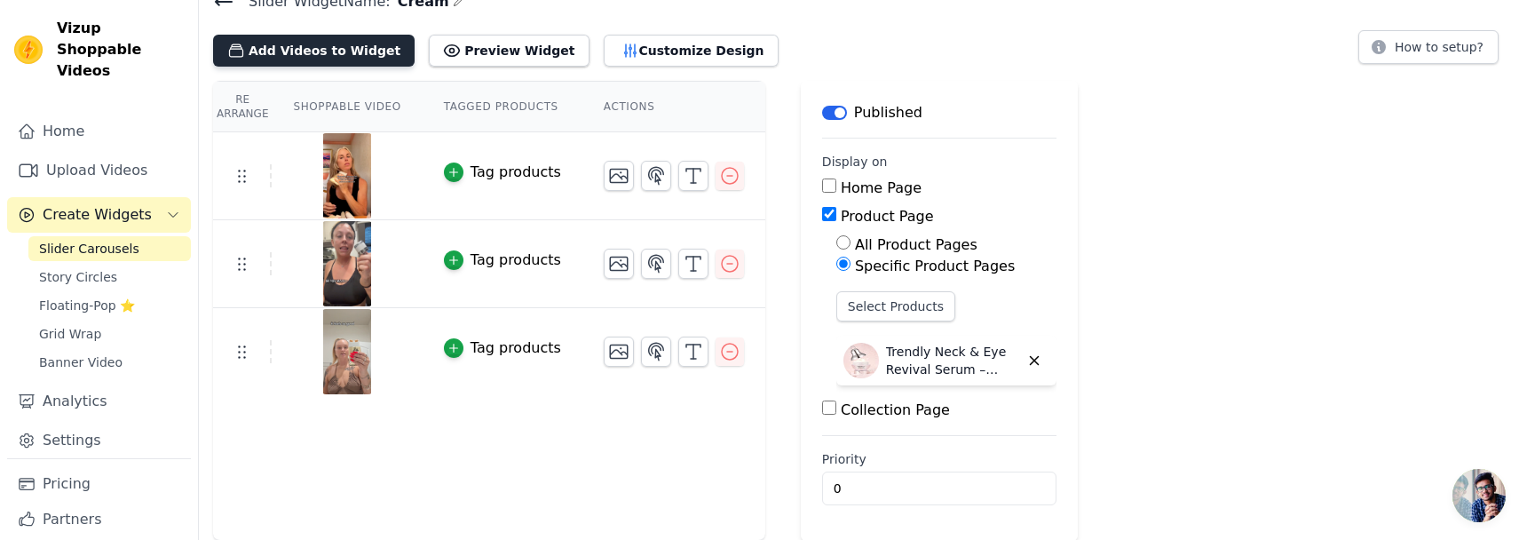
click at [343, 59] on button "Add Videos to Widget" at bounding box center [314, 51] width 202 height 32
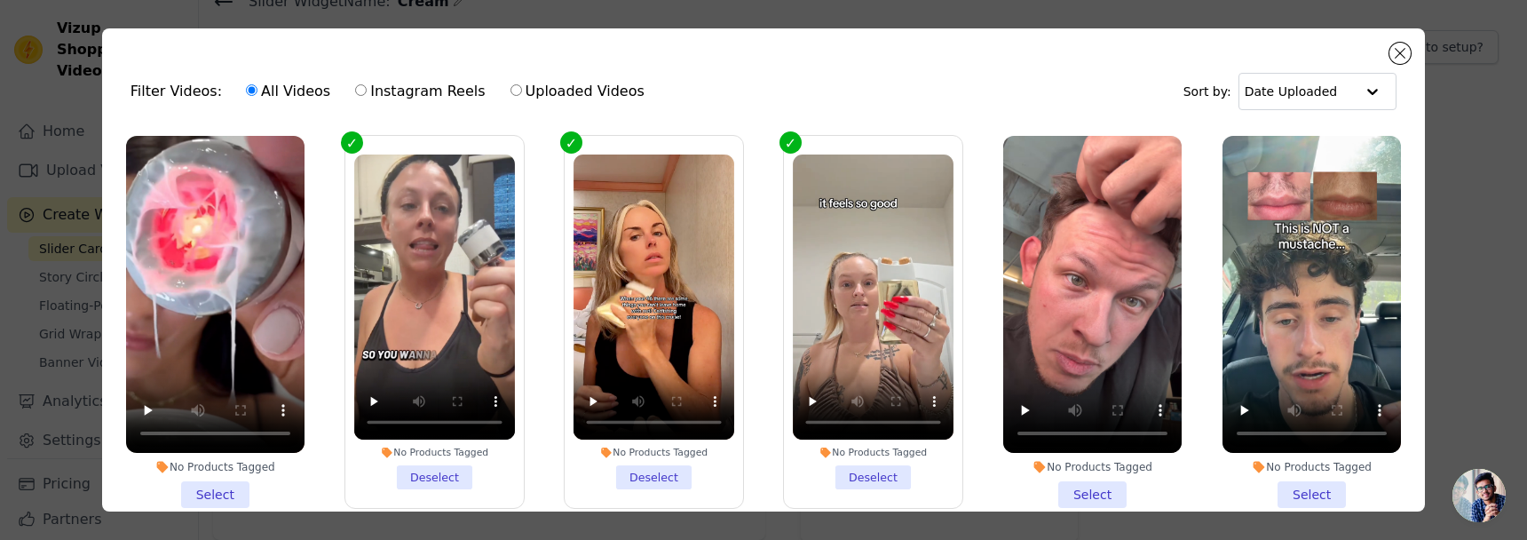
click at [220, 496] on li "No Products Tagged Select" at bounding box center [215, 322] width 178 height 372
click at [0, 0] on input "No Products Tagged Select" at bounding box center [0, 0] width 0 height 0
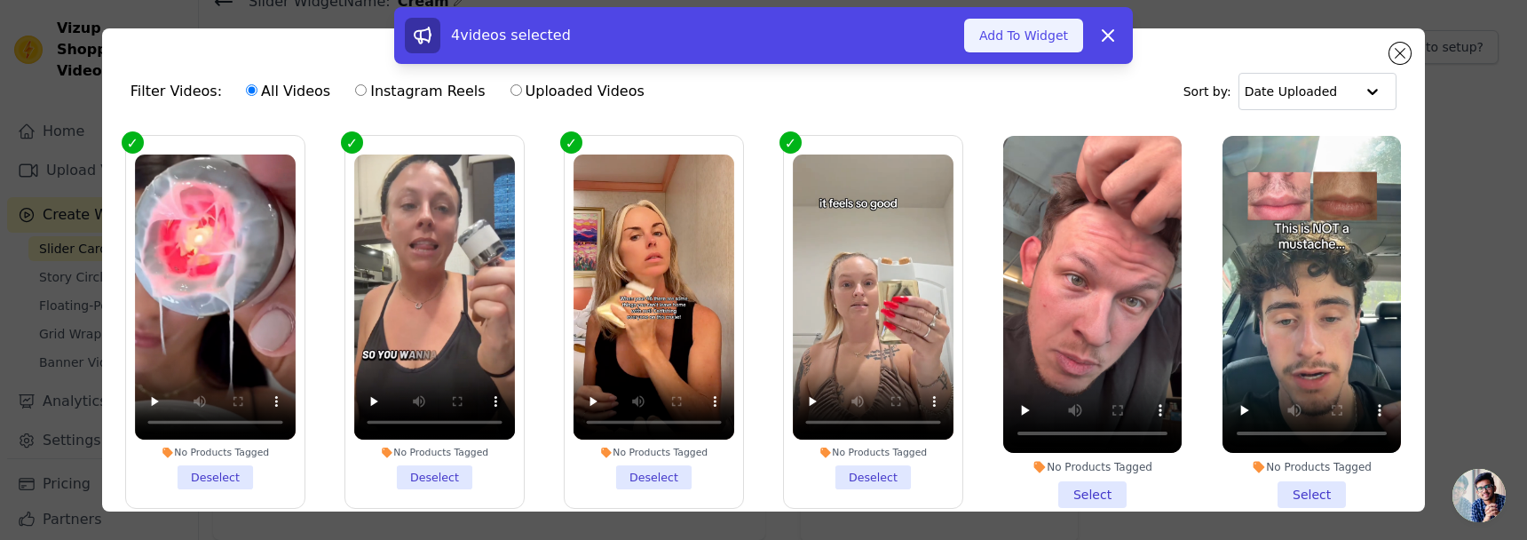
click at [1075, 43] on button "Add To Widget" at bounding box center [1023, 36] width 119 height 34
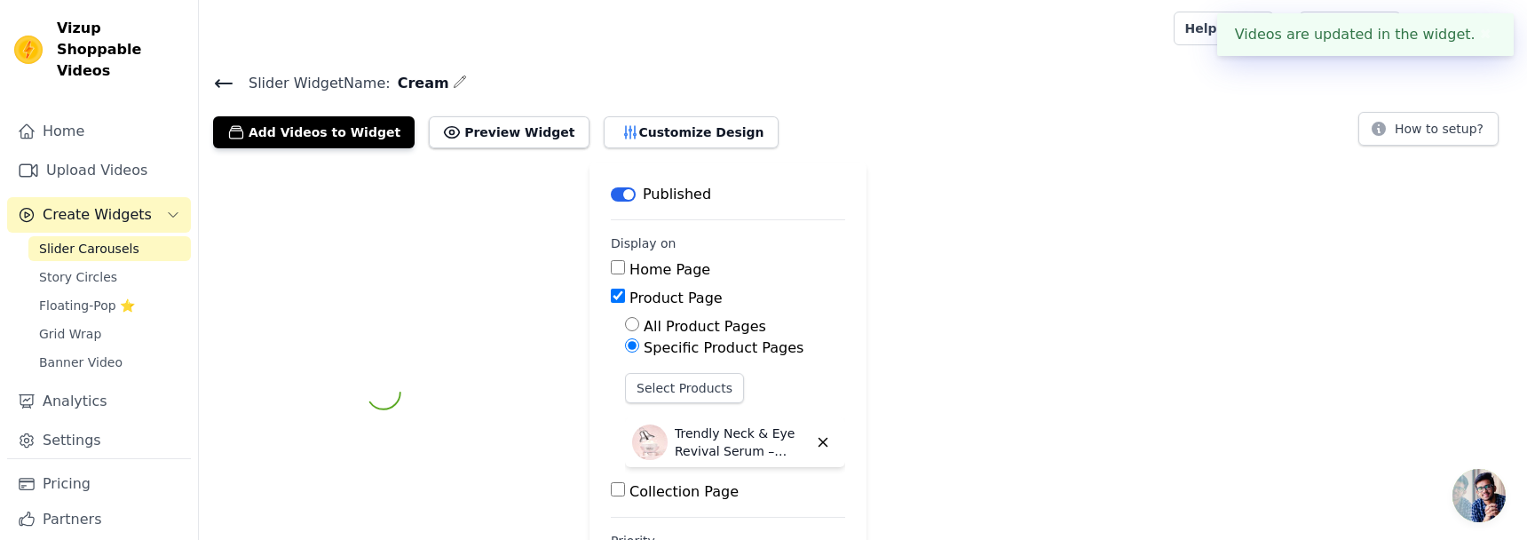
scroll to position [82, 0]
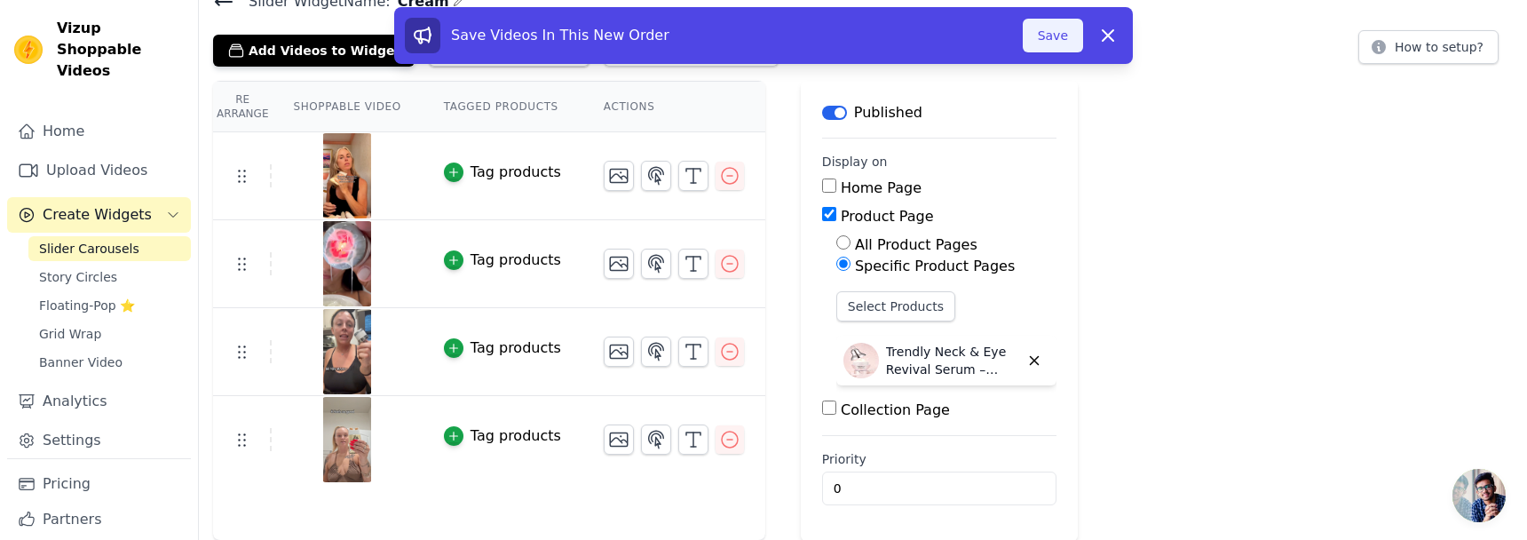
click at [1078, 36] on button "Save" at bounding box center [1053, 36] width 60 height 34
click at [1051, 37] on button "Save" at bounding box center [1053, 36] width 60 height 34
